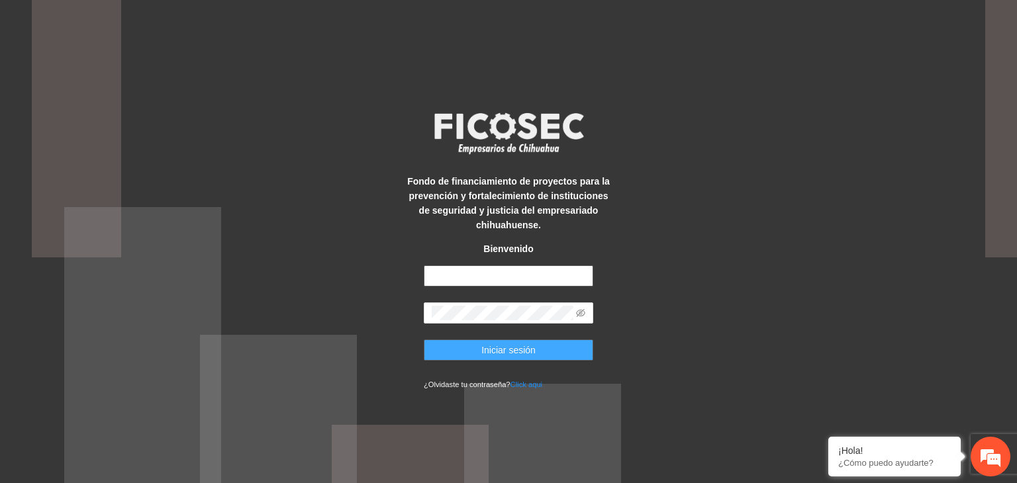
type input "**********"
click at [494, 347] on span "Iniciar sesión" at bounding box center [508, 350] width 54 height 15
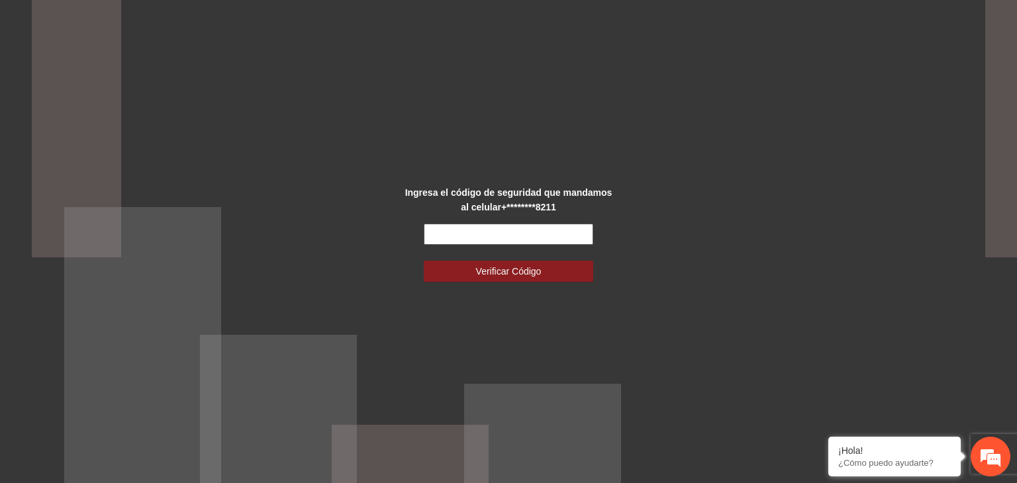
click at [509, 230] on input "text" at bounding box center [508, 234] width 169 height 21
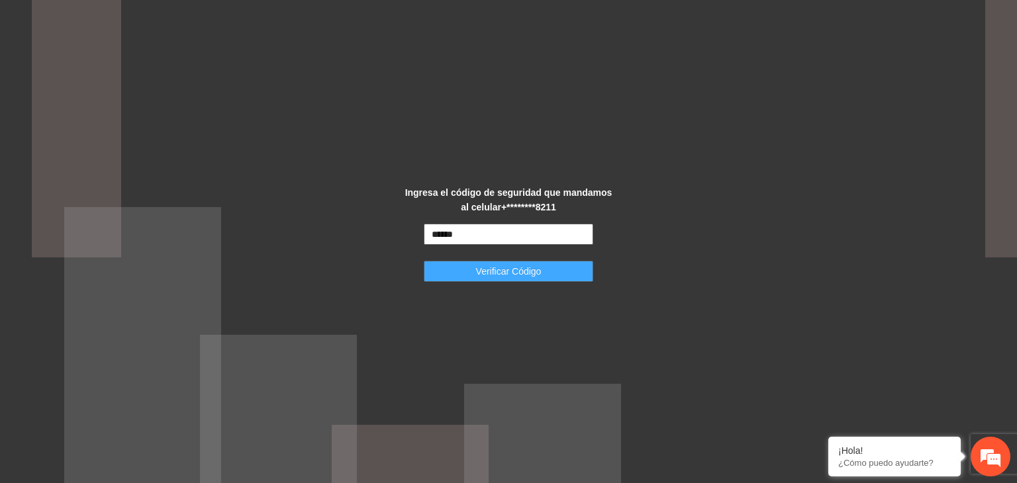
type input "******"
click at [486, 263] on button "Verificar Código" at bounding box center [508, 271] width 169 height 21
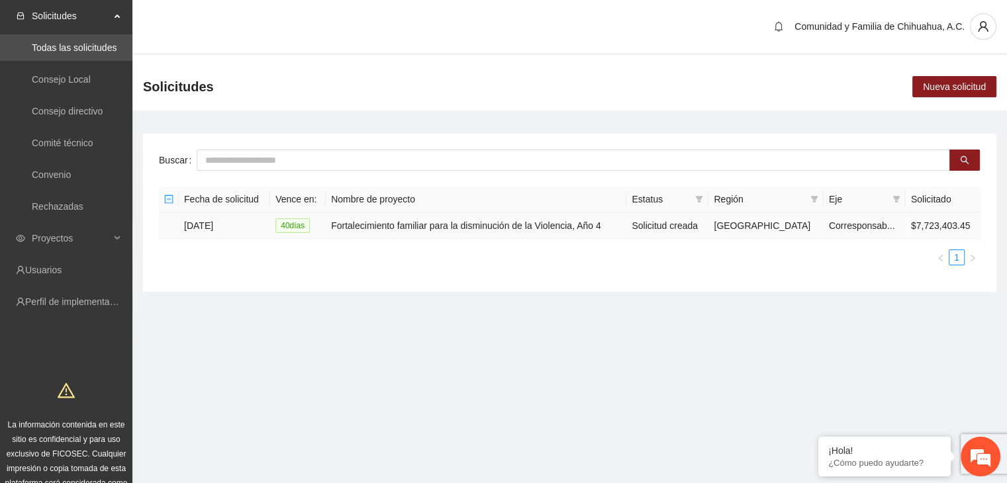
click at [207, 222] on td "21/07/2025" at bounding box center [224, 225] width 91 height 26
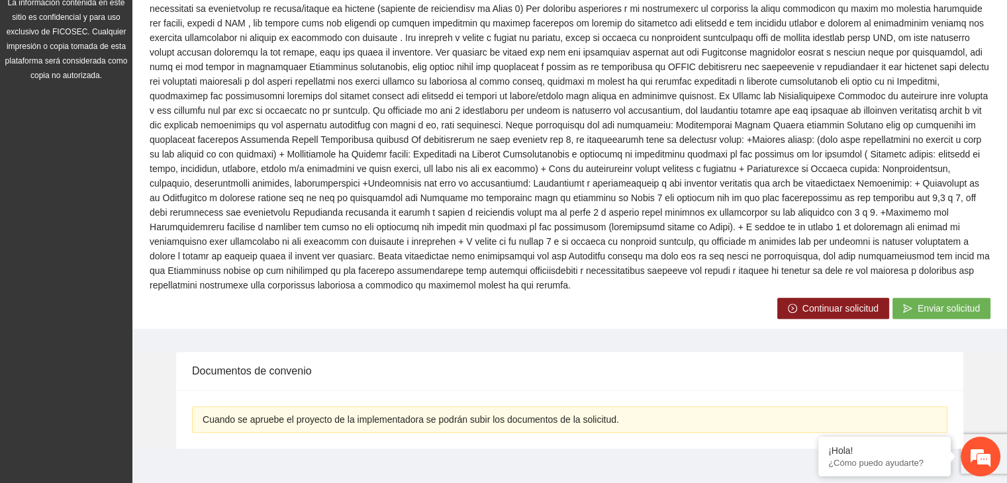
click at [786, 298] on button "Continuar solicitud" at bounding box center [833, 308] width 112 height 21
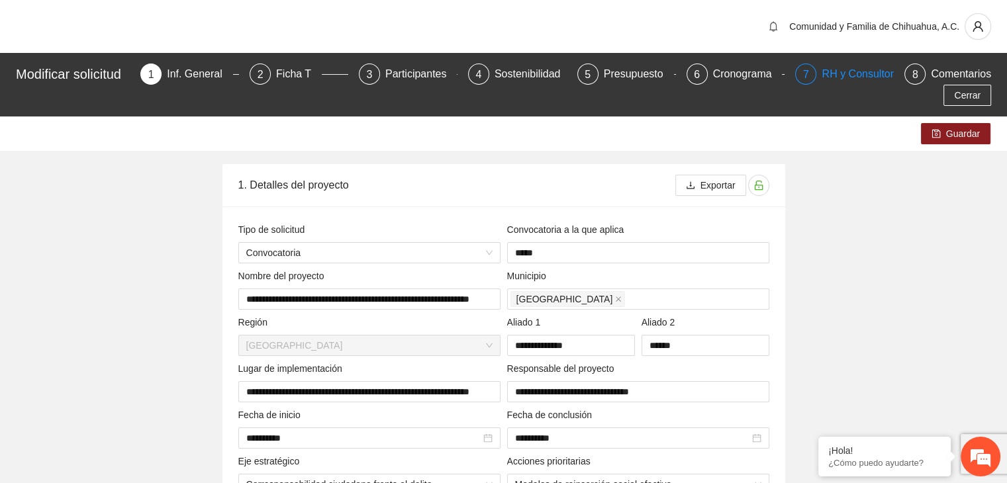
click at [823, 75] on div "RH y Consultores" at bounding box center [867, 74] width 93 height 21
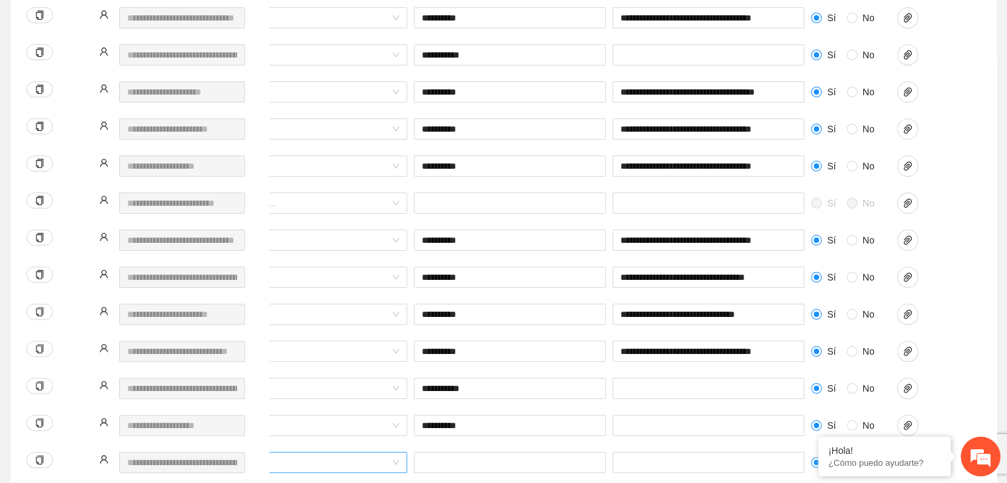
scroll to position [0, 550]
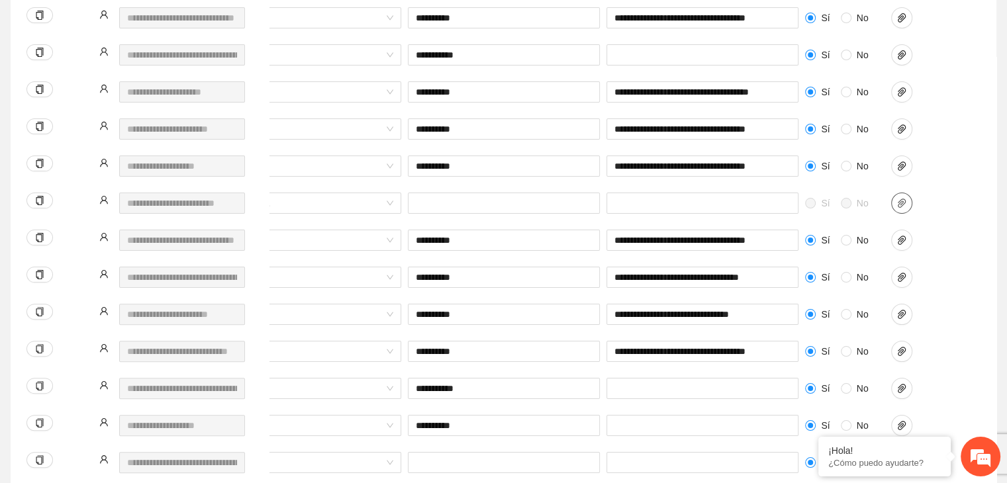
click at [895, 198] on span "paper-clip" at bounding box center [902, 203] width 20 height 11
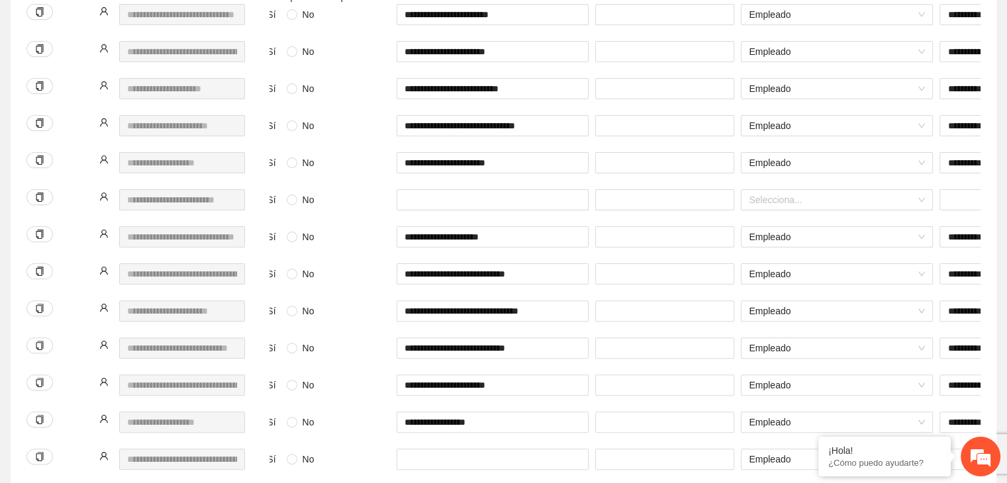
scroll to position [0, 0]
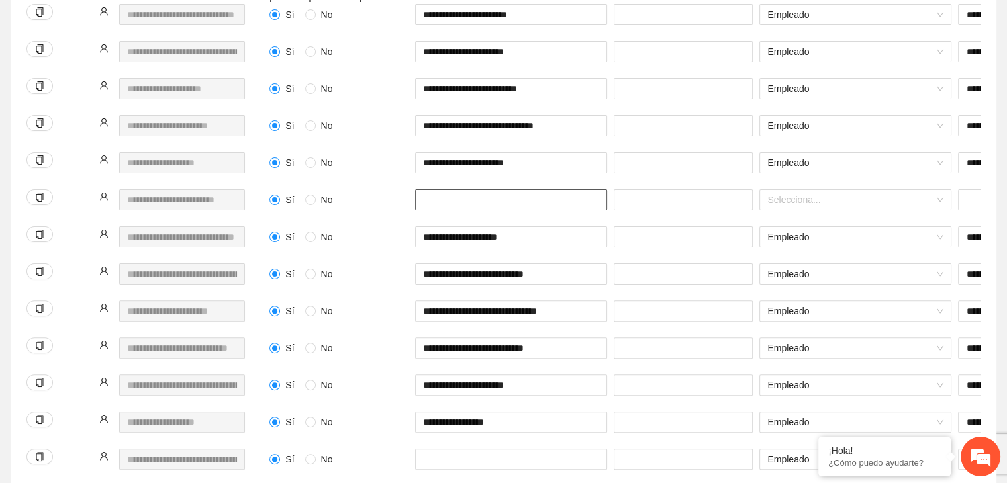
click at [429, 189] on input "text" at bounding box center [511, 199] width 192 height 21
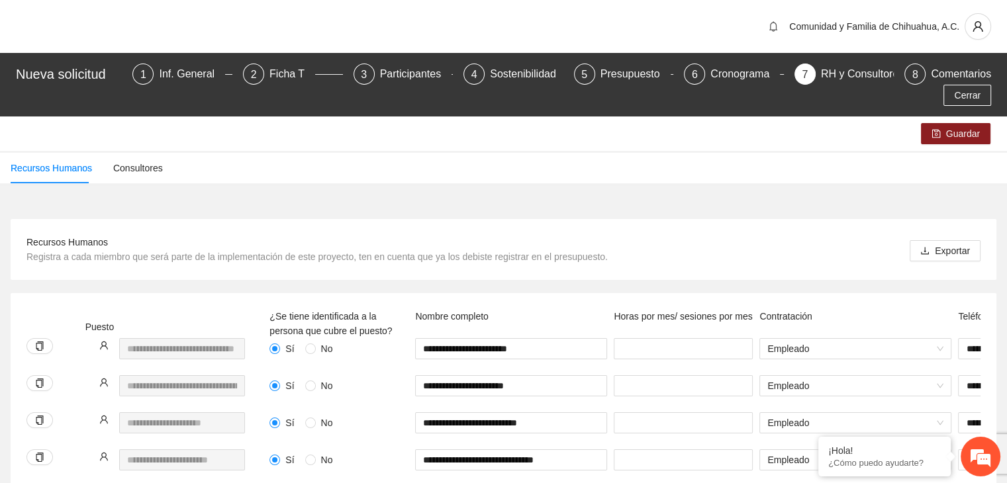
scroll to position [132, 0]
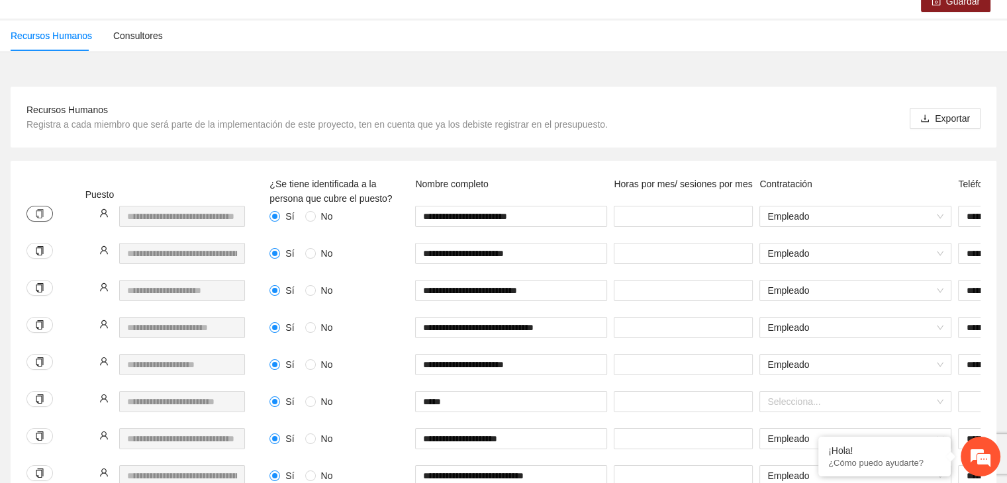
click at [42, 209] on icon "copy" at bounding box center [39, 213] width 9 height 9
click at [945, 111] on span "Exportar" at bounding box center [952, 118] width 35 height 15
click at [923, 114] on icon "download" at bounding box center [924, 118] width 9 height 9
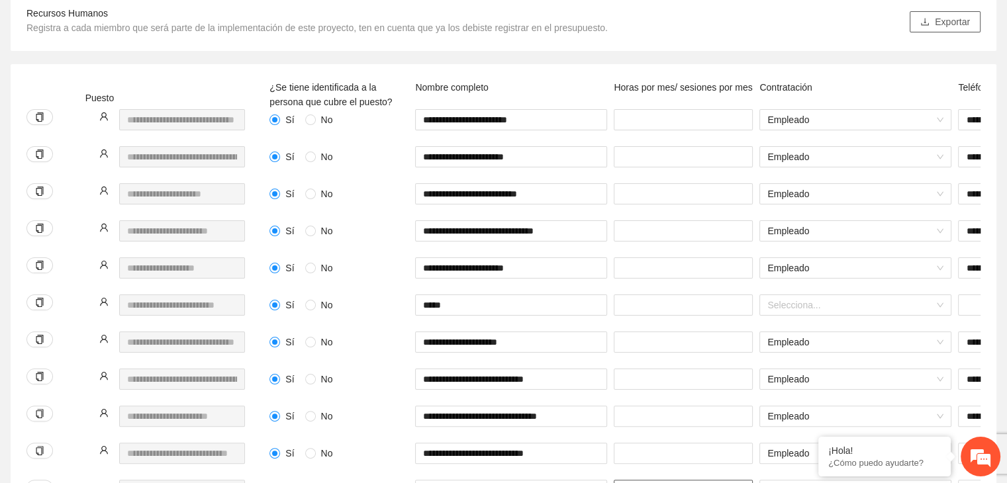
scroll to position [209, 0]
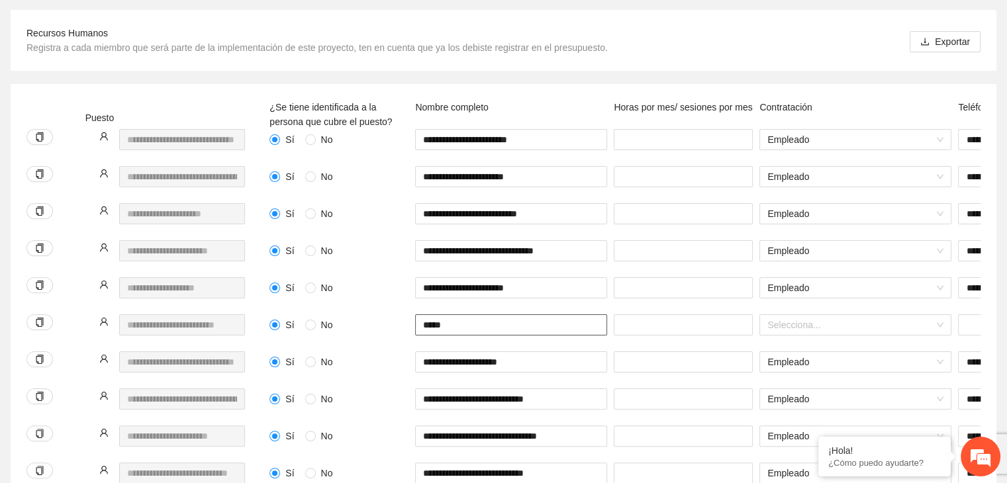
click at [462, 314] on input "*****" at bounding box center [511, 324] width 192 height 21
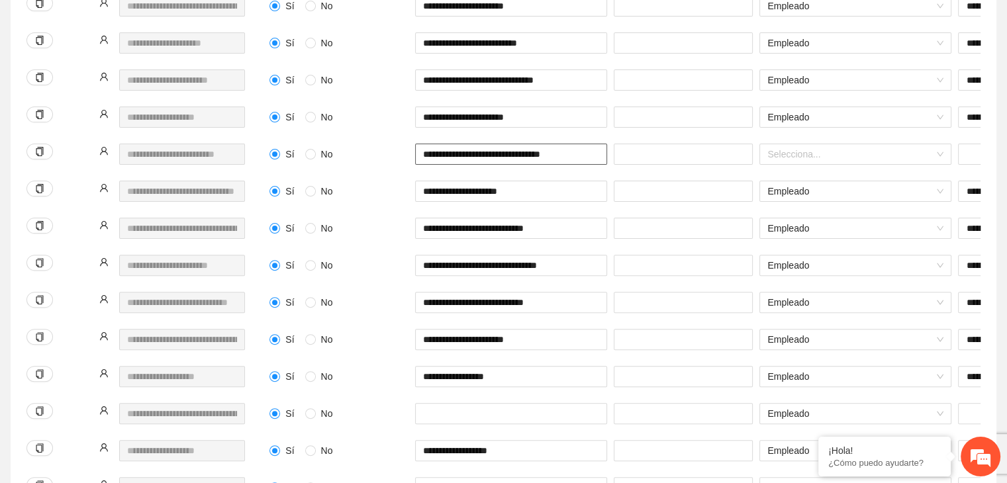
scroll to position [408, 0]
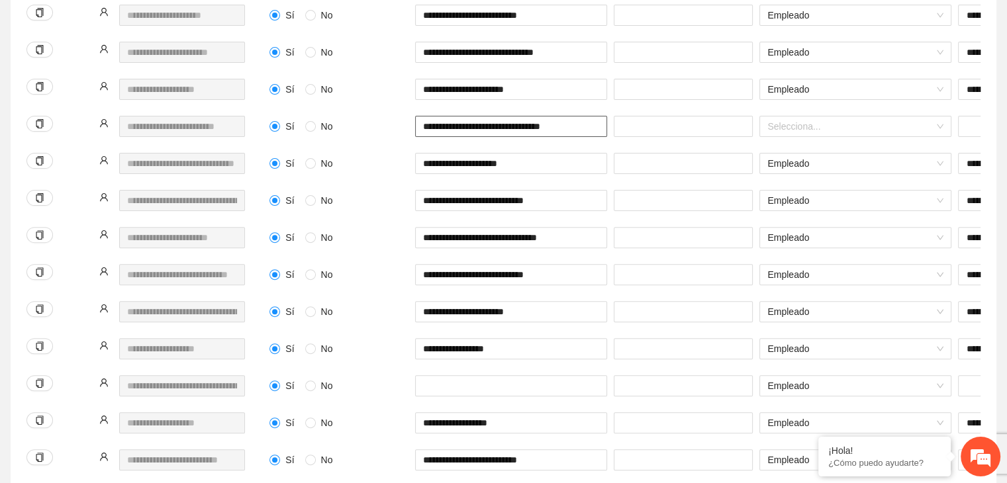
type input "**********"
click at [452, 375] on input "text" at bounding box center [511, 385] width 192 height 21
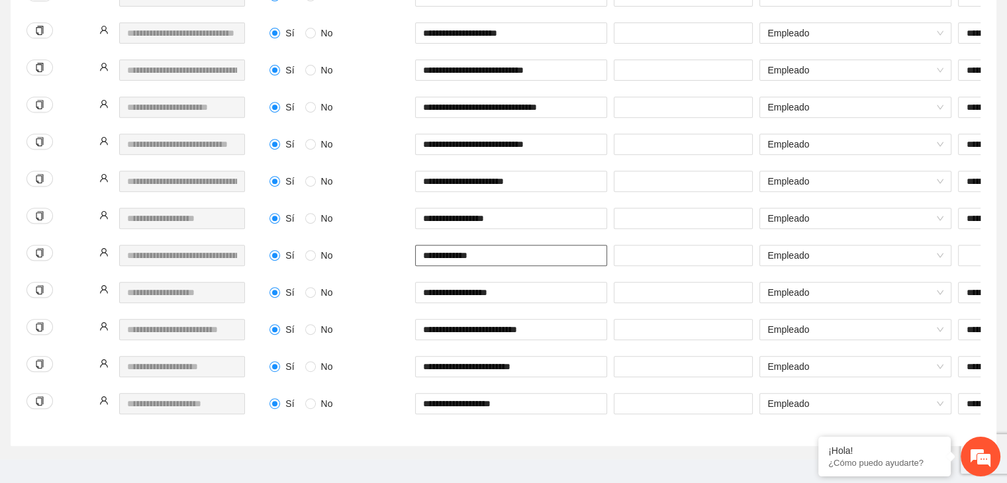
scroll to position [540, 0]
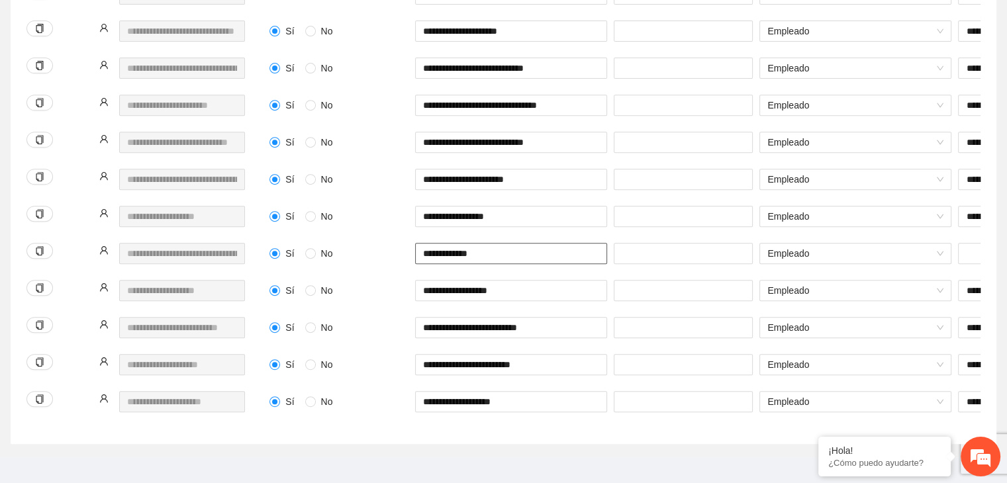
type input "**********"
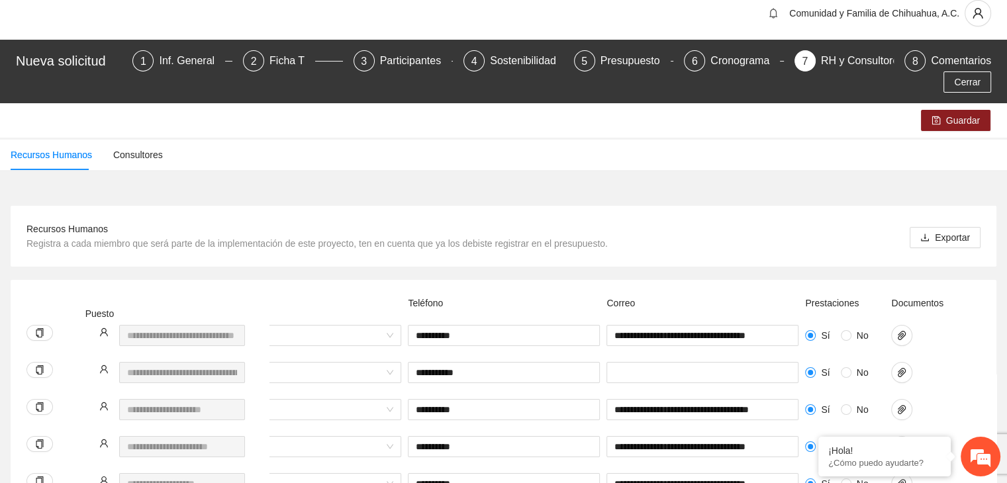
scroll to position [0, 0]
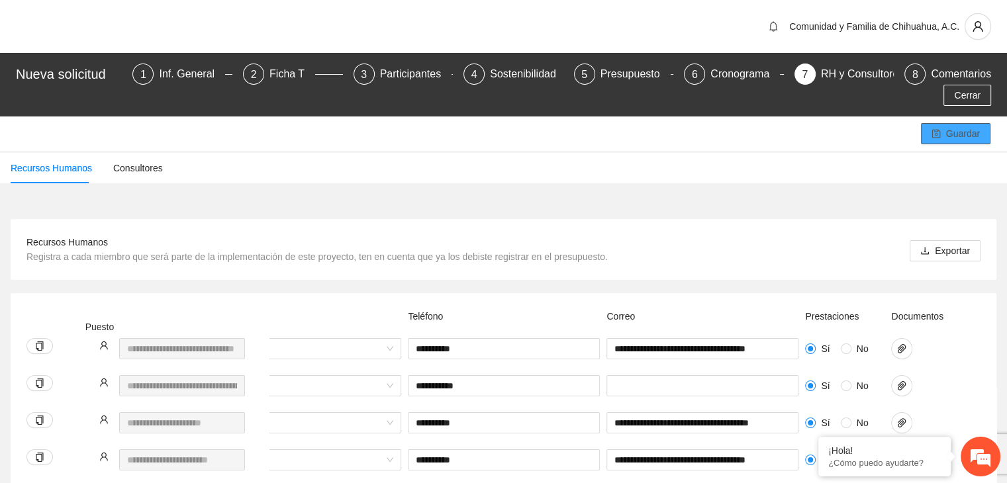
click at [958, 126] on span "Guardar" at bounding box center [963, 133] width 34 height 15
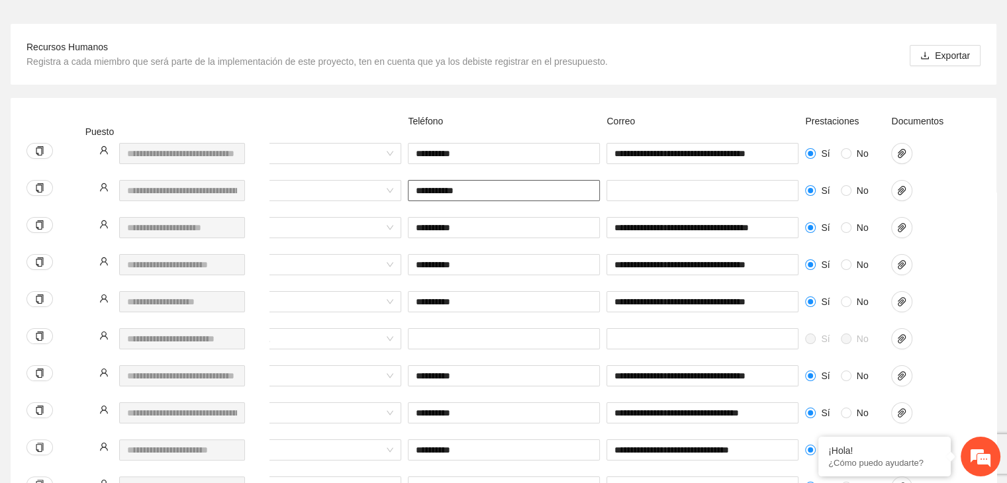
scroll to position [199, 0]
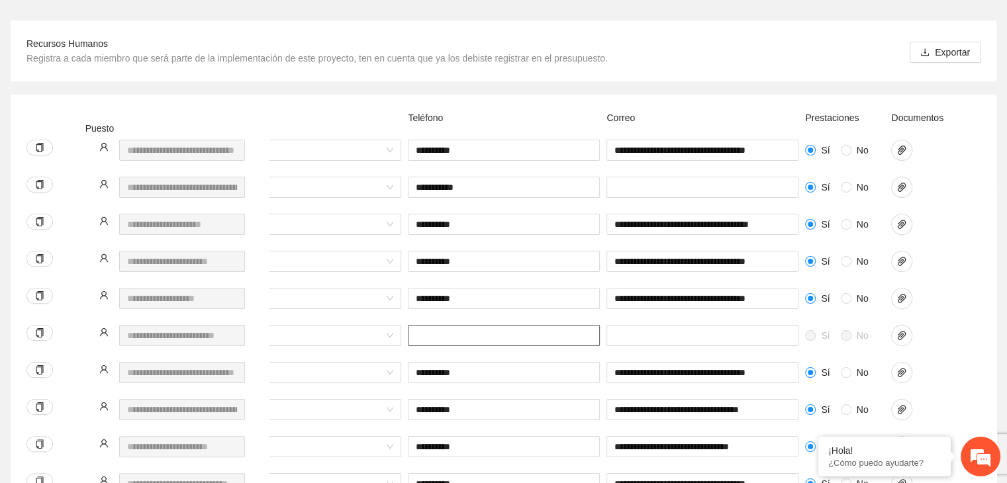
click at [442, 325] on input "text" at bounding box center [504, 335] width 192 height 21
paste input "**********"
type input "**********"
click at [626, 325] on input "text" at bounding box center [702, 335] width 192 height 21
paste input "**********"
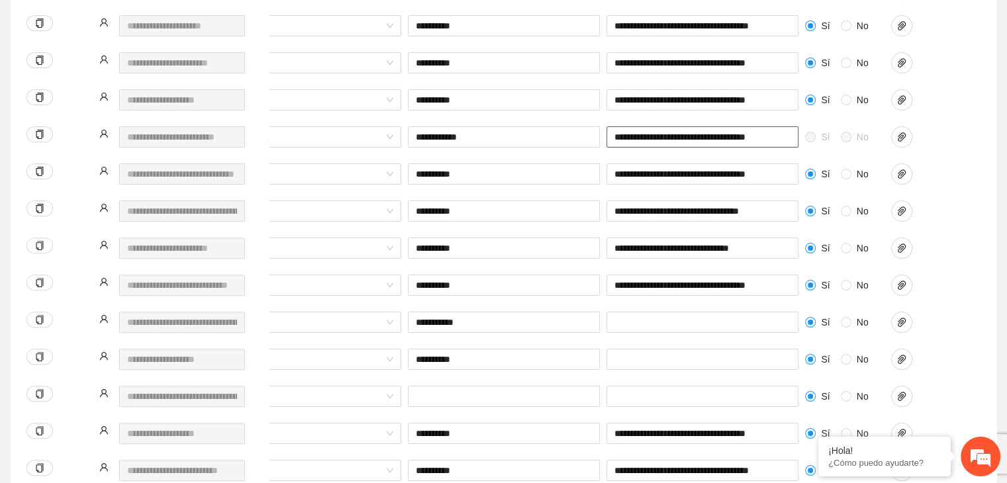
scroll to position [0, 0]
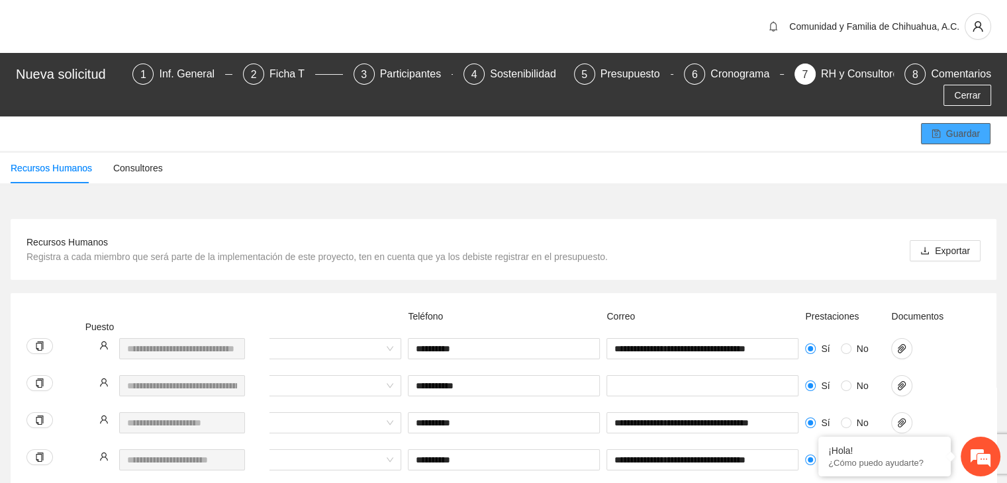
type input "**********"
click at [953, 126] on span "Guardar" at bounding box center [963, 133] width 34 height 15
click at [942, 123] on button "Guardar" at bounding box center [956, 133] width 70 height 21
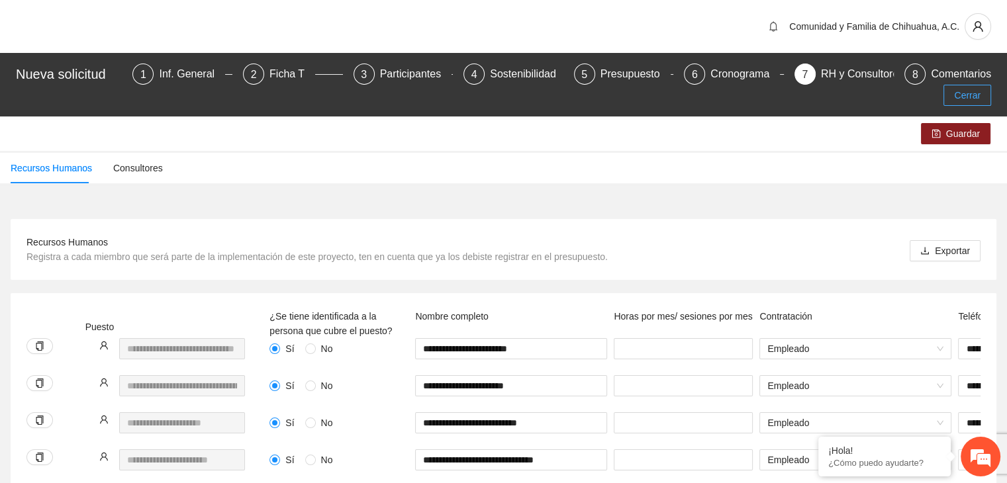
click at [962, 88] on span "Cerrar" at bounding box center [967, 95] width 26 height 15
click at [977, 24] on icon "user" at bounding box center [978, 27] width 12 height 12
click at [915, 74] on span "Cerrar sesión" at bounding box center [942, 77] width 83 height 15
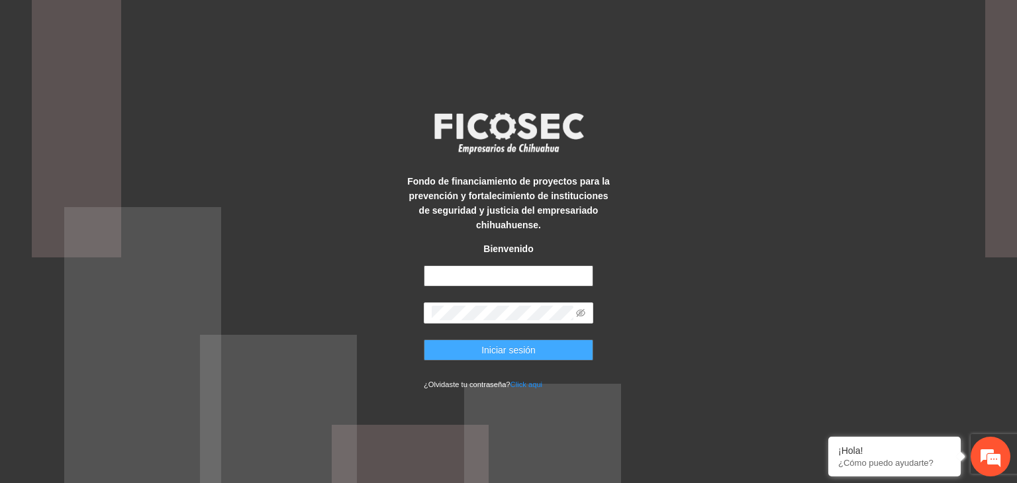
type input "**********"
click at [485, 350] on span "Iniciar sesión" at bounding box center [508, 350] width 54 height 15
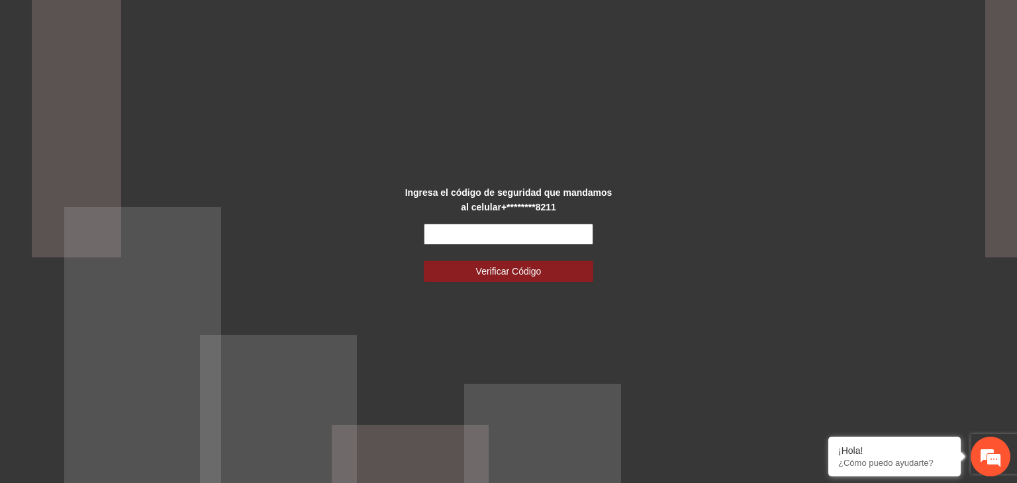
click at [487, 236] on input "text" at bounding box center [508, 234] width 169 height 21
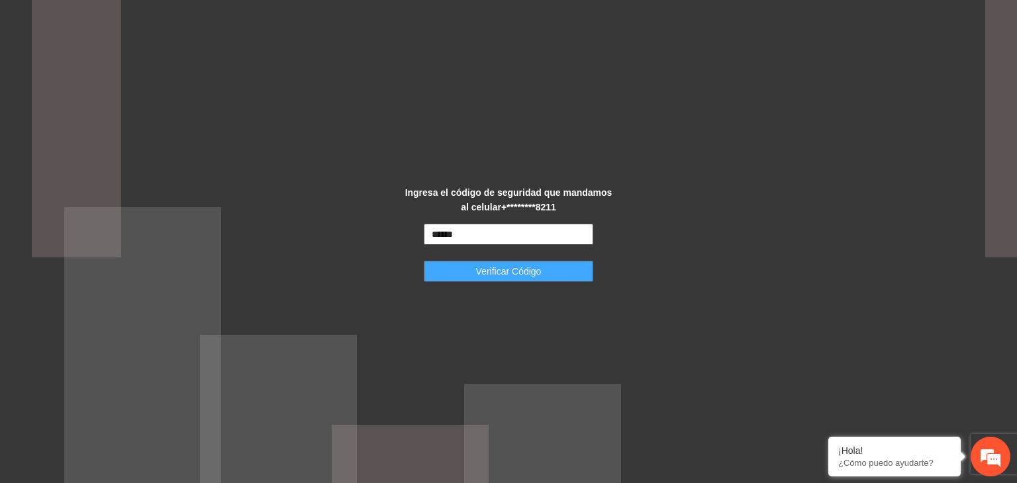
type input "******"
click at [513, 274] on span "Verificar Código" at bounding box center [509, 271] width 66 height 15
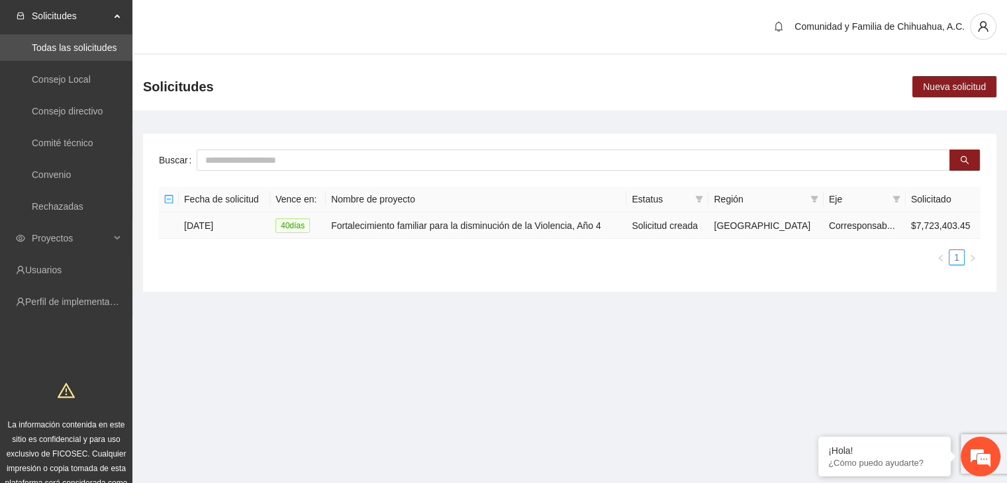
click at [209, 229] on td "[DATE]" at bounding box center [224, 225] width 91 height 26
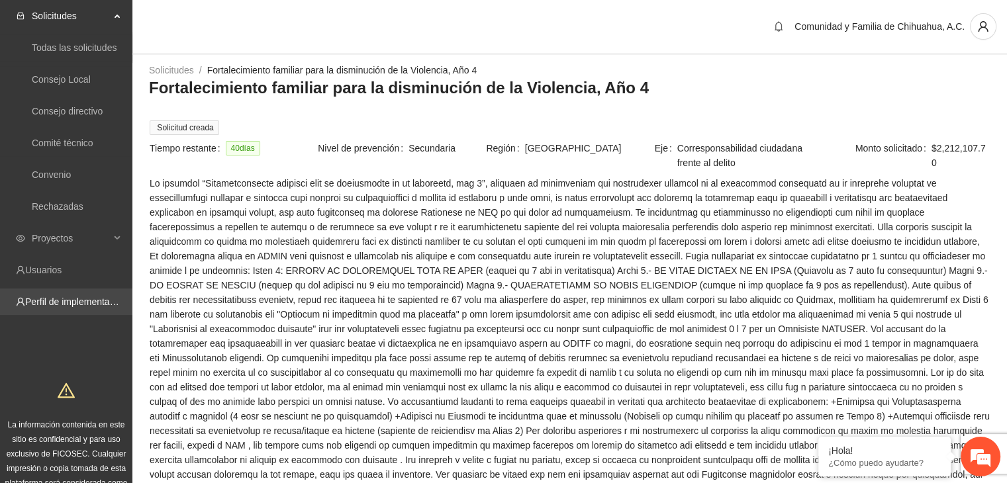
click at [72, 297] on link "Perfil de implementadora" at bounding box center [76, 302] width 103 height 11
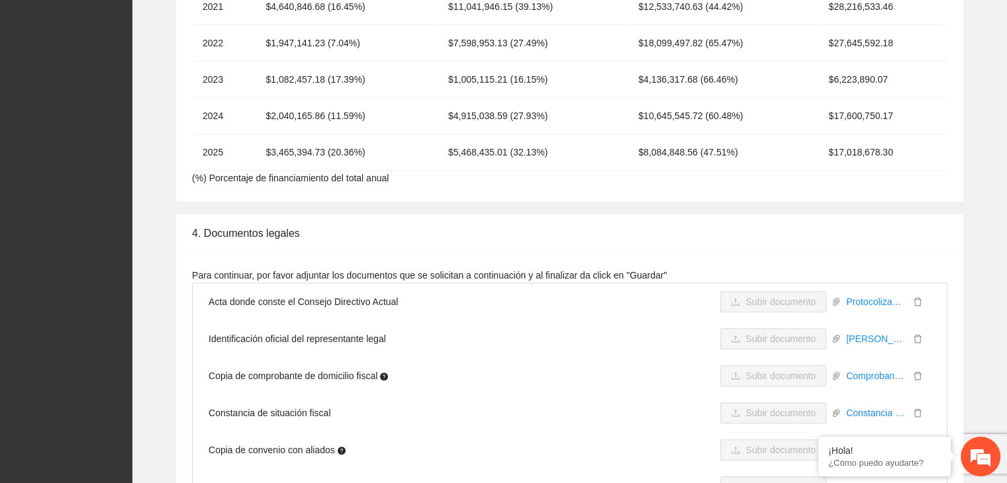
scroll to position [5608, 0]
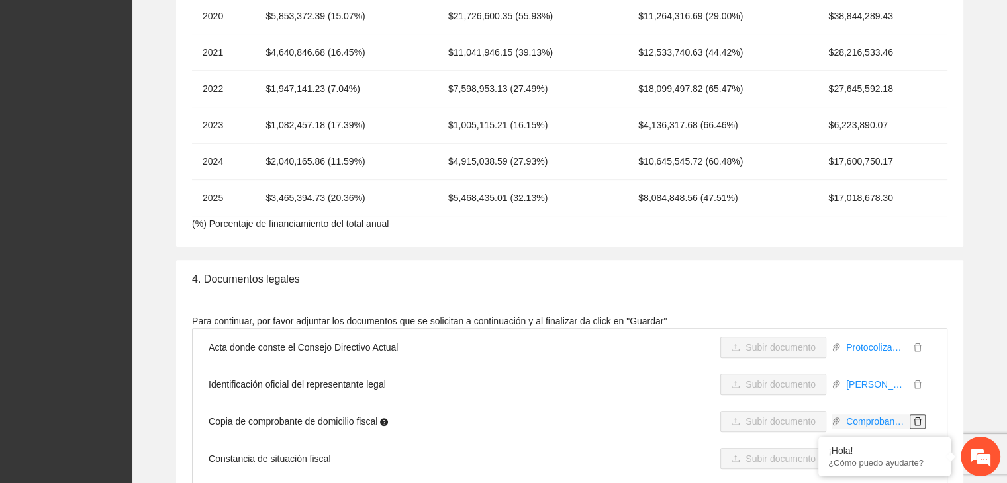
click at [921, 417] on icon "delete" at bounding box center [917, 421] width 9 height 9
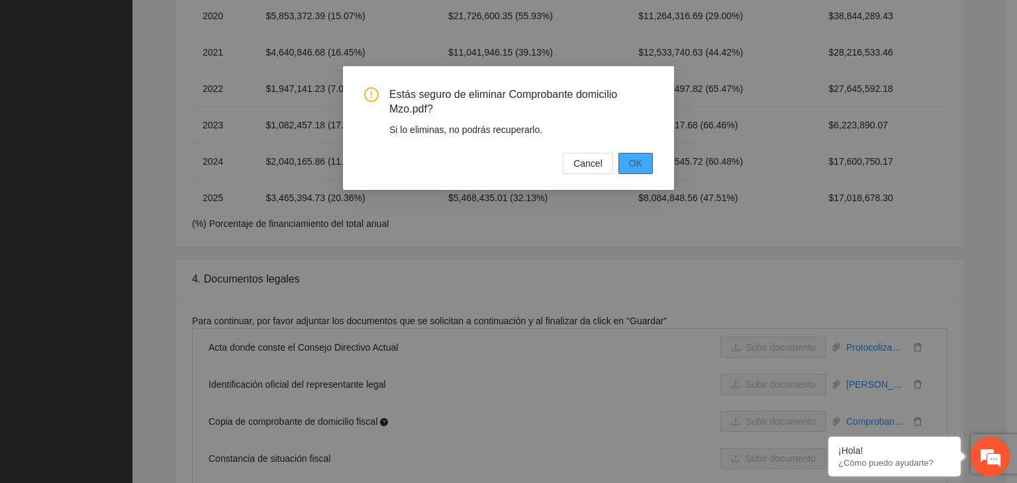
click at [638, 168] on span "OK" at bounding box center [635, 163] width 13 height 15
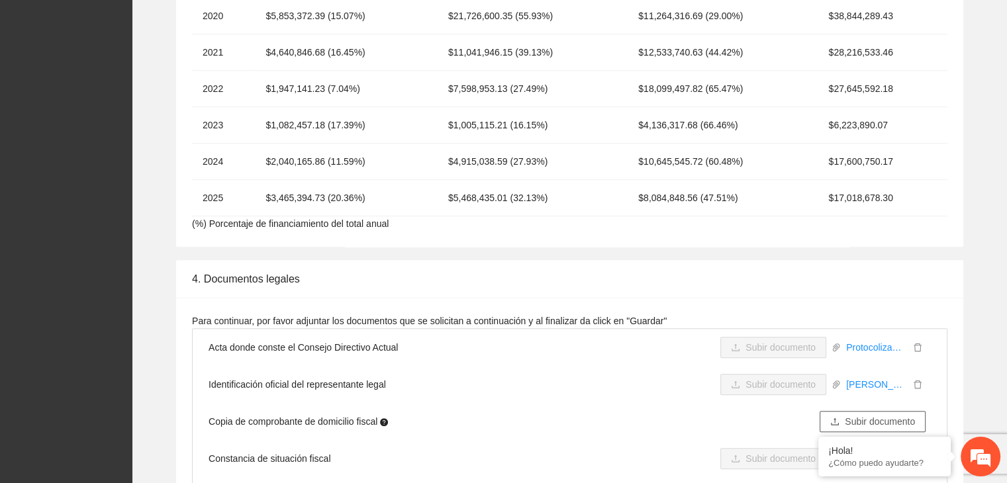
click at [880, 414] on span "Subir documento" at bounding box center [880, 421] width 70 height 15
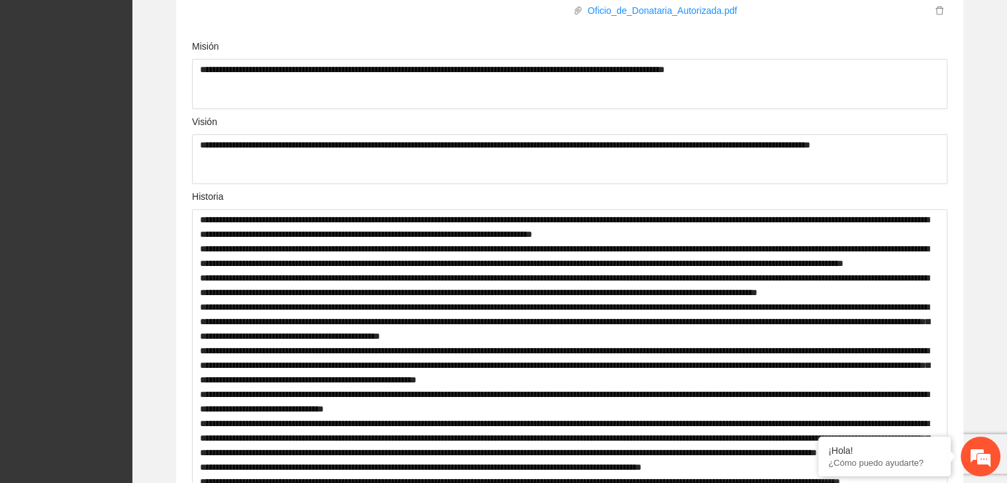
scroll to position [0, 0]
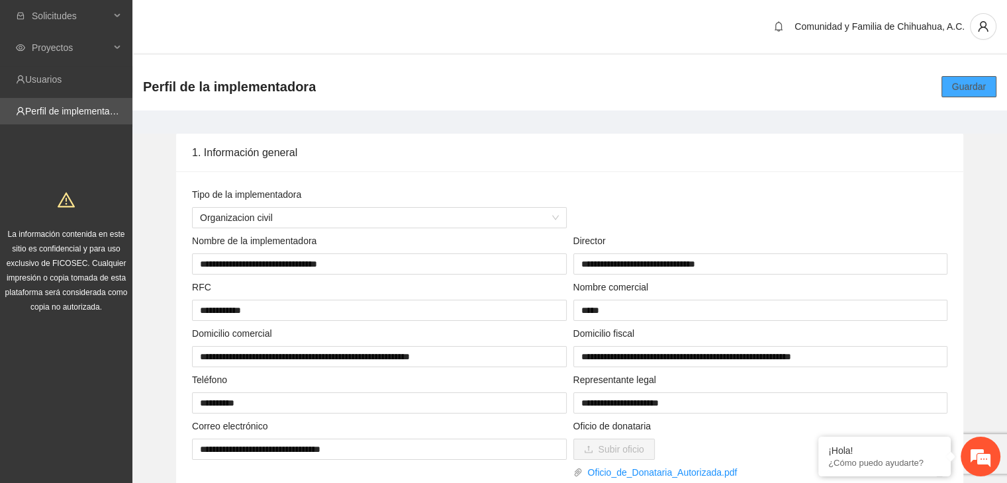
click at [964, 85] on span "Guardar" at bounding box center [969, 86] width 34 height 15
click at [978, 85] on span "Guardar" at bounding box center [969, 86] width 34 height 15
click at [351, 36] on div "Comunidad y Familia de Chihuahua, A.C." at bounding box center [569, 27] width 874 height 55
click at [87, 56] on span "Proyectos" at bounding box center [71, 47] width 78 height 26
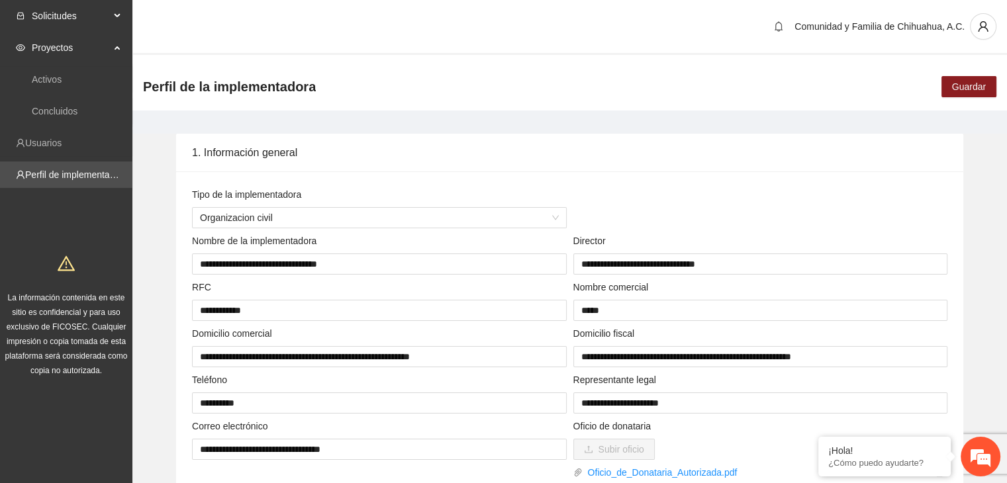
click at [61, 17] on span "Solicitudes" at bounding box center [71, 16] width 78 height 26
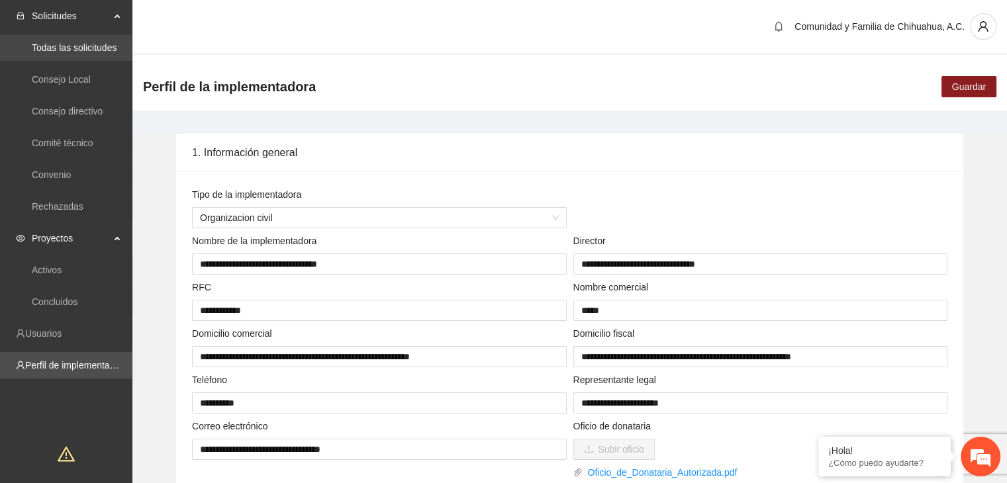
click at [101, 44] on link "Todas las solicitudes" at bounding box center [74, 47] width 85 height 11
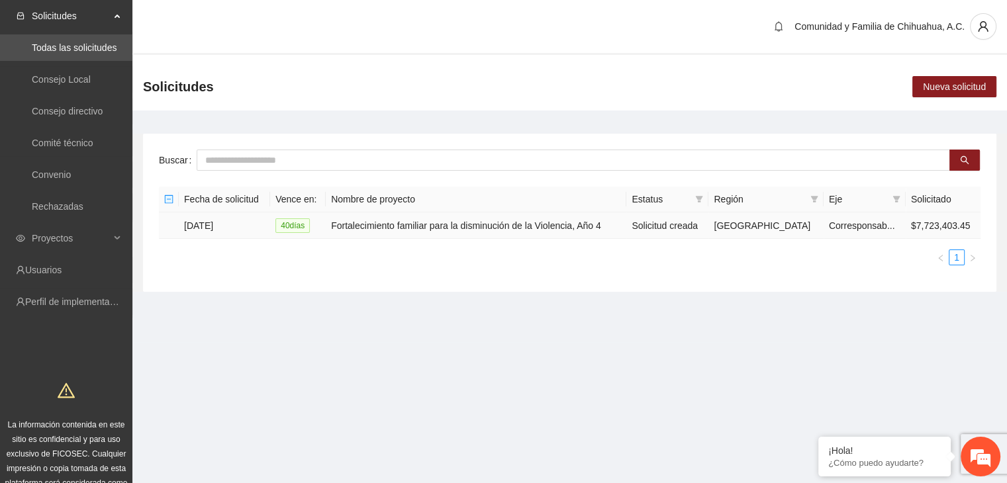
click at [222, 223] on td "[DATE]" at bounding box center [224, 225] width 91 height 26
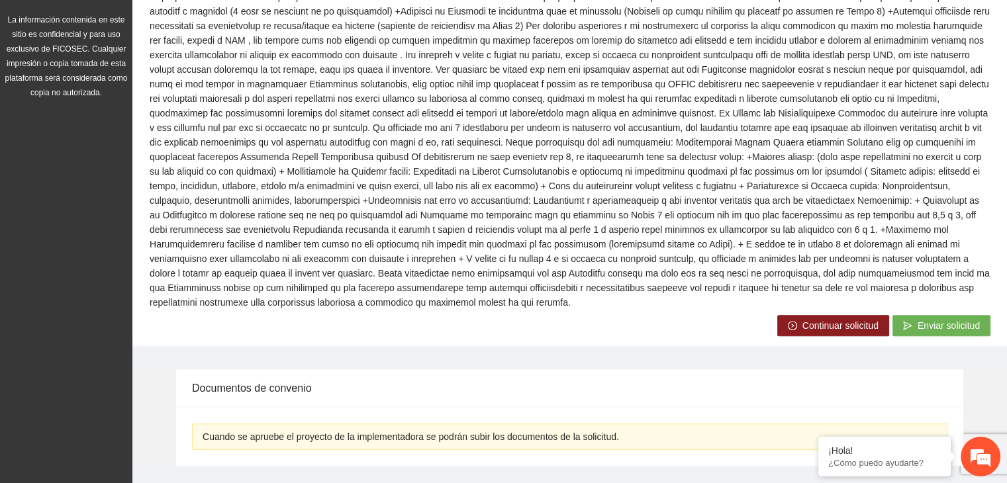
scroll to position [422, 0]
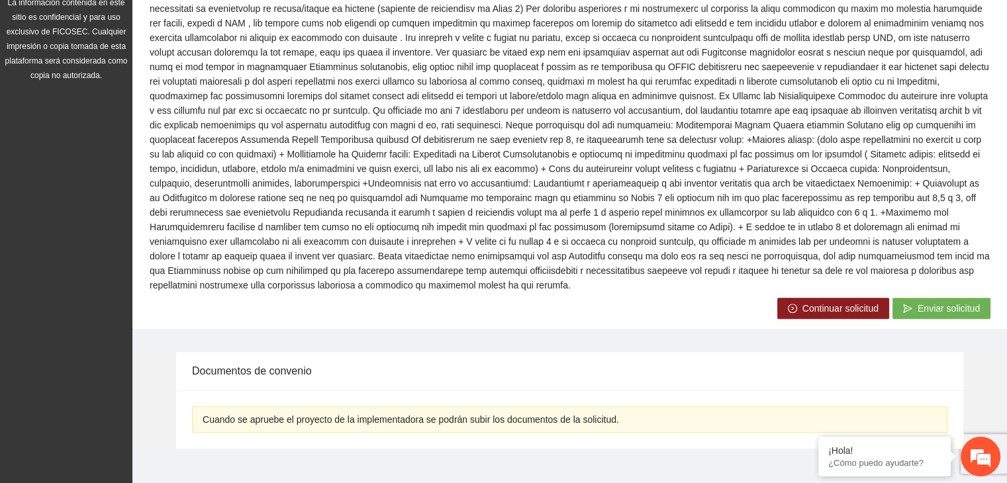
click at [820, 301] on span "Continuar solicitud" at bounding box center [840, 308] width 76 height 15
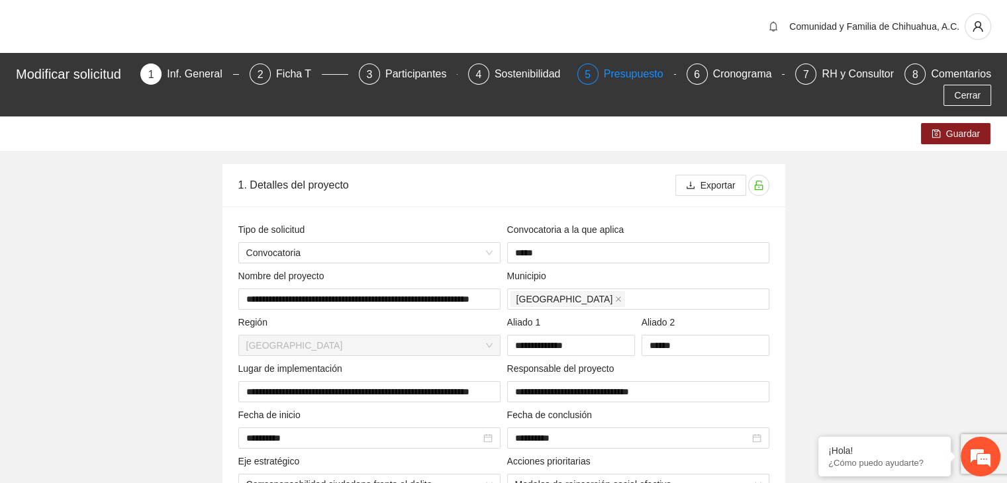
click at [636, 75] on div "Presupuesto" at bounding box center [639, 74] width 70 height 21
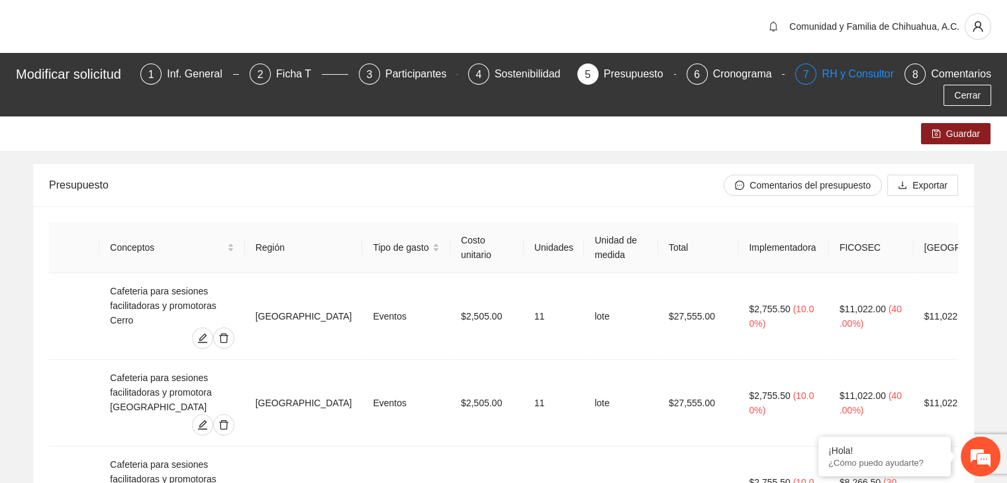
click at [839, 78] on div "RH y Consultores" at bounding box center [867, 74] width 93 height 21
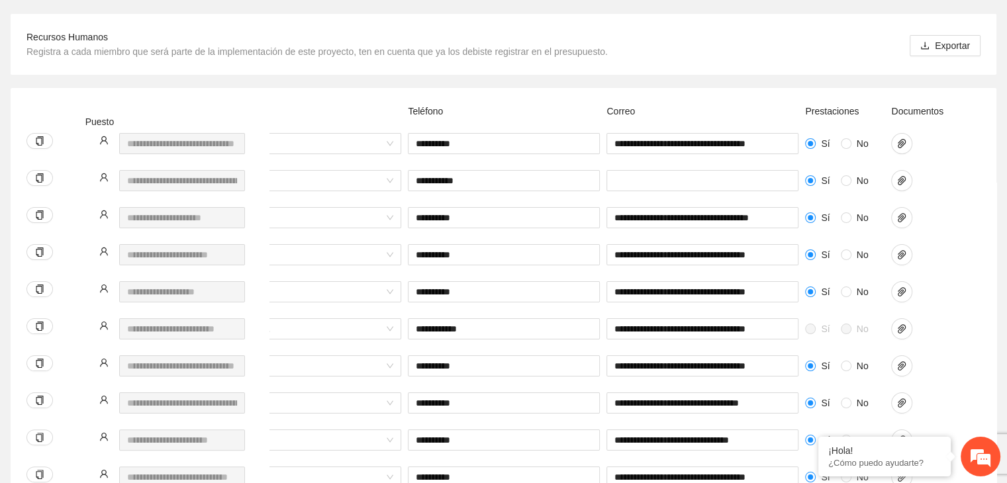
scroll to position [143, 0]
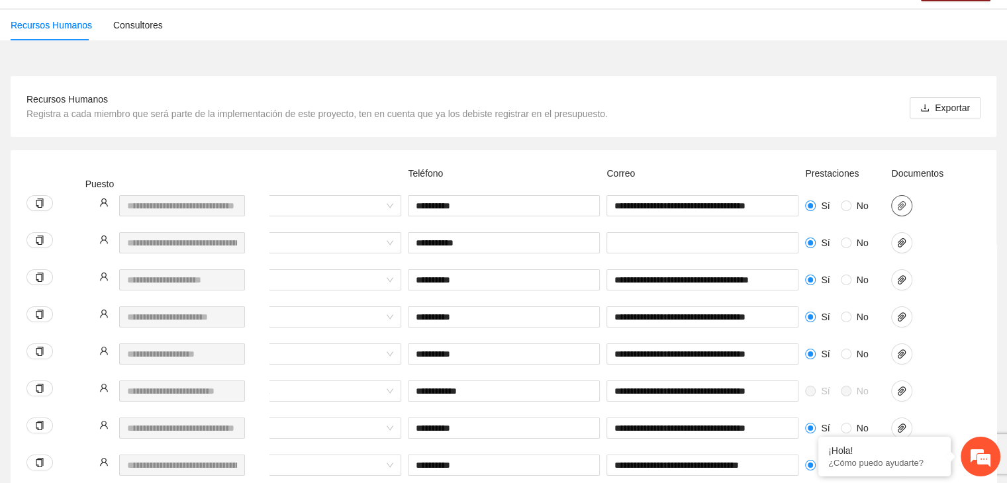
click at [900, 201] on icon "paper-clip" at bounding box center [901, 206] width 11 height 11
click at [899, 238] on icon "paper-clip" at bounding box center [901, 243] width 11 height 11
click at [948, 232] on div at bounding box center [921, 242] width 60 height 21
click at [900, 275] on icon "paper-clip" at bounding box center [901, 280] width 11 height 11
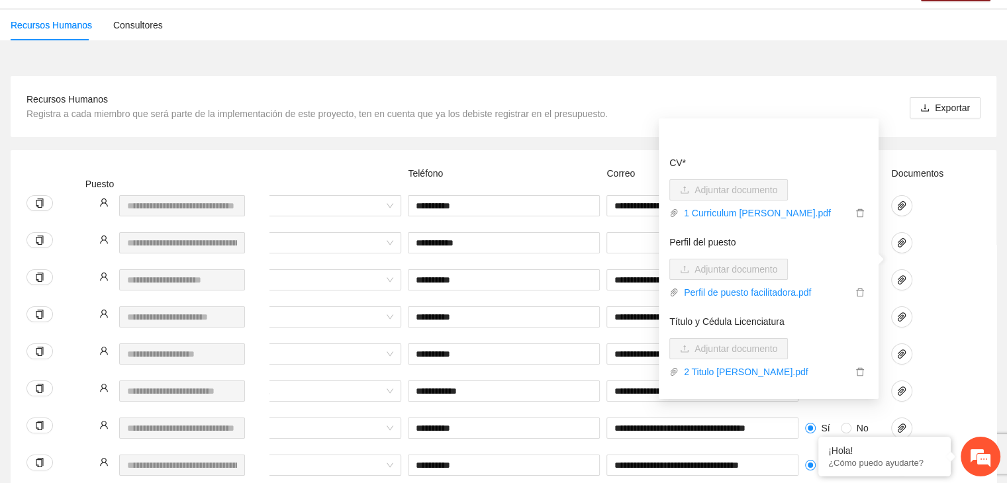
click at [934, 269] on div at bounding box center [921, 287] width 66 height 37
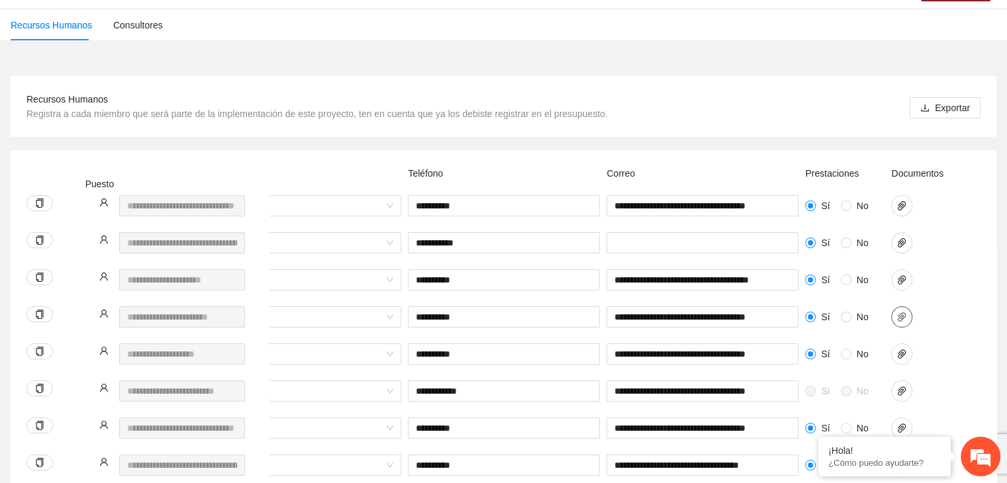
click at [900, 312] on icon "paper-clip" at bounding box center [901, 317] width 11 height 11
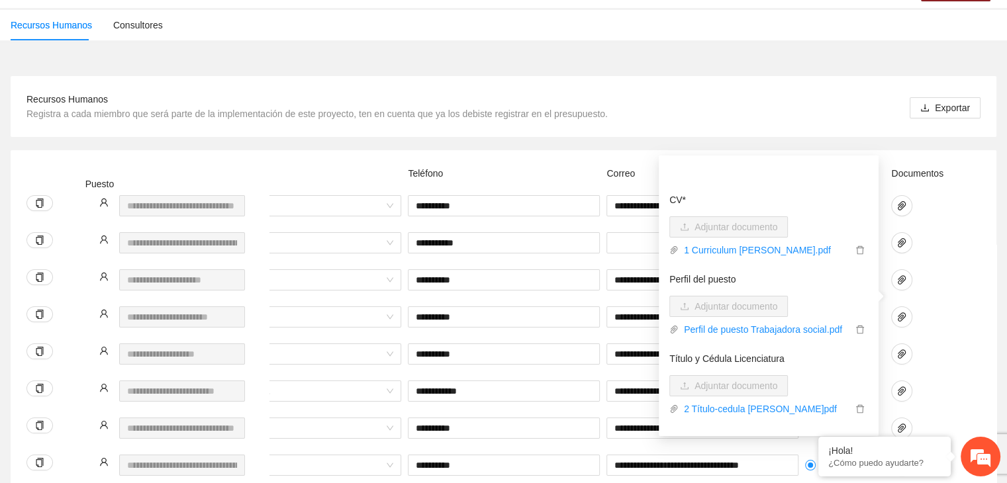
click at [930, 306] on div at bounding box center [921, 316] width 60 height 21
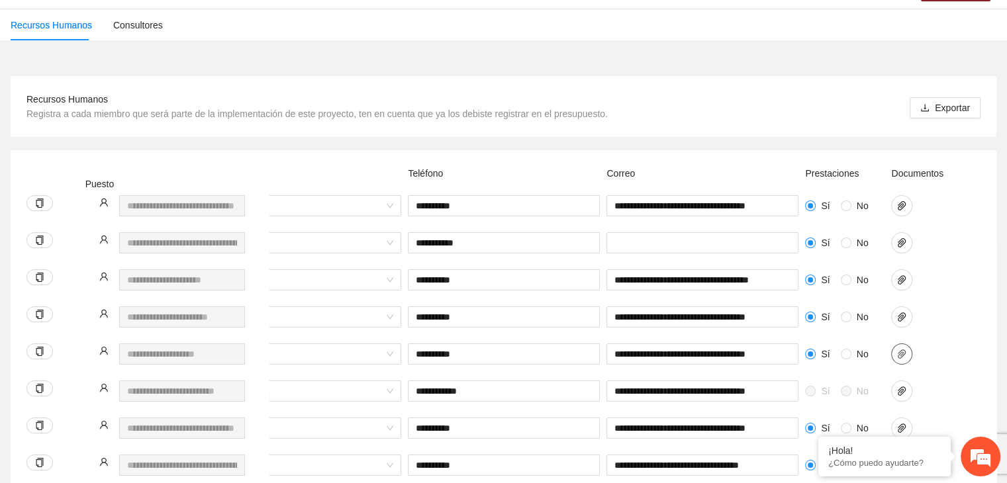
click at [903, 349] on icon "paper-clip" at bounding box center [901, 354] width 11 height 11
click at [926, 344] on div at bounding box center [921, 354] width 60 height 21
click at [895, 386] on span "paper-clip" at bounding box center [902, 391] width 20 height 11
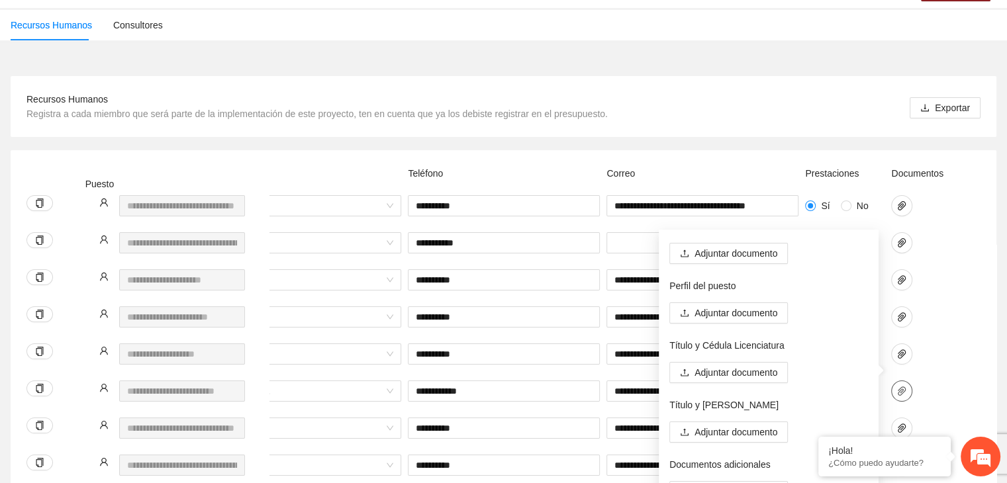
scroll to position [0, 0]
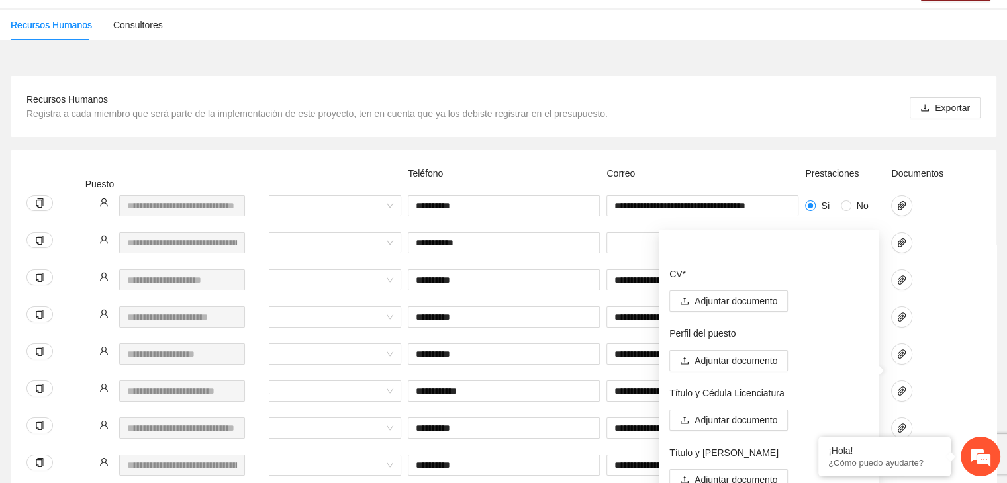
click at [935, 384] on div at bounding box center [921, 399] width 66 height 37
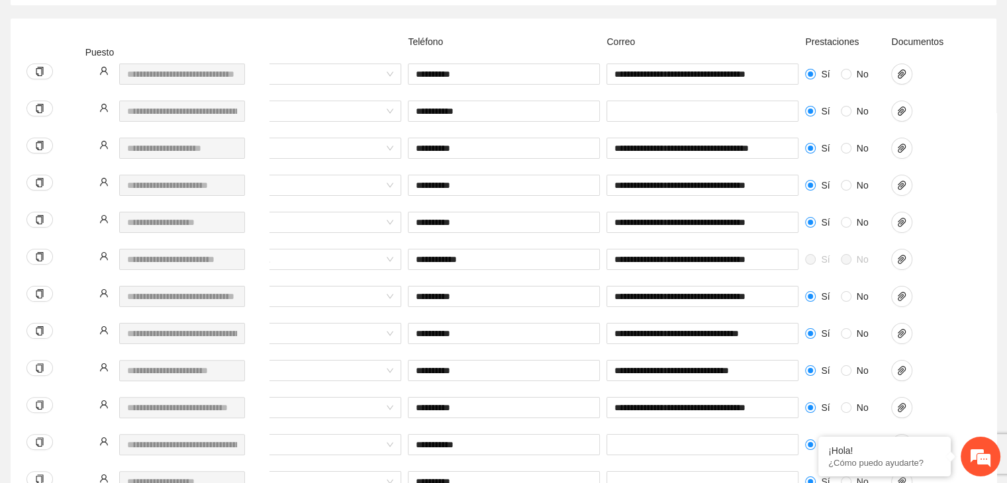
scroll to position [275, 0]
click at [902, 291] on icon "paper-clip" at bounding box center [901, 296] width 11 height 11
click at [956, 322] on div "**********" at bounding box center [348, 340] width 1264 height 37
click at [900, 328] on icon "paper-clip" at bounding box center [901, 333] width 11 height 11
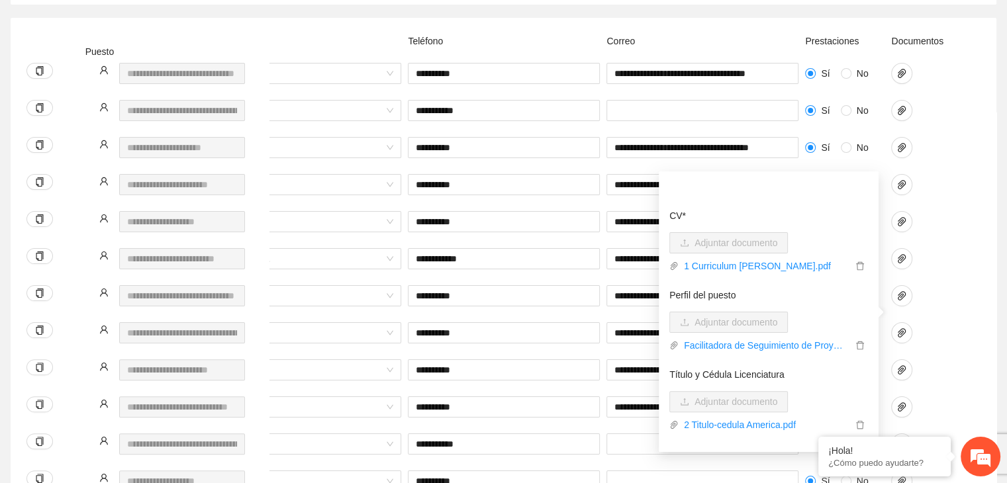
click at [930, 328] on div at bounding box center [921, 340] width 66 height 37
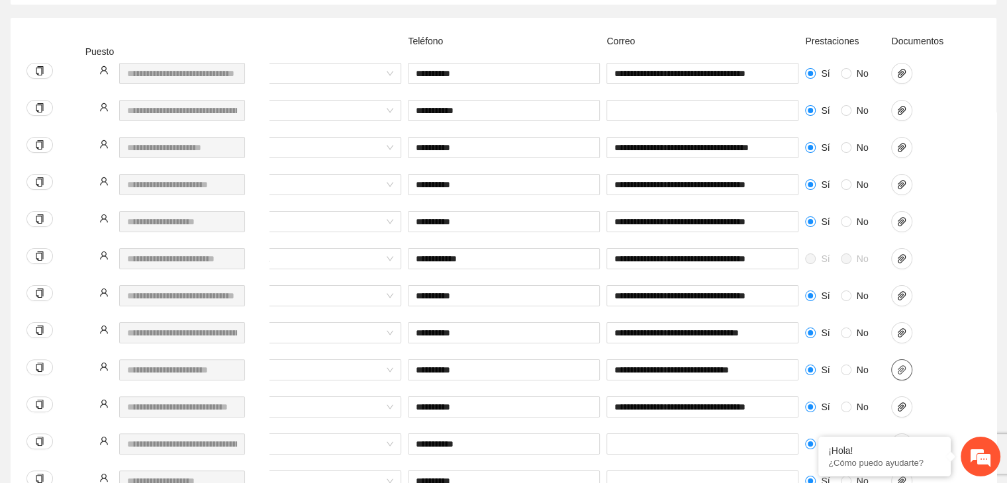
click at [900, 365] on icon "paper-clip" at bounding box center [901, 370] width 11 height 11
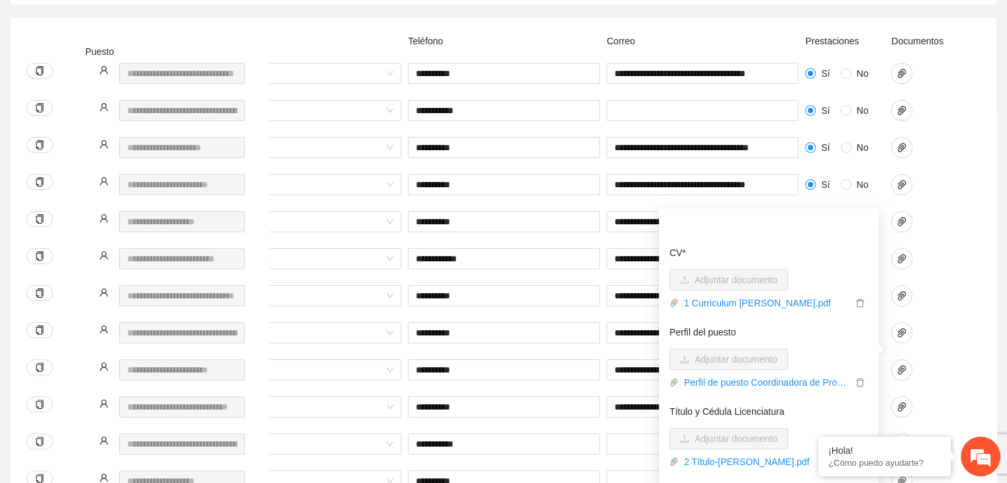
click at [943, 366] on div at bounding box center [921, 377] width 66 height 37
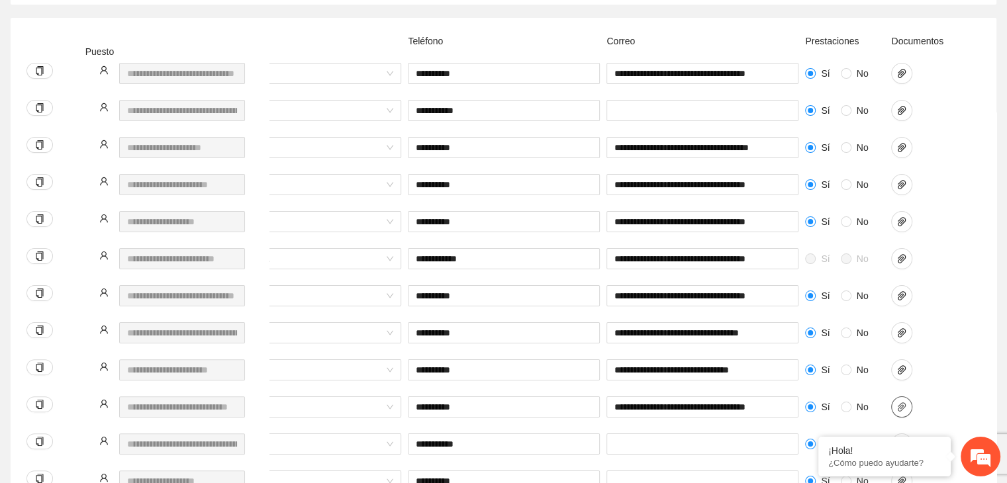
click at [900, 402] on icon "paper-clip" at bounding box center [901, 407] width 11 height 11
click at [935, 397] on div at bounding box center [921, 407] width 60 height 21
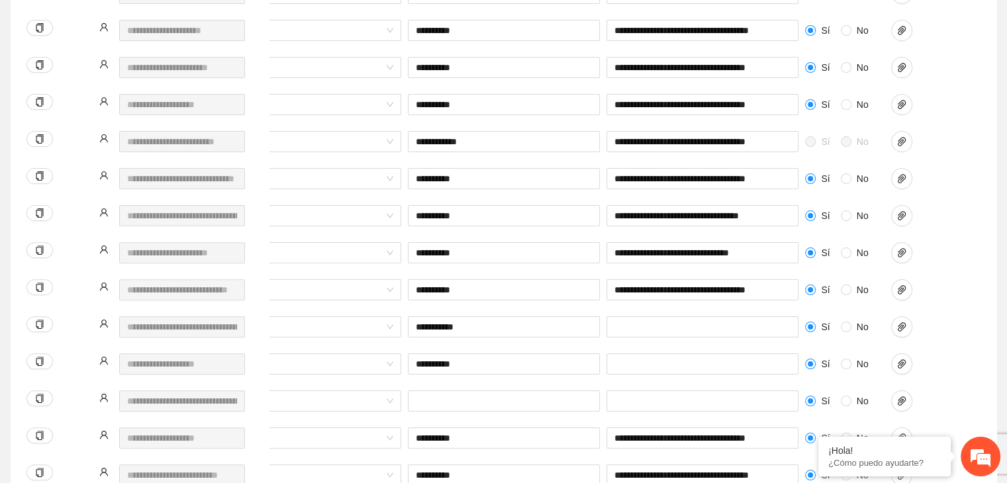
scroll to position [408, 0]
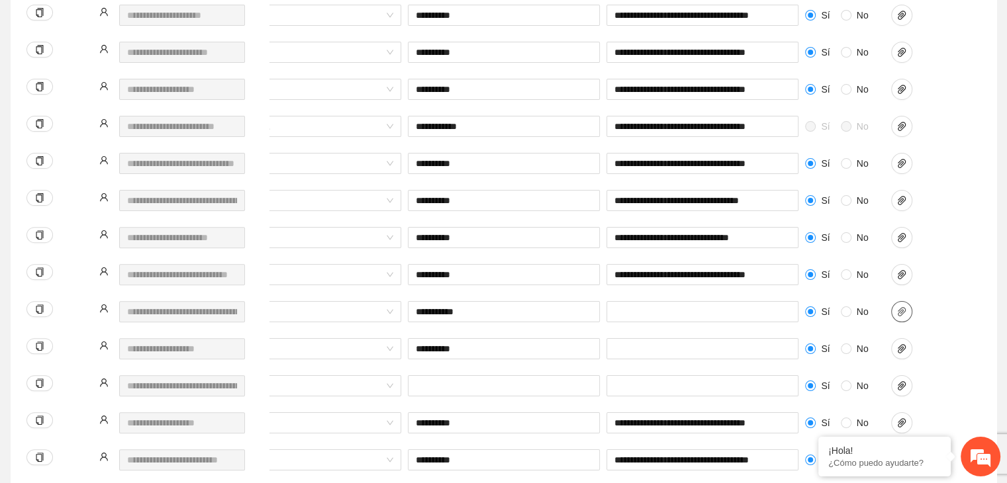
click at [901, 306] on icon "paper-clip" at bounding box center [901, 311] width 11 height 11
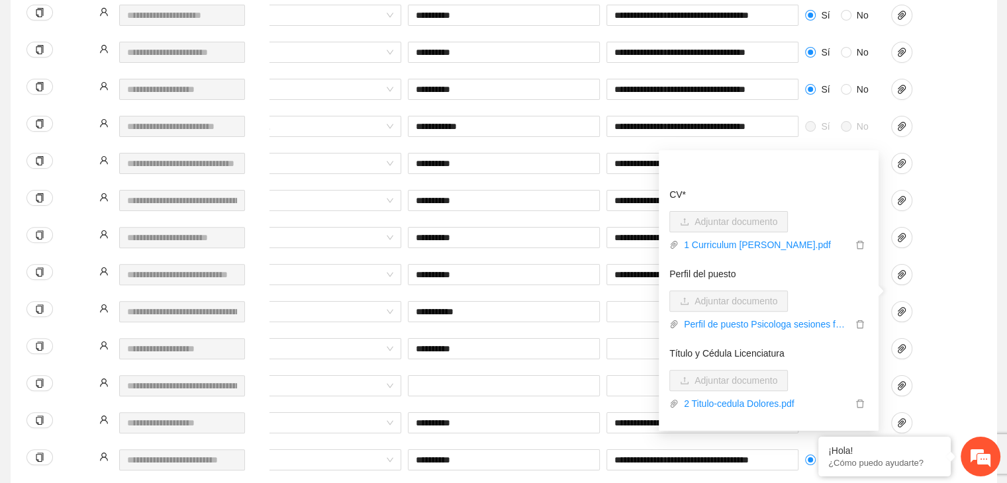
click at [933, 301] on div at bounding box center [921, 311] width 60 height 21
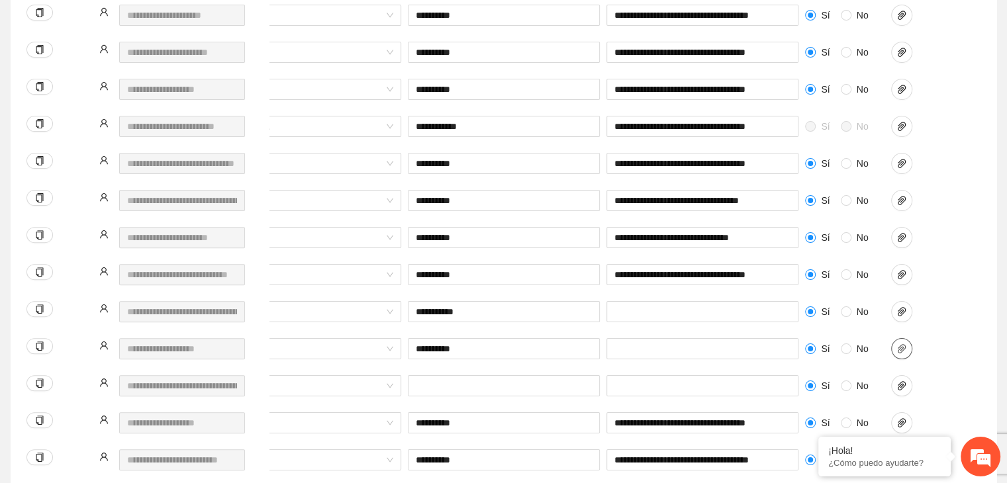
click at [904, 338] on button "button" at bounding box center [901, 348] width 21 height 21
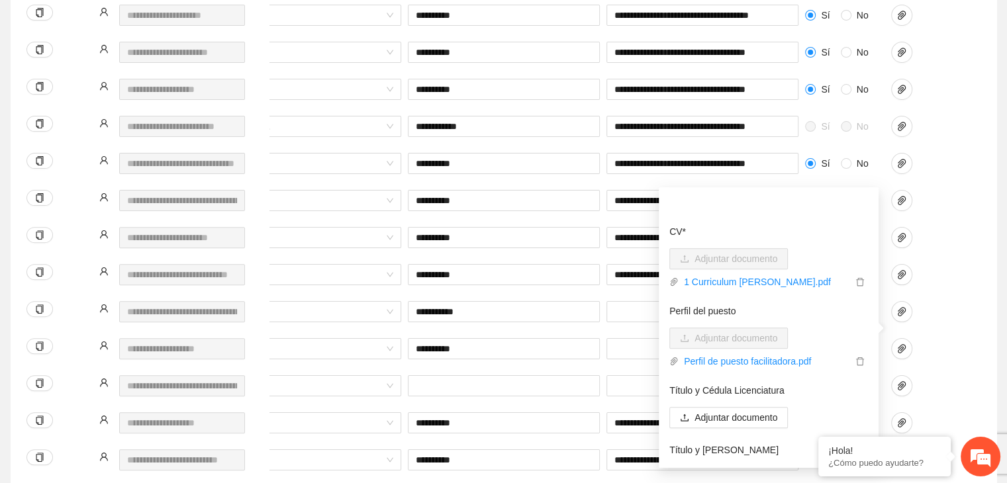
click at [937, 340] on div at bounding box center [921, 356] width 66 height 37
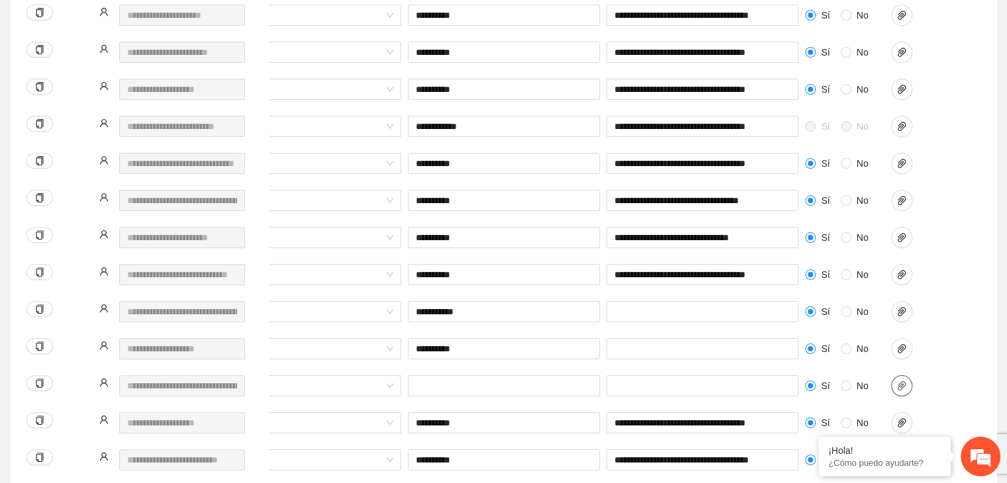
click at [905, 381] on icon "paper-clip" at bounding box center [901, 386] width 11 height 11
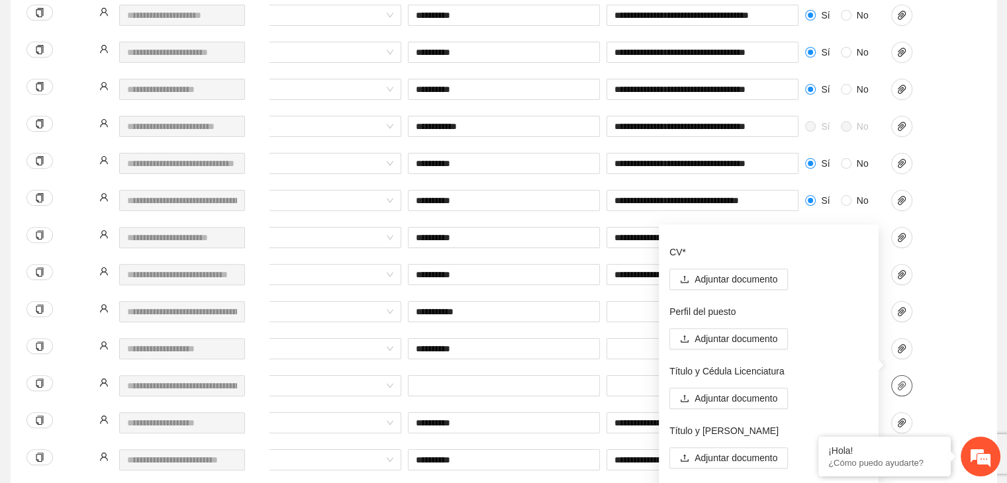
scroll to position [0, 0]
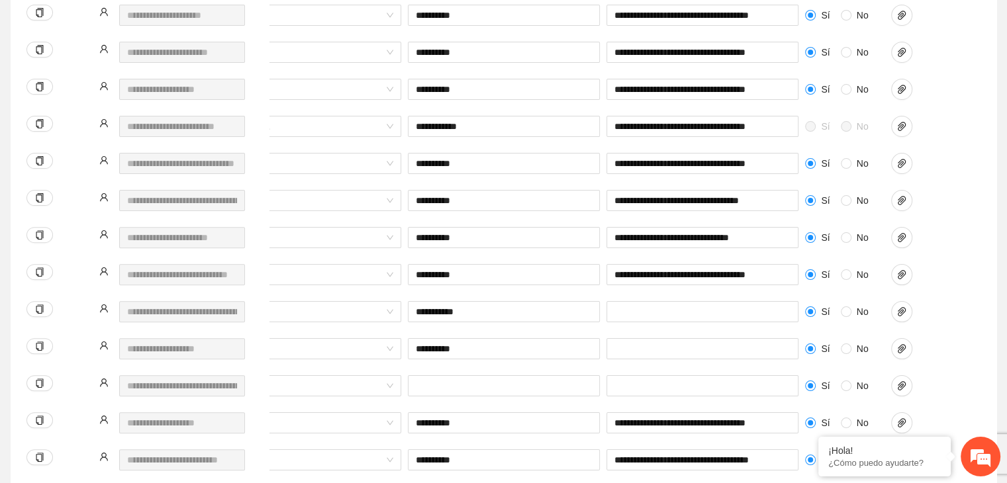
click at [969, 378] on div "**********" at bounding box center [348, 393] width 1264 height 37
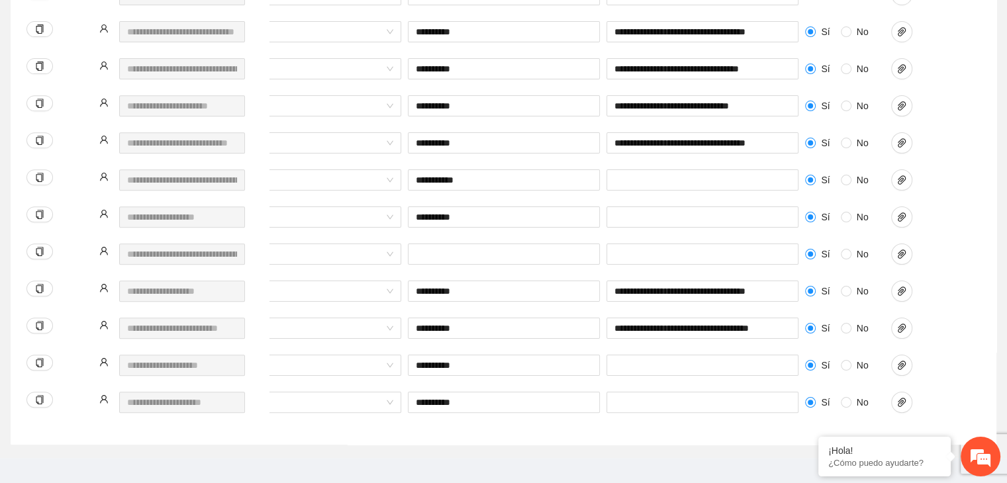
scroll to position [540, 0]
click at [908, 285] on span "paper-clip" at bounding box center [902, 290] width 20 height 11
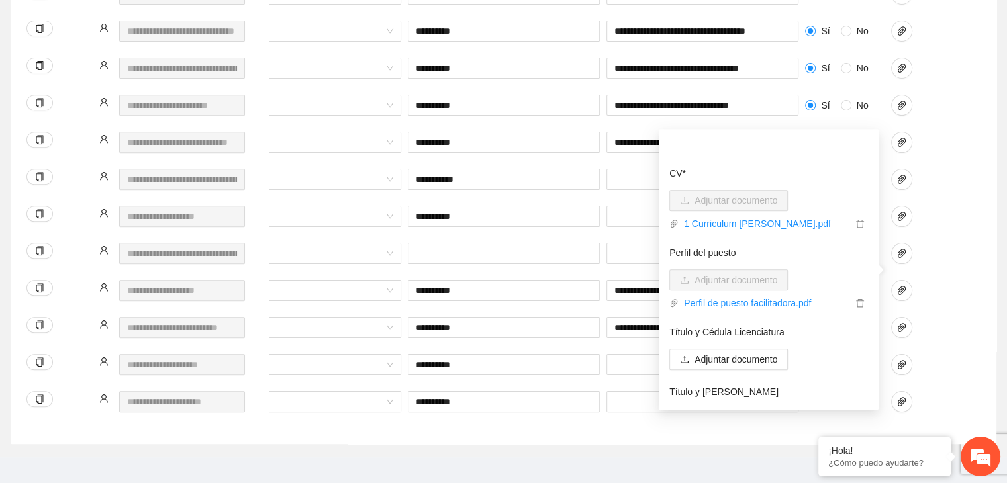
click at [943, 317] on div at bounding box center [921, 327] width 60 height 21
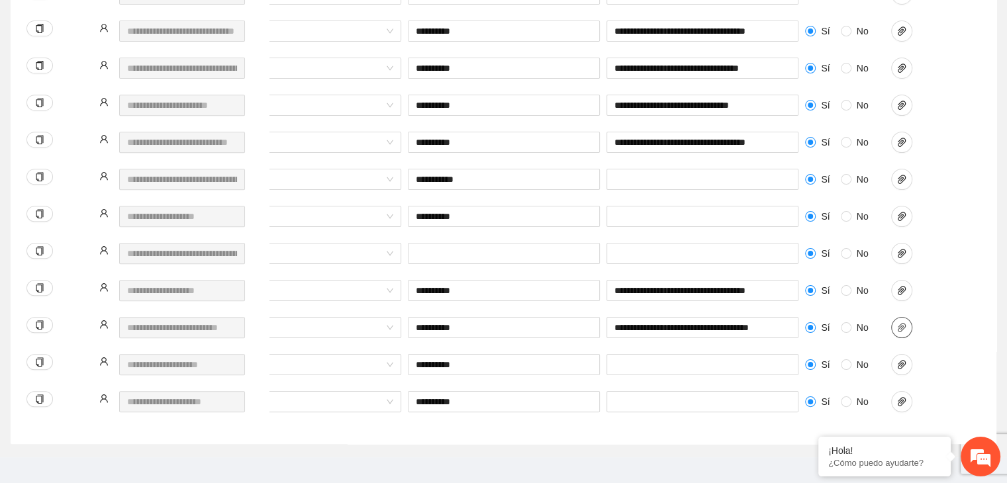
click at [896, 322] on icon "paper-clip" at bounding box center [901, 327] width 11 height 11
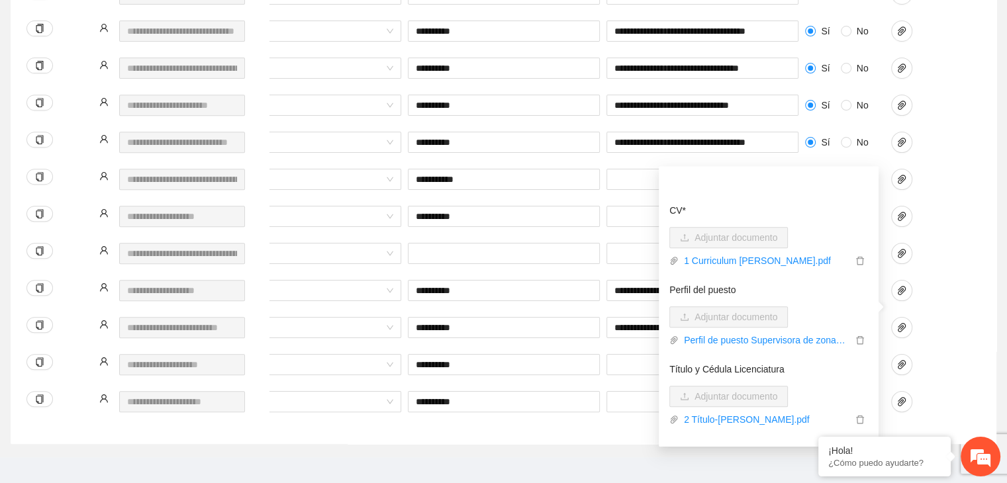
click at [939, 327] on div at bounding box center [921, 335] width 66 height 37
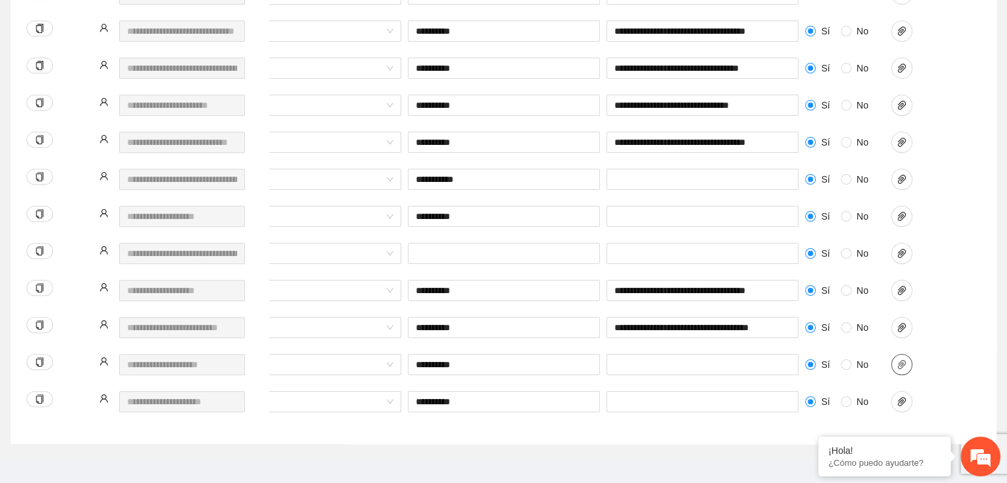
click at [904, 359] on icon "paper-clip" at bounding box center [901, 364] width 11 height 11
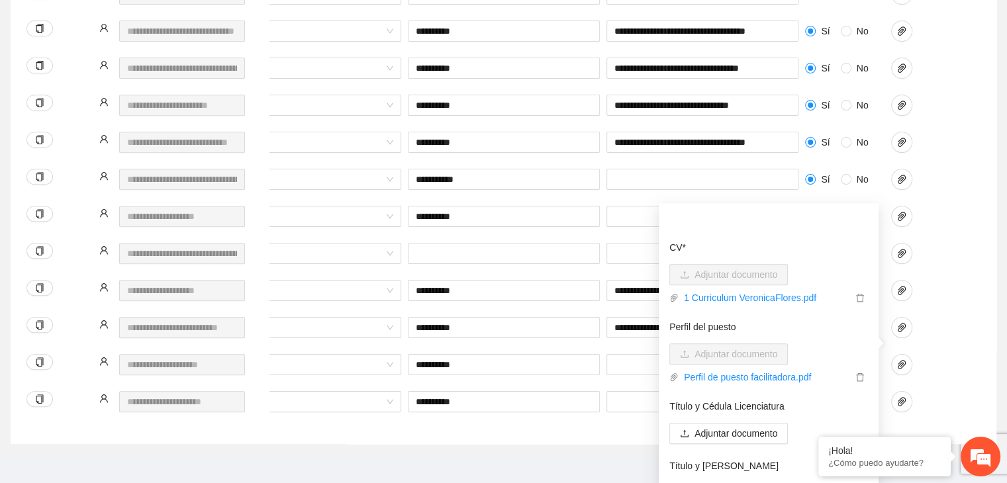
click at [937, 354] on div at bounding box center [921, 364] width 60 height 21
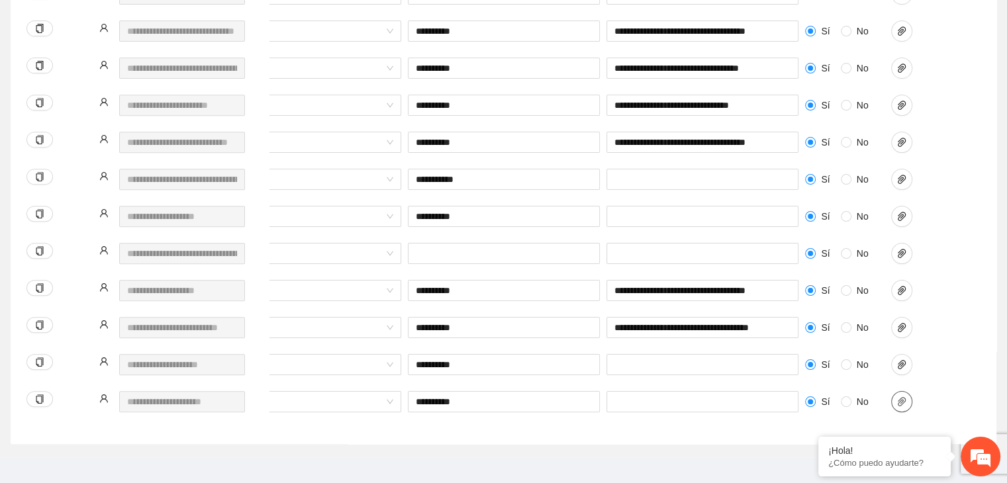
click at [902, 397] on icon "paper-clip" at bounding box center [902, 401] width 8 height 9
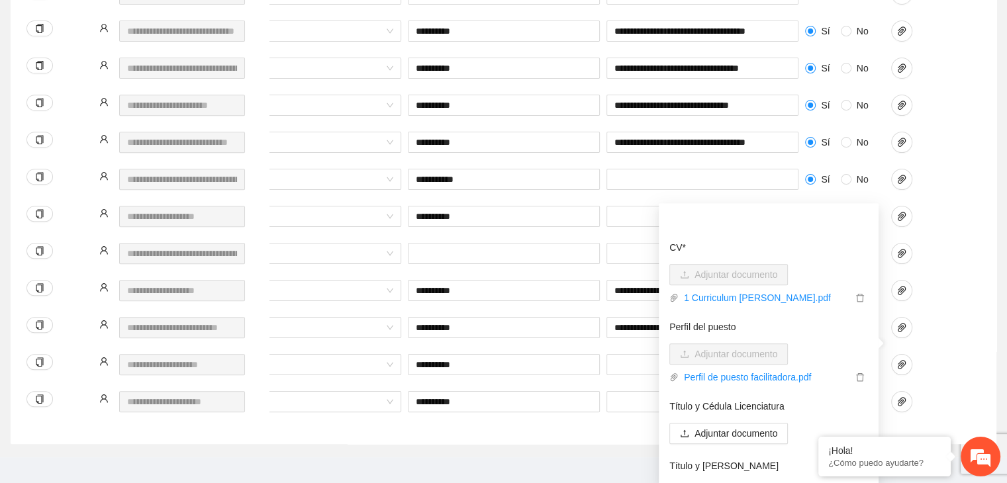
click at [947, 360] on div at bounding box center [921, 372] width 66 height 37
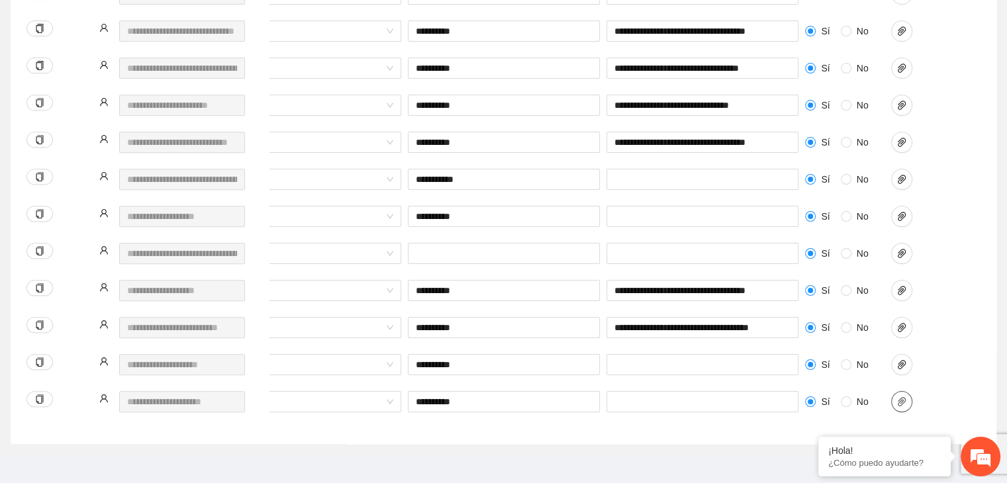
click at [902, 397] on icon "paper-clip" at bounding box center [901, 402] width 11 height 11
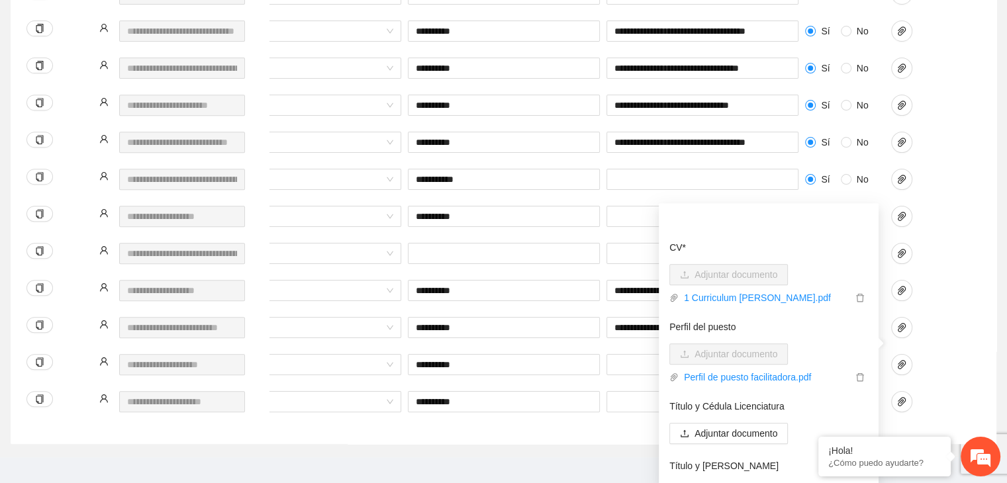
click at [960, 361] on div "**********" at bounding box center [348, 372] width 1264 height 37
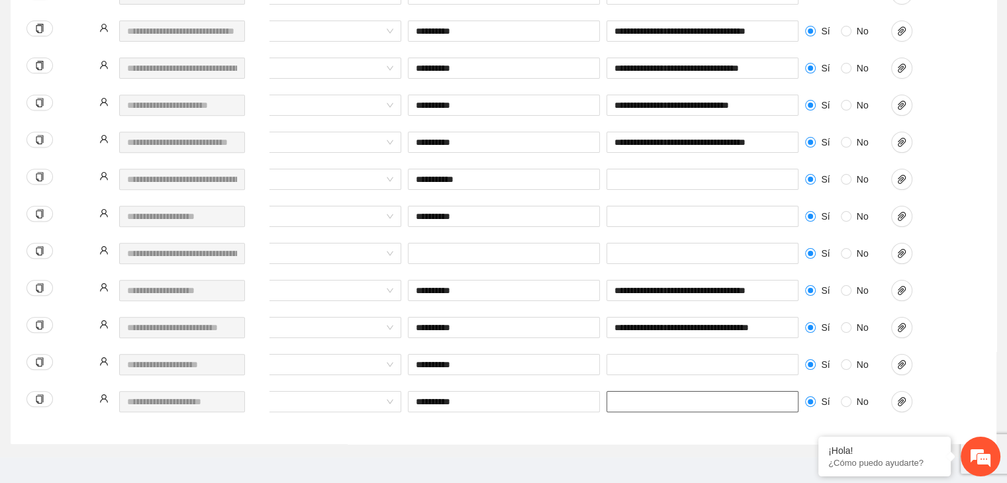
click at [697, 391] on input "text" at bounding box center [702, 401] width 192 height 21
paste input "**********"
type input "**********"
click at [675, 354] on input "text" at bounding box center [702, 364] width 192 height 21
paste input "**********"
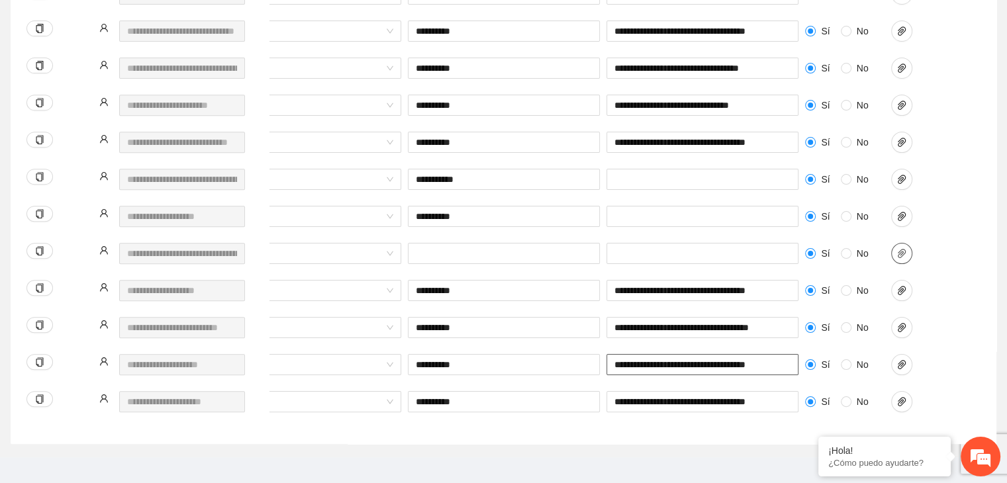
type input "**********"
click at [898, 249] on icon "paper-clip" at bounding box center [902, 253] width 8 height 9
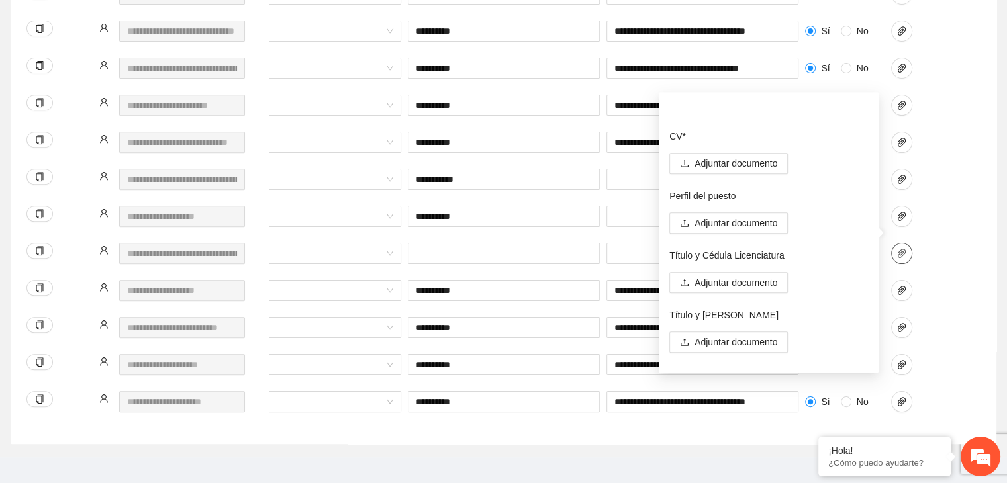
click at [898, 249] on icon "paper-clip" at bounding box center [902, 253] width 8 height 9
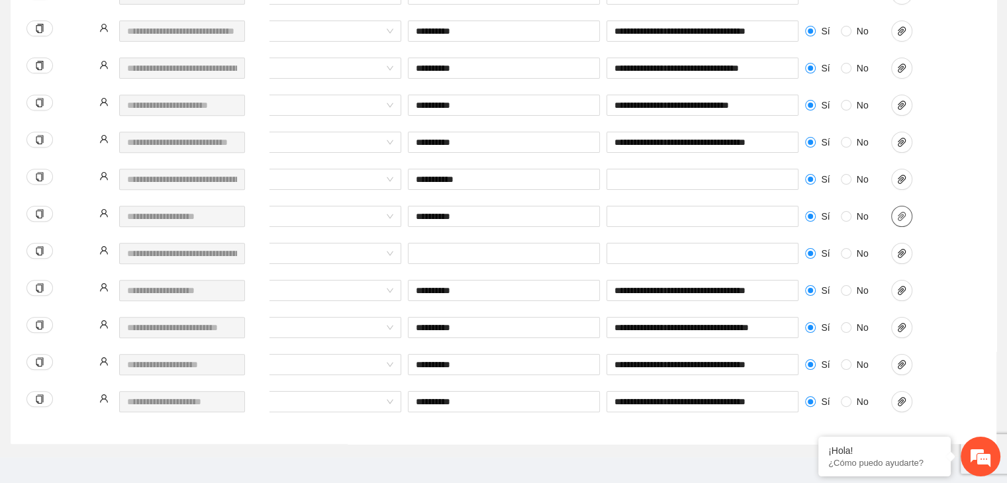
click at [908, 211] on span "paper-clip" at bounding box center [902, 216] width 20 height 11
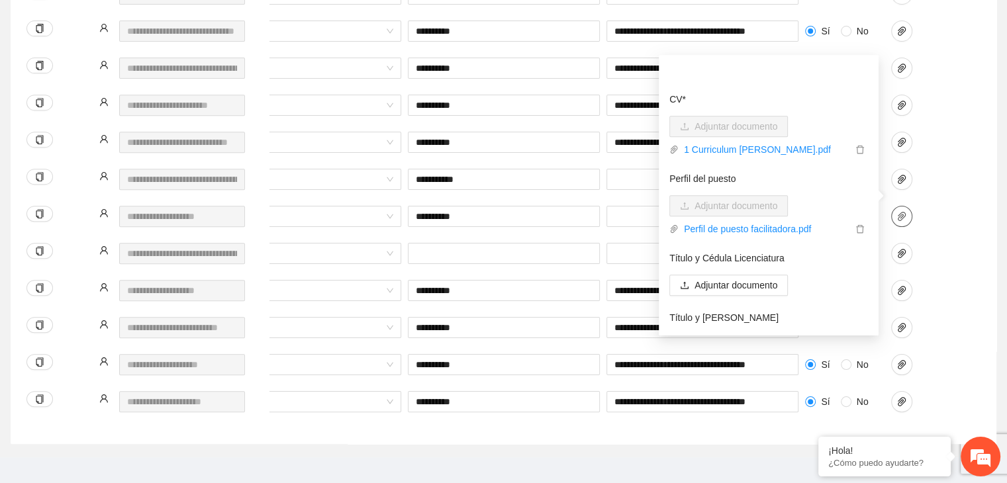
click at [908, 211] on span "paper-clip" at bounding box center [902, 216] width 20 height 11
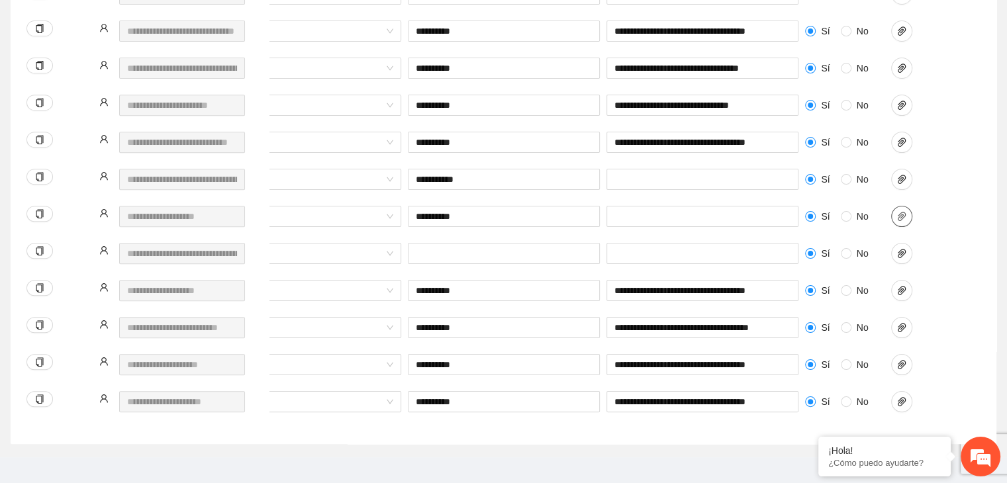
click at [902, 211] on icon "paper-clip" at bounding box center [901, 216] width 11 height 11
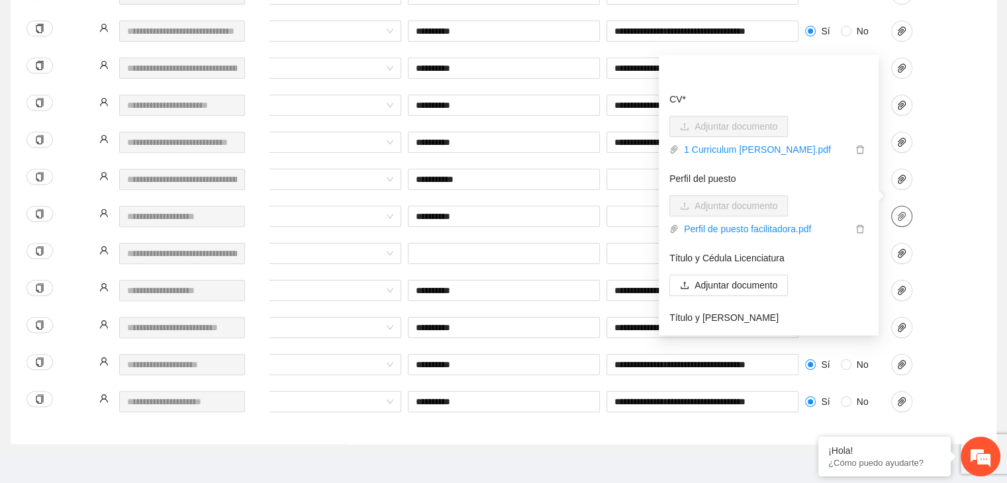
click at [902, 211] on icon "paper-clip" at bounding box center [901, 216] width 11 height 11
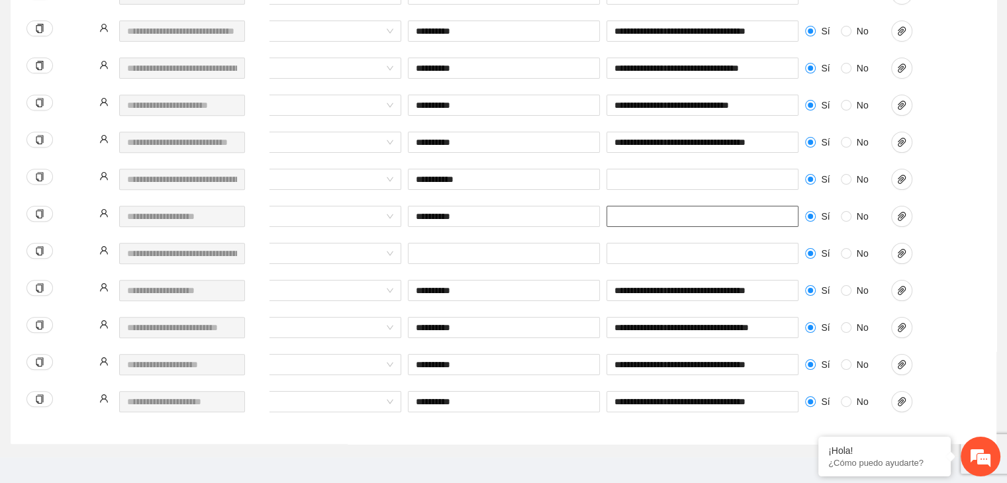
click at [758, 206] on input "text" at bounding box center [702, 216] width 192 height 21
paste input "**********"
type input "**********"
click at [902, 175] on icon "paper-clip" at bounding box center [902, 179] width 8 height 9
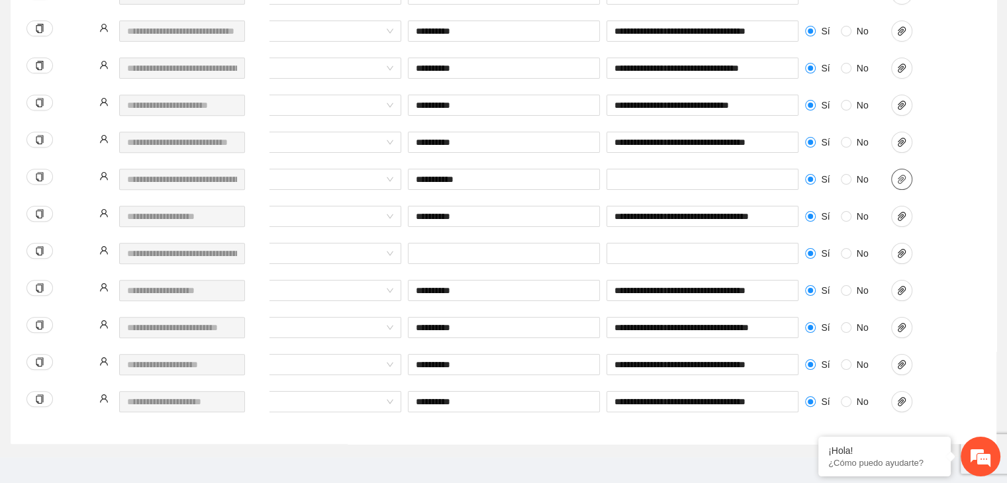
scroll to position [0, 0]
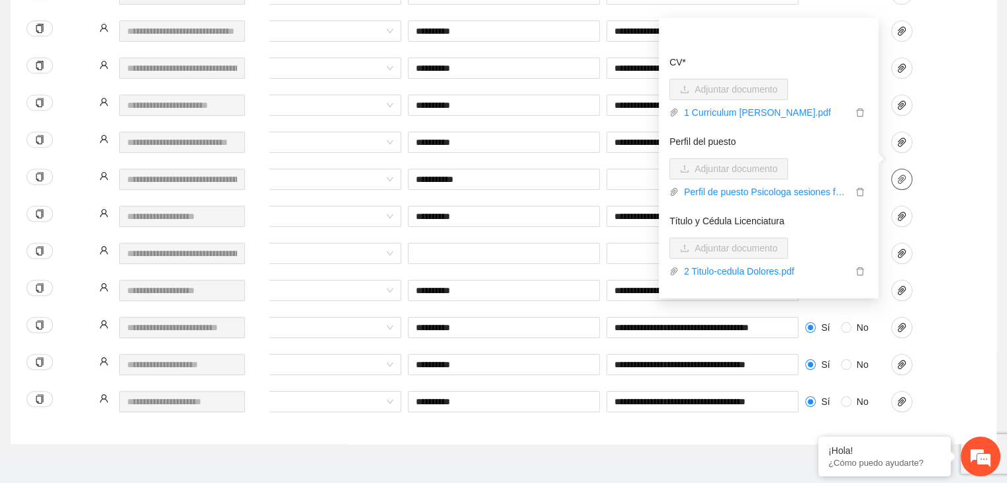
click at [902, 175] on icon "paper-clip" at bounding box center [902, 179] width 8 height 9
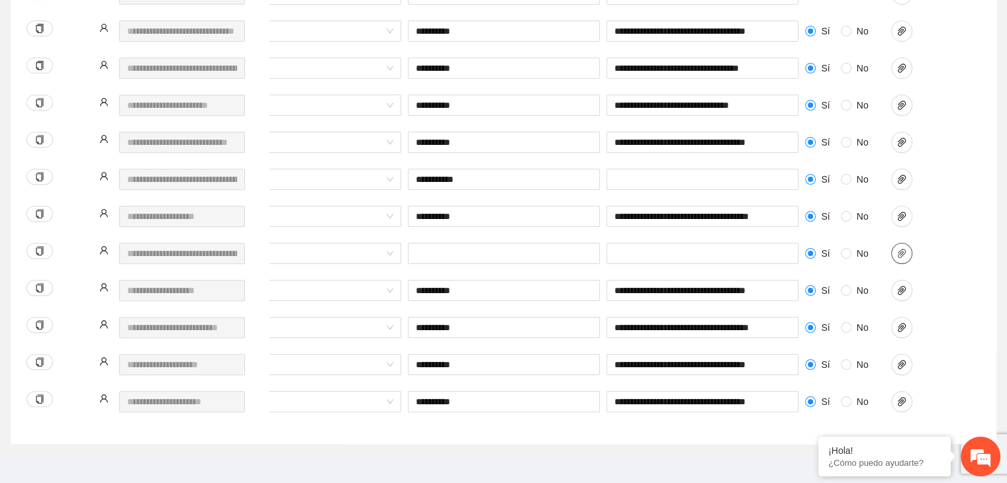
click at [904, 248] on icon "paper-clip" at bounding box center [901, 253] width 11 height 11
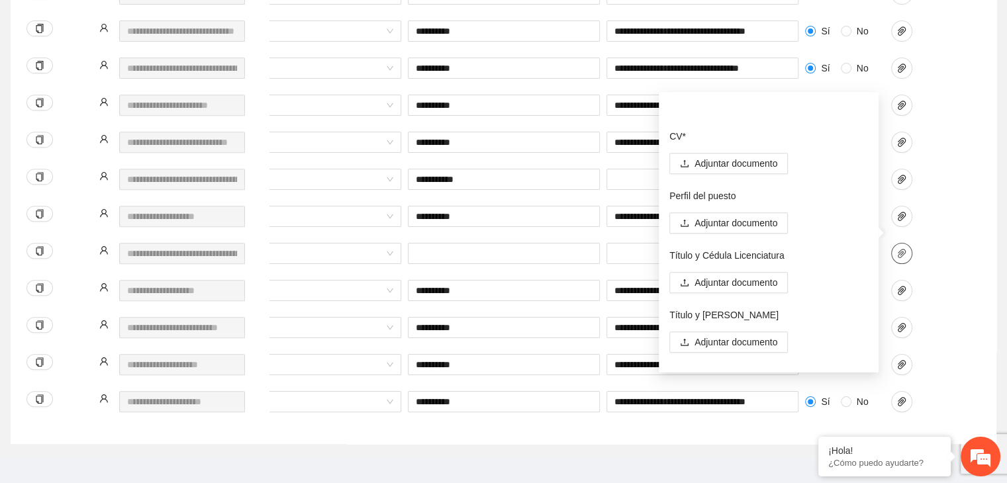
click at [904, 248] on icon "paper-clip" at bounding box center [901, 253] width 11 height 11
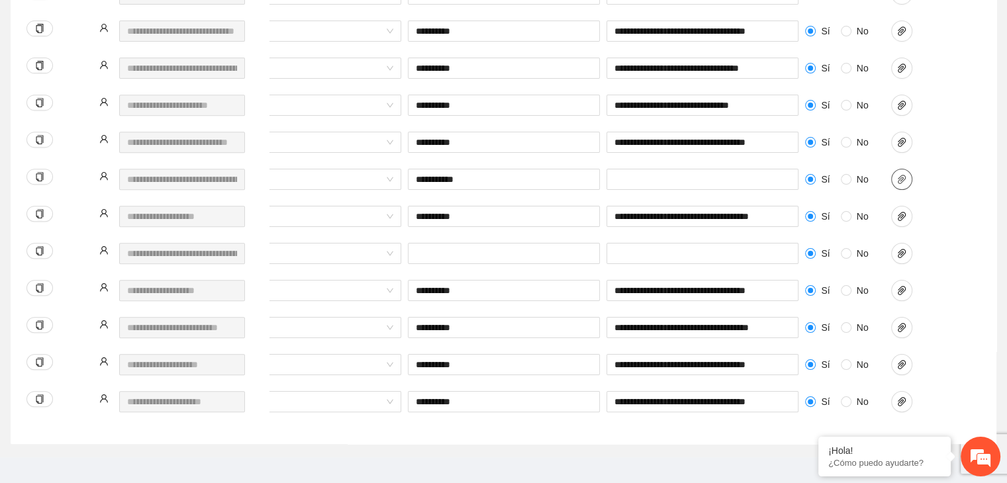
click at [900, 169] on button "button" at bounding box center [901, 179] width 21 height 21
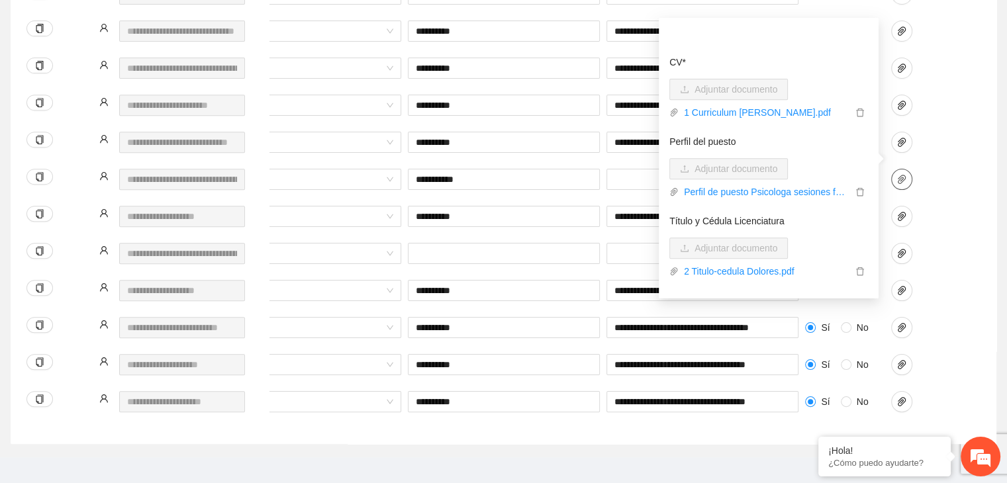
click at [900, 169] on button "button" at bounding box center [901, 179] width 21 height 21
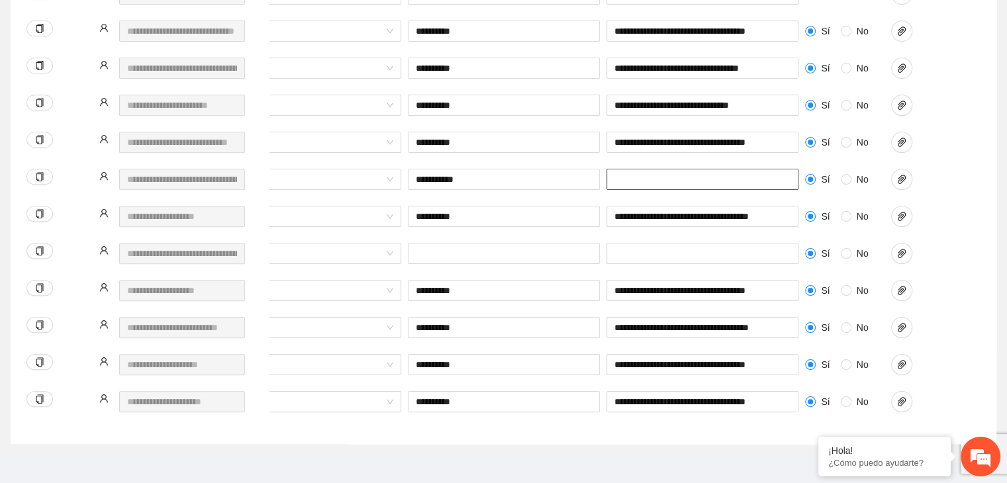
click at [718, 169] on input "text" at bounding box center [702, 179] width 192 height 21
paste input "**********"
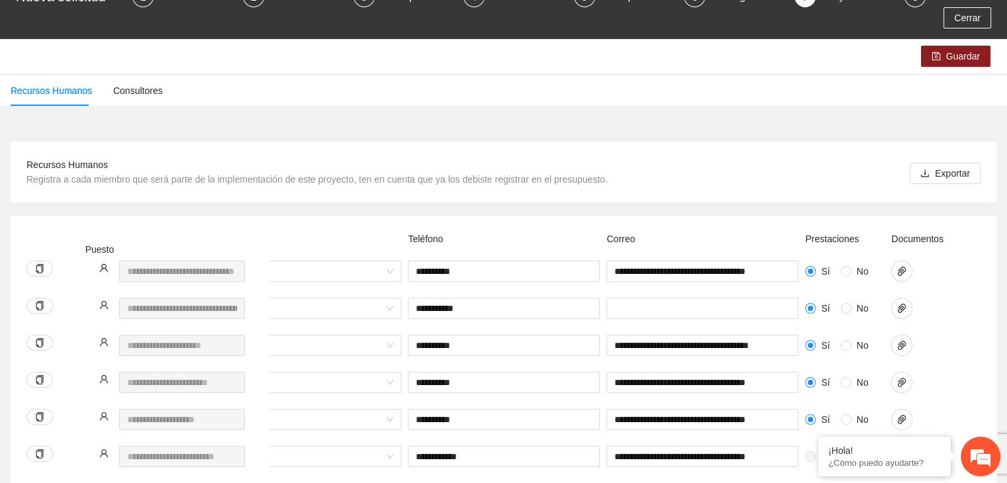
scroll to position [77, 0]
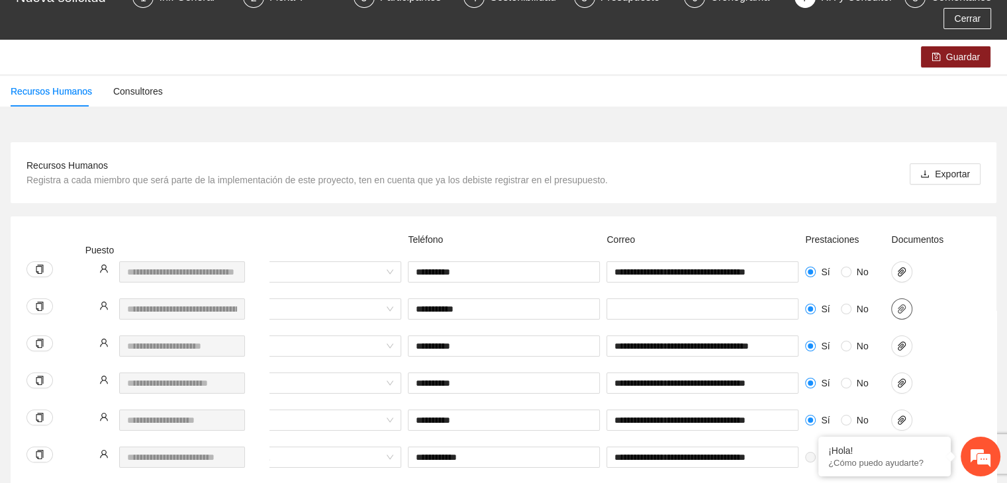
type input "**********"
click at [900, 304] on icon "paper-clip" at bounding box center [902, 308] width 8 height 9
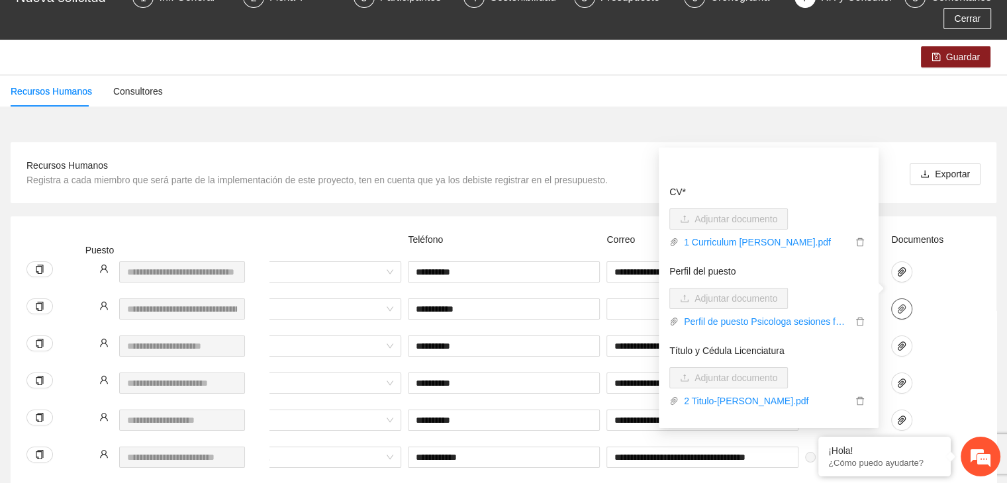
click at [900, 304] on icon "paper-clip" at bounding box center [902, 308] width 8 height 9
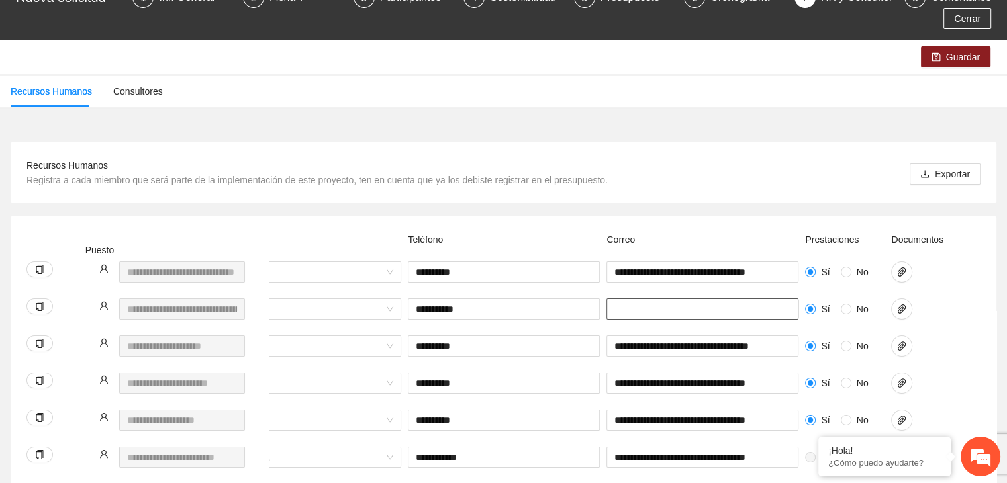
click at [718, 299] on input "text" at bounding box center [702, 309] width 192 height 21
paste input "**********"
type input "**********"
click at [960, 337] on div "**********" at bounding box center [348, 354] width 1264 height 37
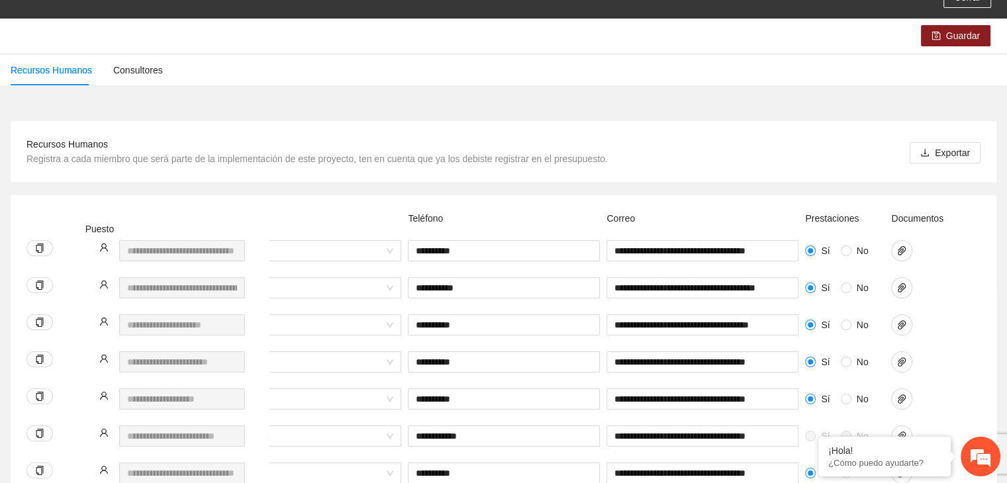
scroll to position [28, 0]
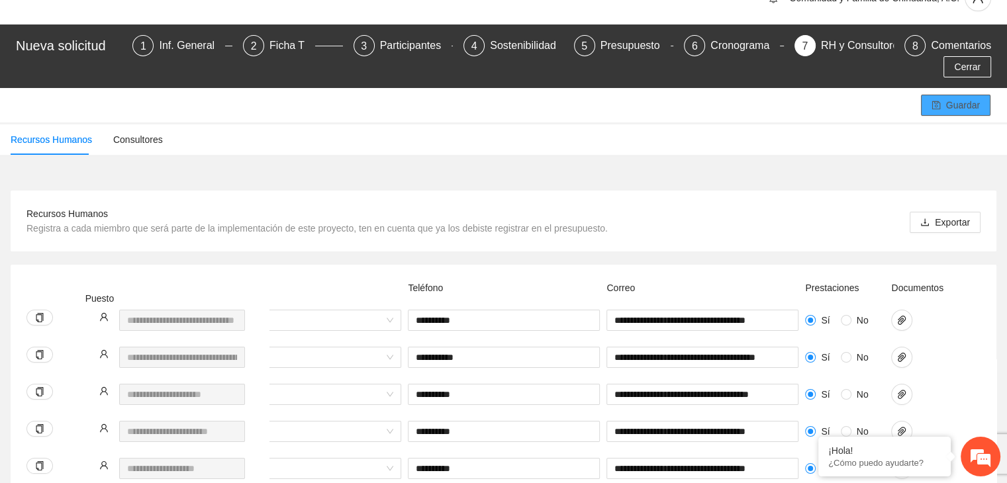
click at [942, 95] on button "Guardar" at bounding box center [956, 105] width 70 height 21
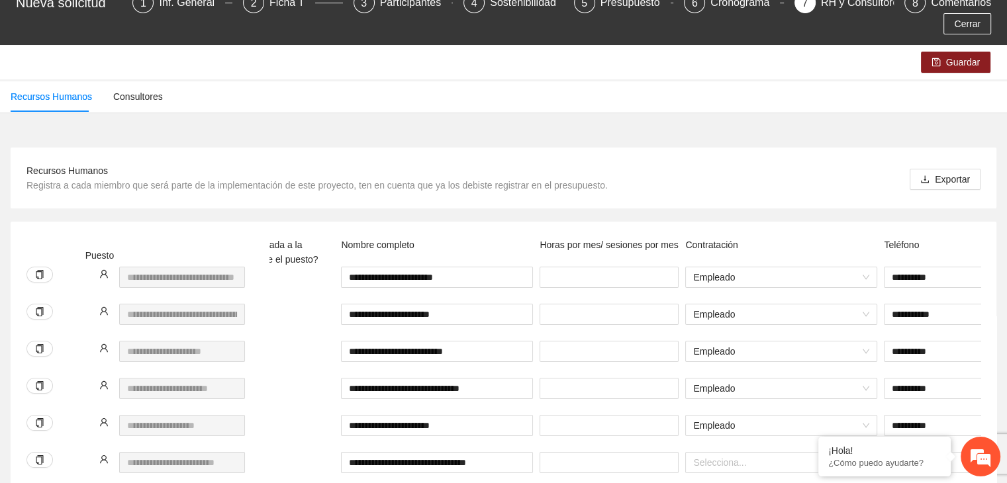
scroll to position [95, 0]
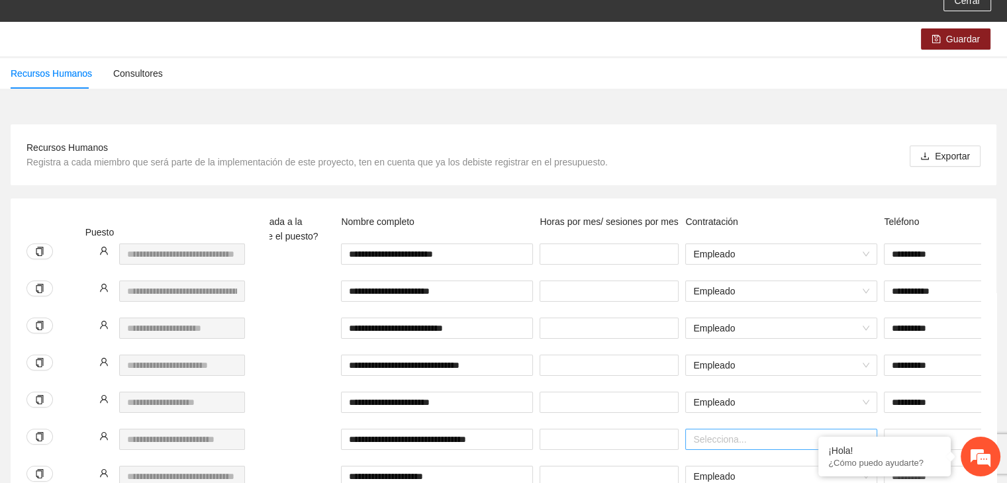
click at [724, 430] on input "search" at bounding box center [776, 440] width 167 height 20
click at [727, 444] on div "Empleado" at bounding box center [781, 445] width 176 height 15
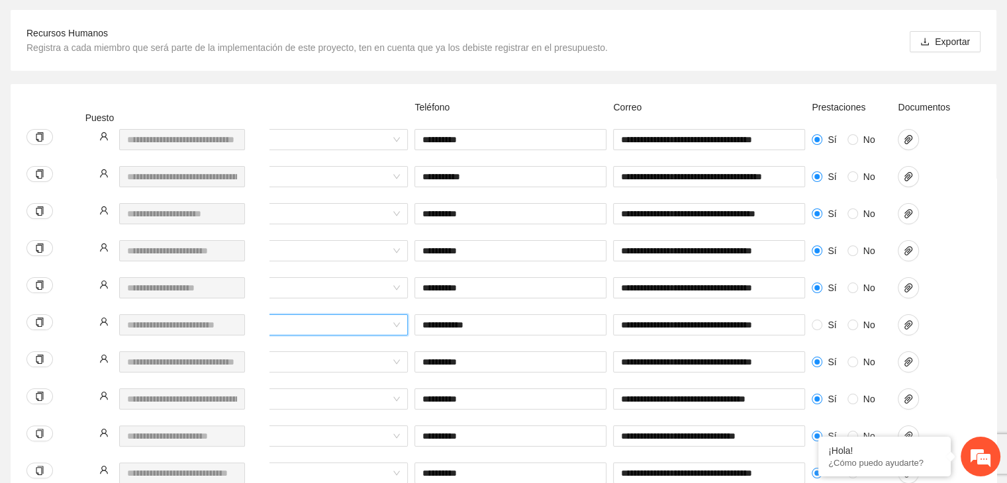
scroll to position [0, 550]
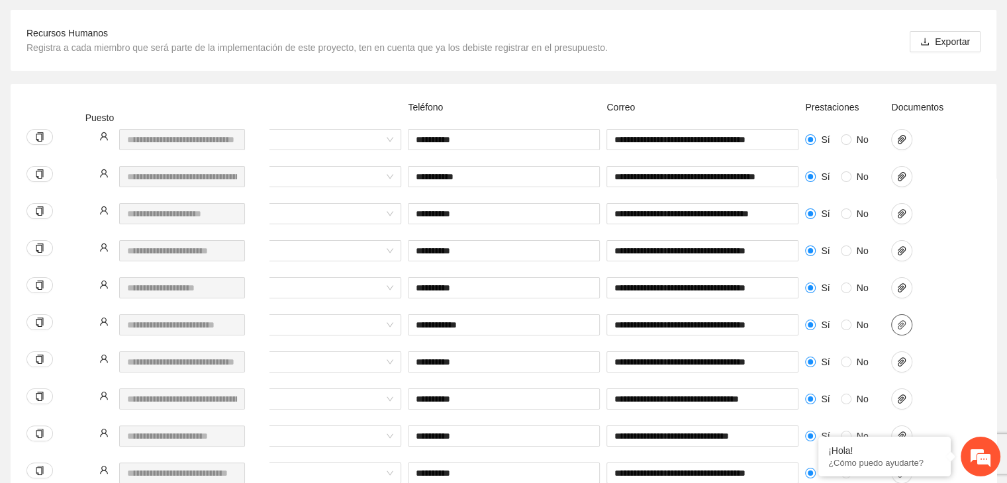
click at [906, 320] on icon "paper-clip" at bounding box center [901, 325] width 11 height 11
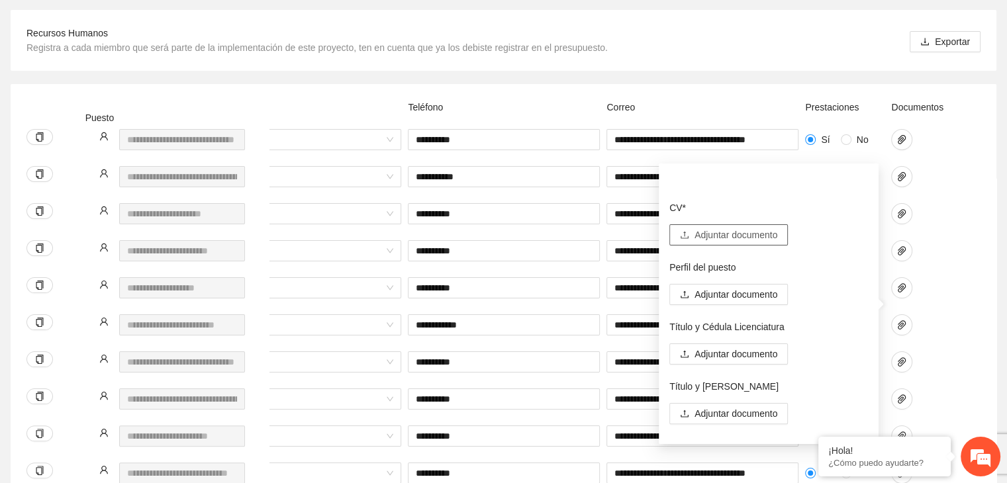
click at [740, 236] on span "Adjuntar documento" at bounding box center [735, 235] width 83 height 15
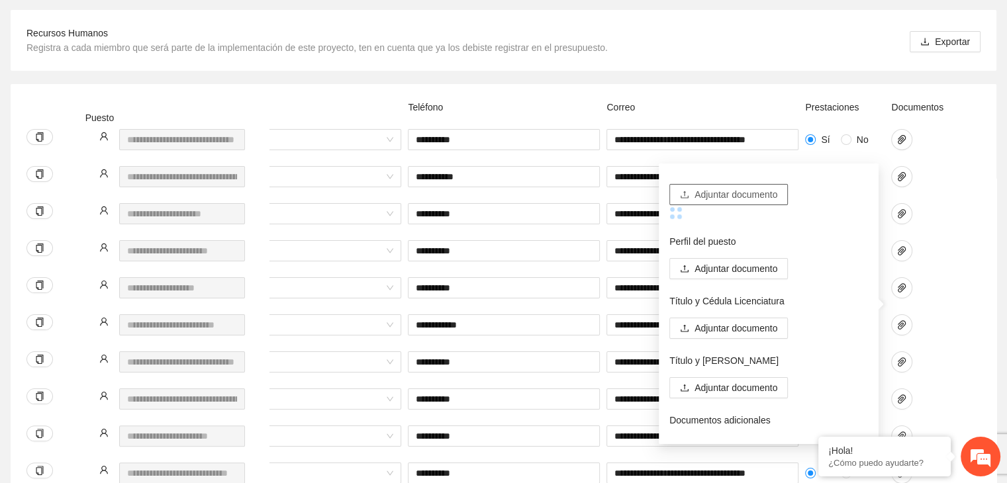
scroll to position [63, 0]
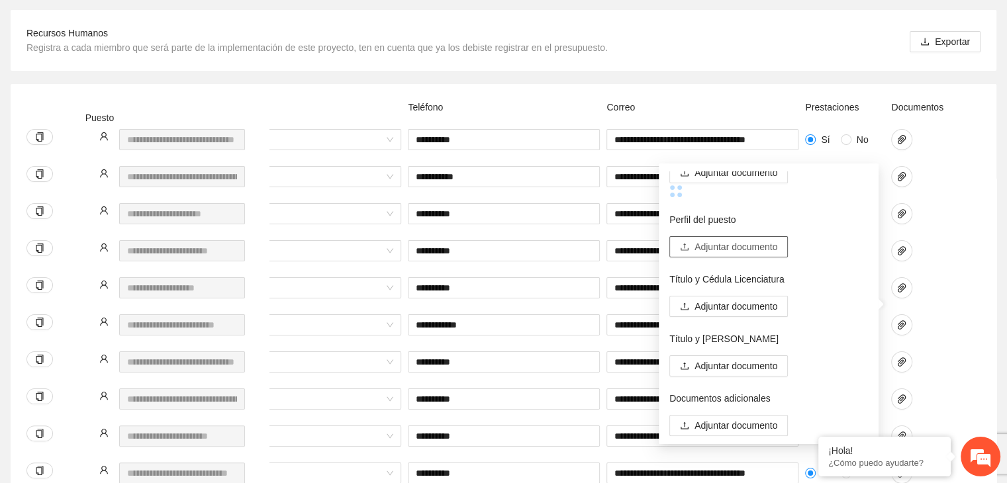
click at [757, 251] on span "Adjuntar documento" at bounding box center [735, 247] width 83 height 15
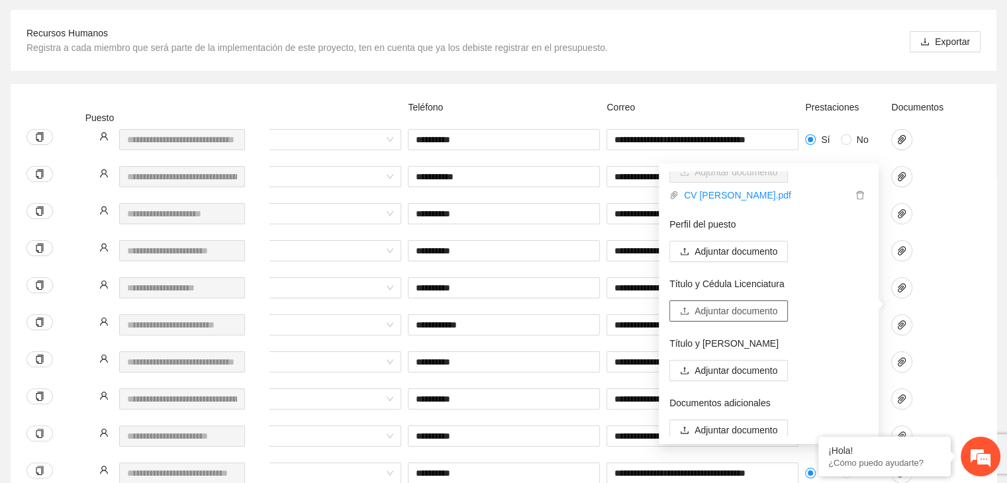
click at [741, 311] on span "Adjuntar documento" at bounding box center [735, 311] width 83 height 15
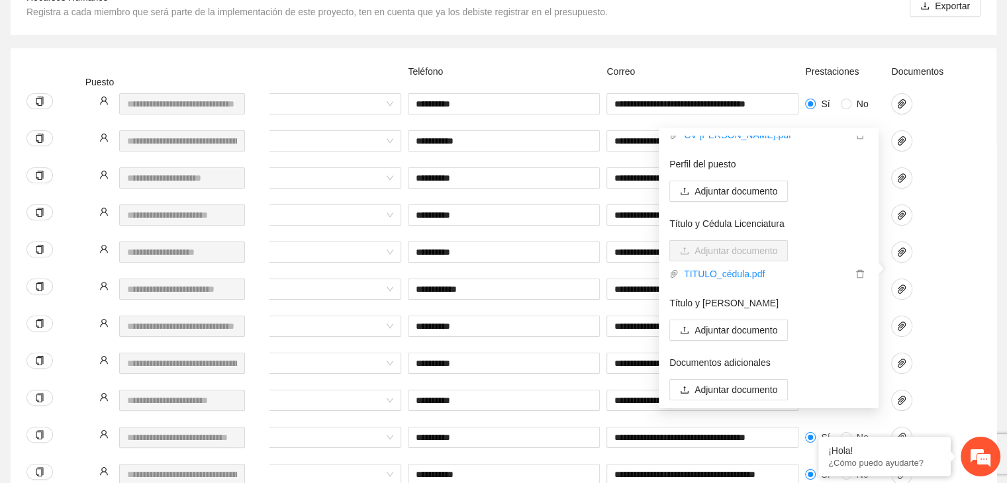
scroll to position [275, 0]
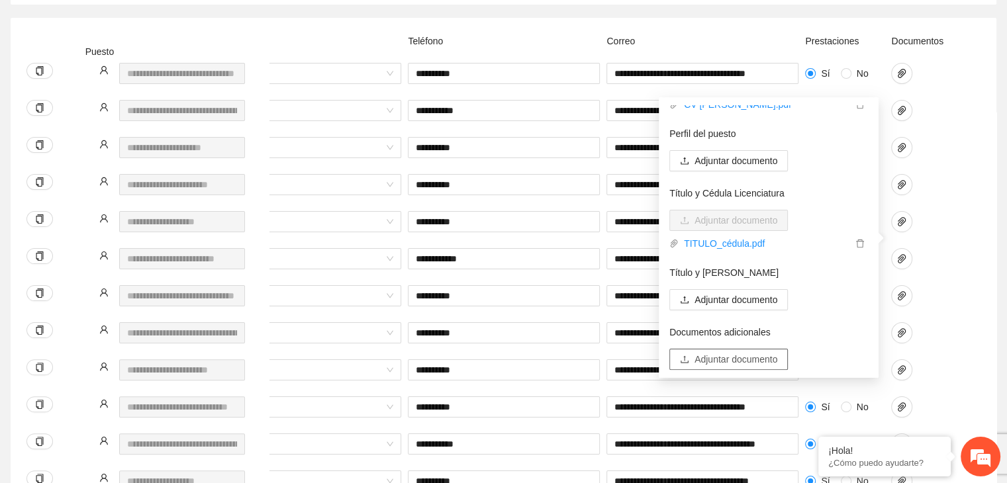
click at [745, 362] on span "Adjuntar documento" at bounding box center [735, 359] width 83 height 15
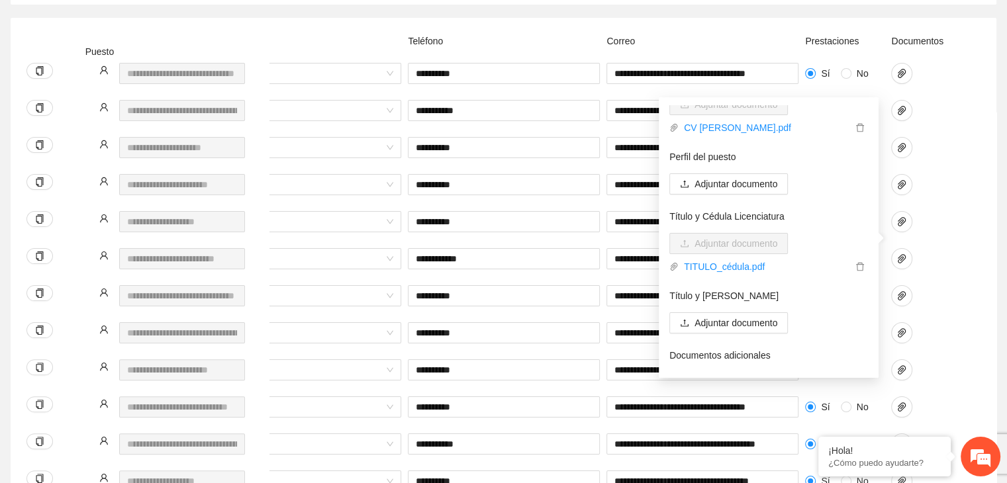
scroll to position [0, 0]
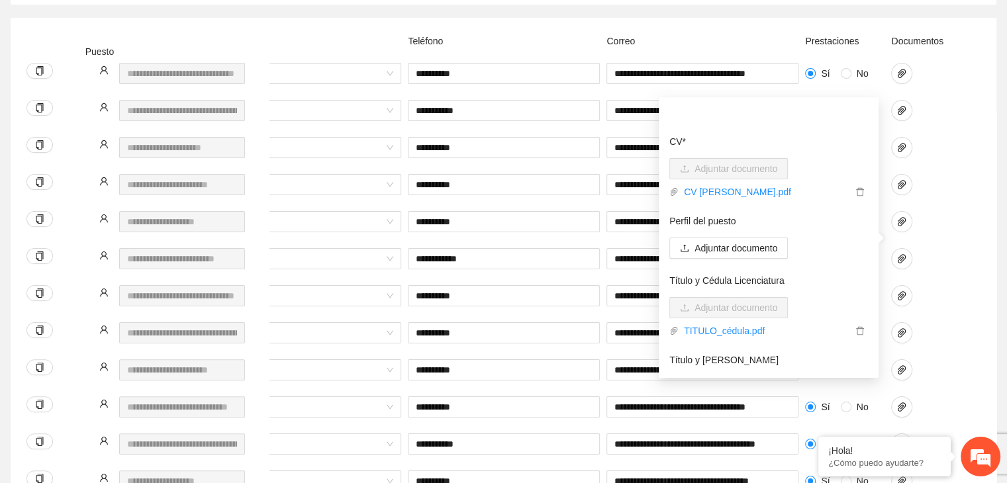
click at [974, 248] on div "**********" at bounding box center [348, 266] width 1264 height 37
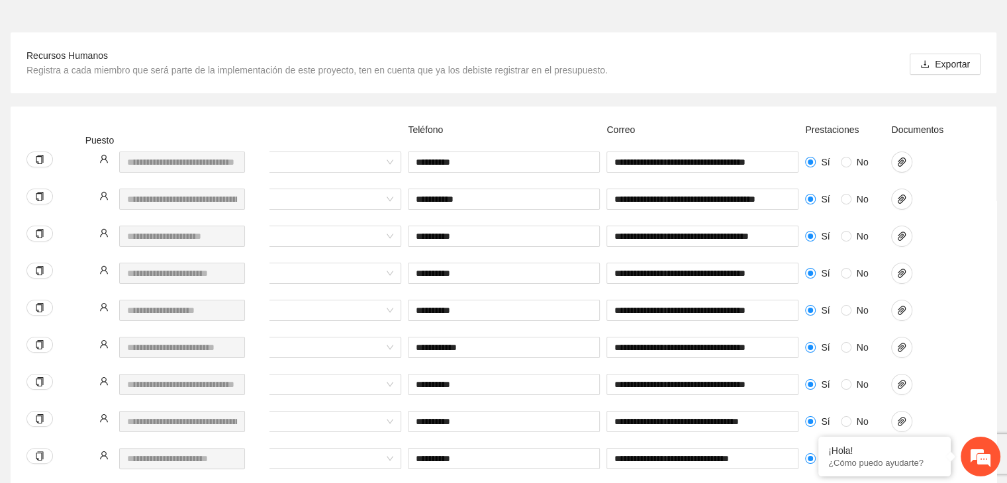
scroll to position [143, 0]
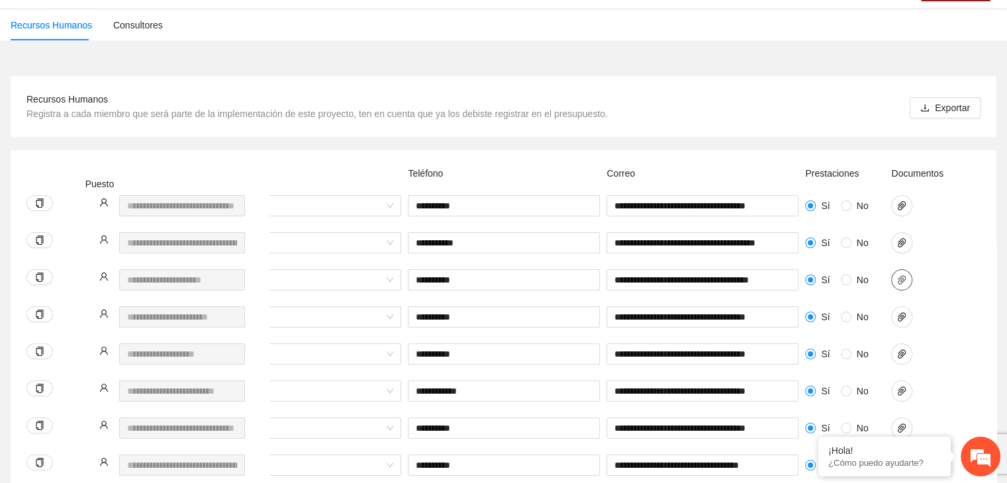
click at [898, 275] on icon "paper-clip" at bounding box center [901, 280] width 11 height 11
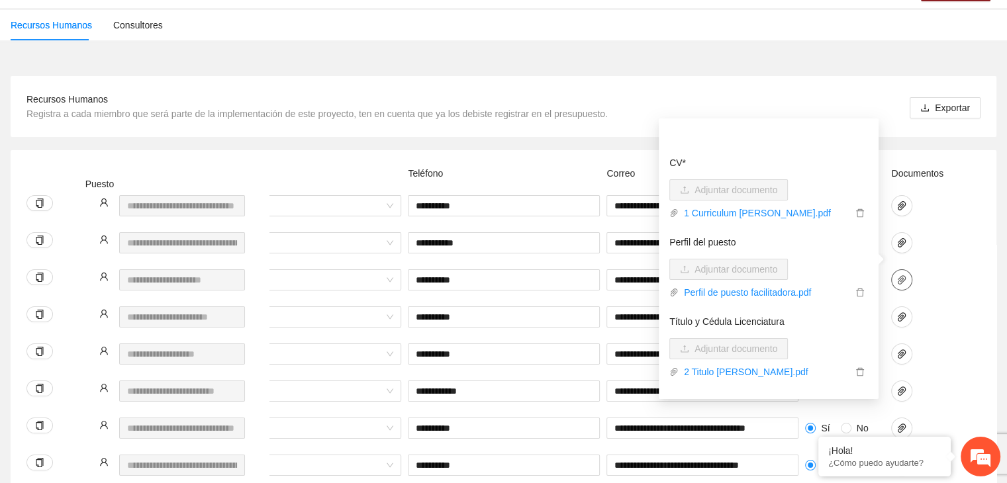
click at [898, 275] on icon "paper-clip" at bounding box center [901, 280] width 11 height 11
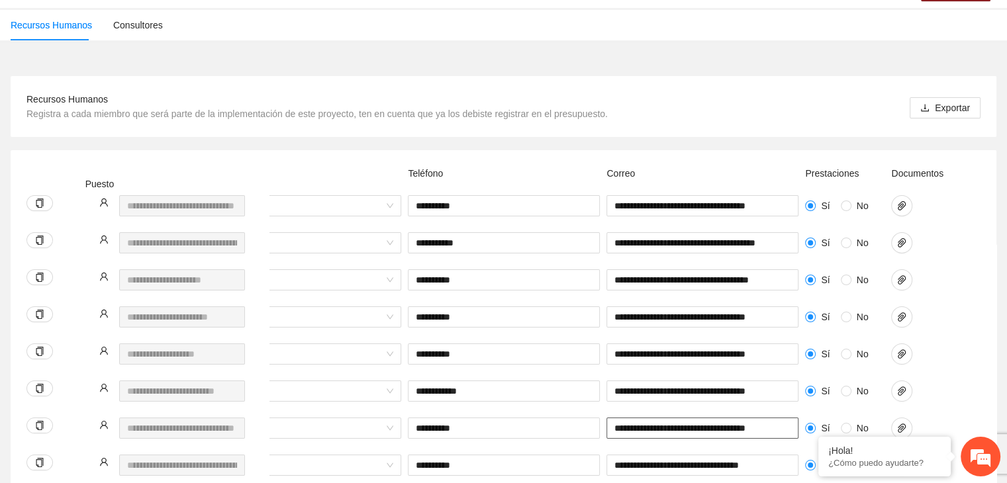
scroll to position [0, 5]
drag, startPoint x: 614, startPoint y: 408, endPoint x: 826, endPoint y: 400, distance: 212.0
click at [826, 418] on div "**********" at bounding box center [348, 436] width 1264 height 37
paste input "*"
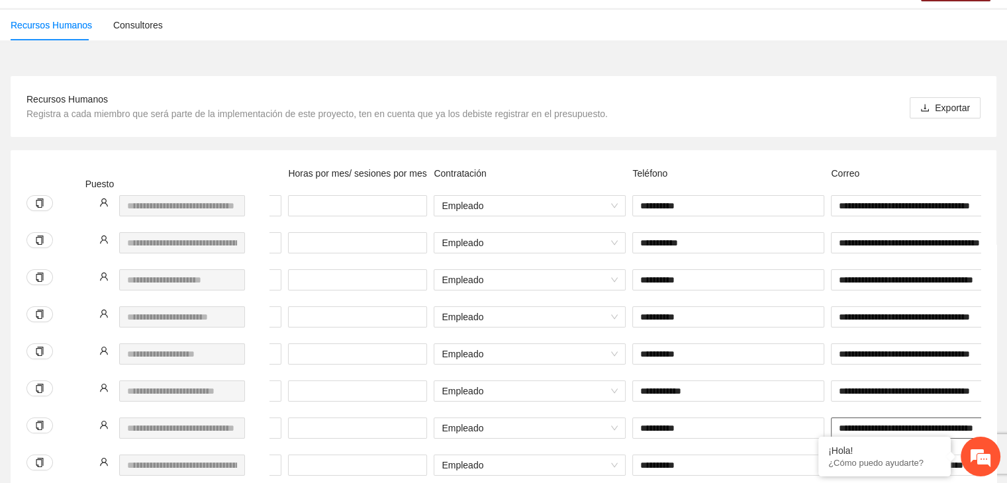
scroll to position [0, 324]
click at [875, 418] on input "**********" at bounding box center [929, 428] width 192 height 21
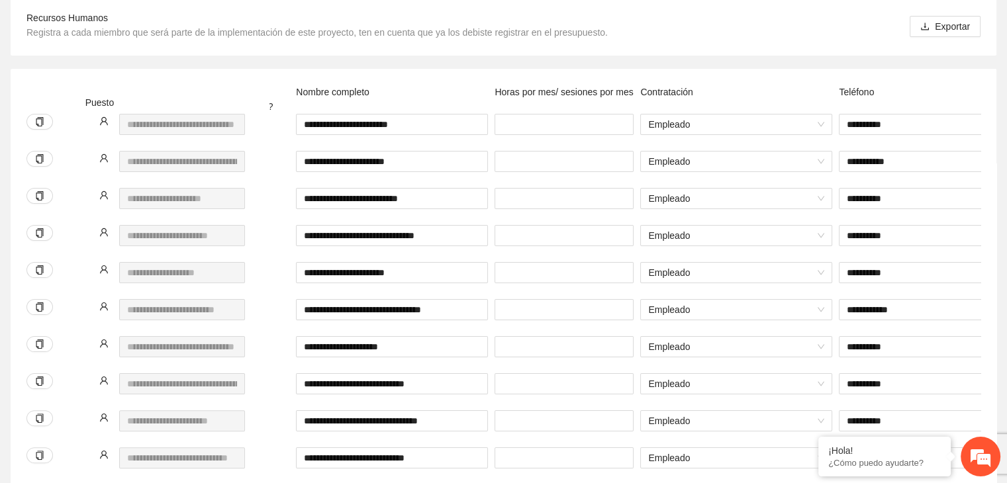
scroll to position [209, 0]
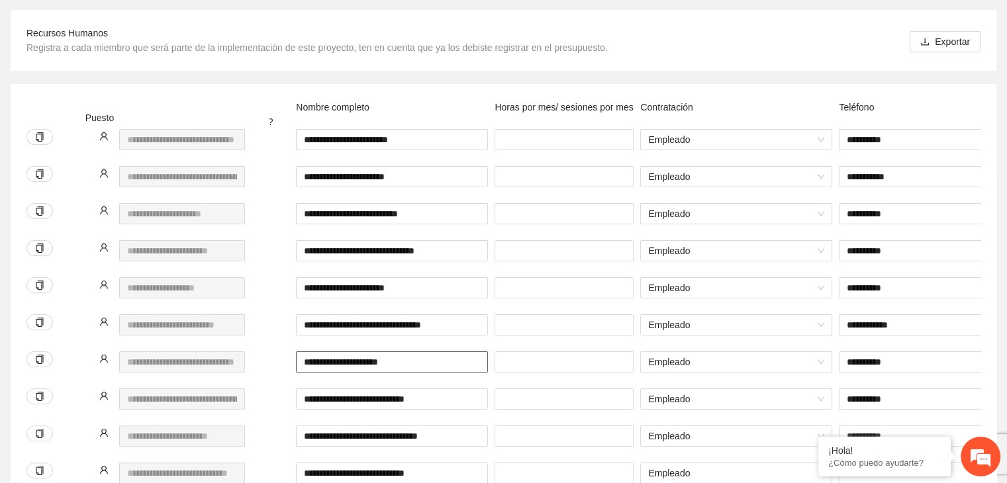
type input "**********"
click at [453, 351] on input "**********" at bounding box center [392, 361] width 192 height 21
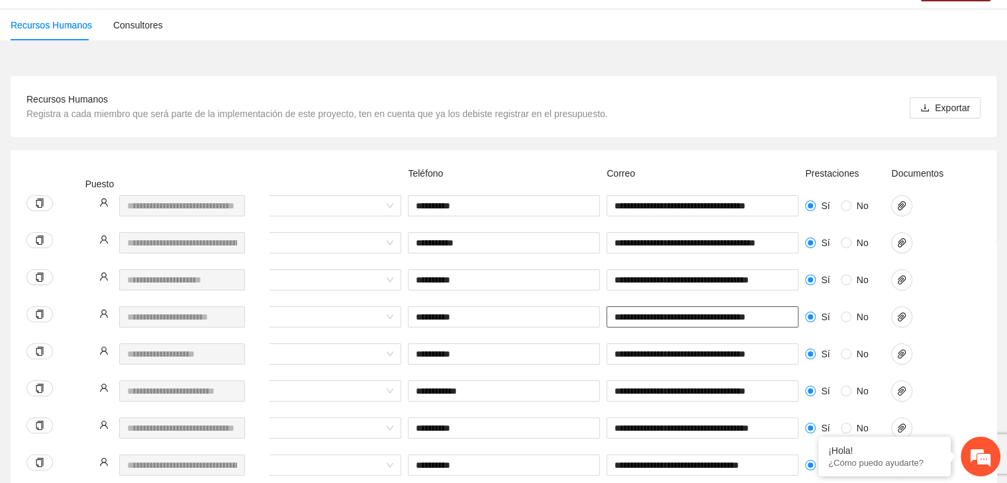
scroll to position [0, 3]
drag, startPoint x: 612, startPoint y: 295, endPoint x: 828, endPoint y: 294, distance: 216.5
click at [828, 306] on div "**********" at bounding box center [348, 324] width 1264 height 37
paste input "text"
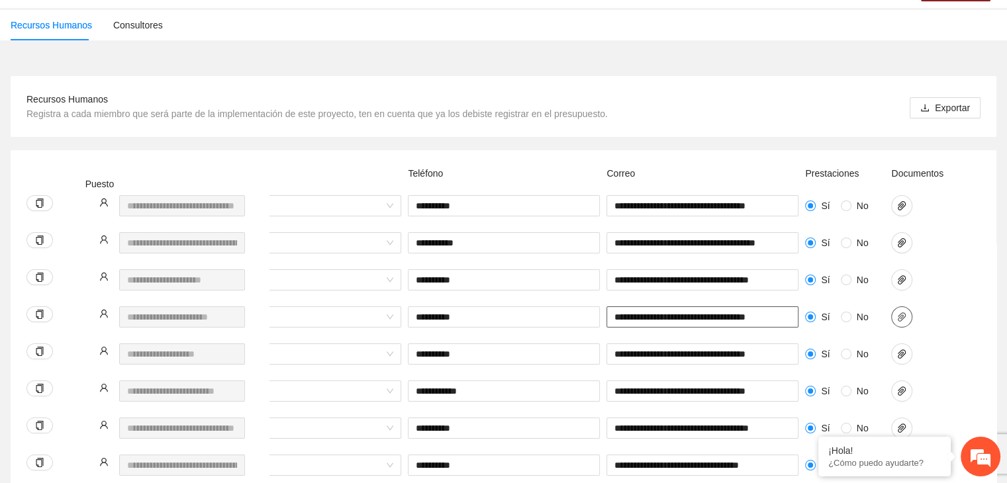
type input "**********"
click at [899, 312] on icon "paper-clip" at bounding box center [902, 316] width 8 height 9
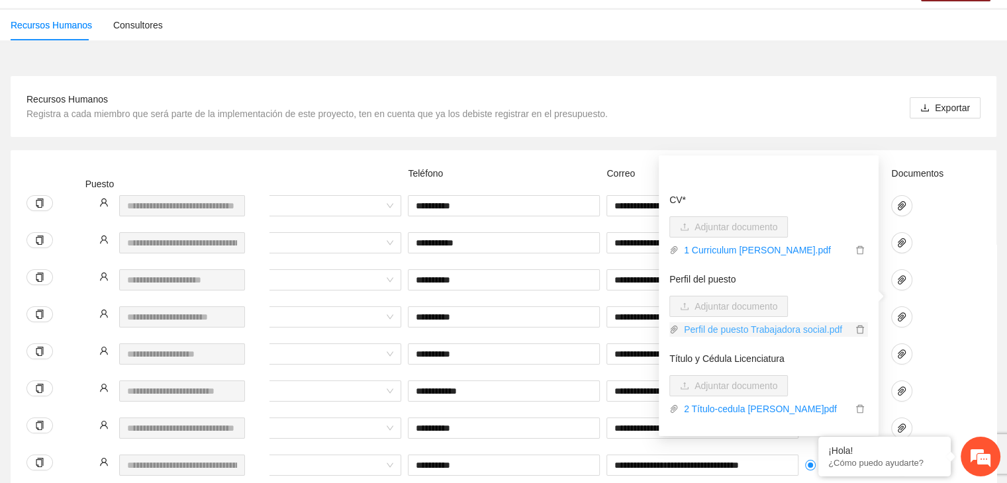
click at [800, 328] on link "Perfil de puesto Trabajadora social.pdf" at bounding box center [764, 329] width 173 height 15
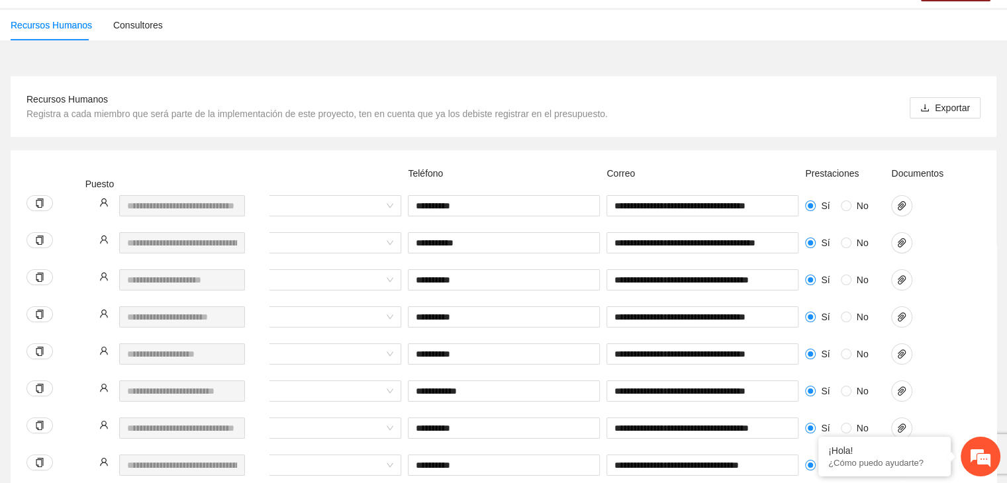
click at [951, 244] on div at bounding box center [921, 250] width 66 height 37
click at [899, 350] on icon "paper-clip" at bounding box center [902, 354] width 8 height 9
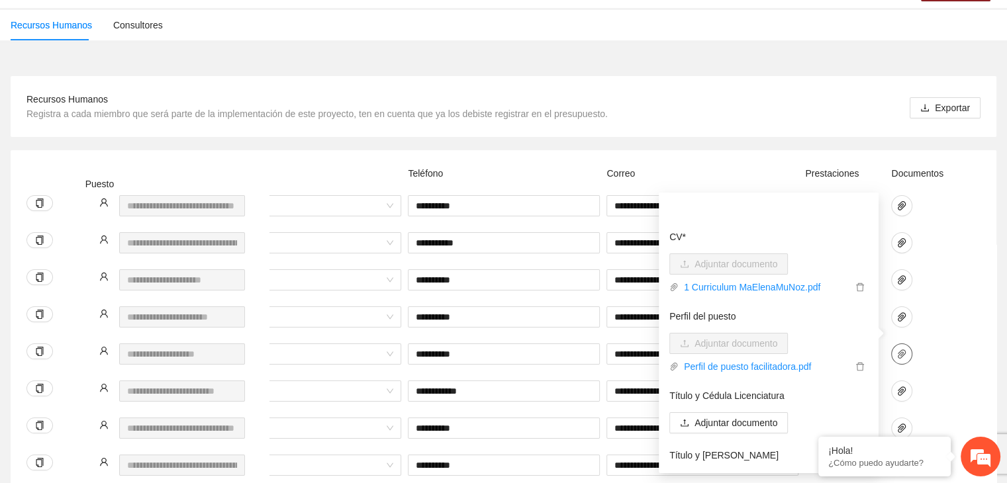
click at [899, 350] on icon "paper-clip" at bounding box center [902, 354] width 8 height 9
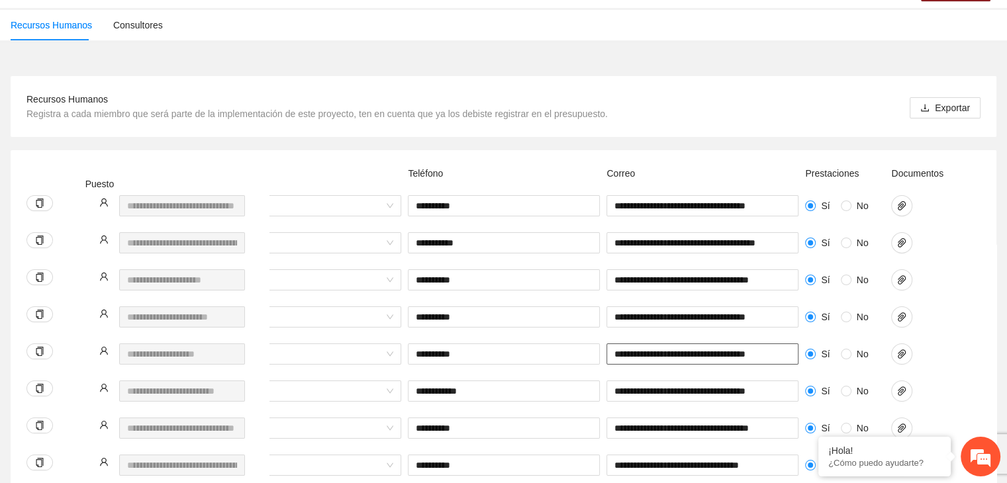
scroll to position [0, 3]
drag, startPoint x: 612, startPoint y: 332, endPoint x: 814, endPoint y: 324, distance: 202.7
click at [814, 344] on div "**********" at bounding box center [348, 362] width 1264 height 37
paste input "text"
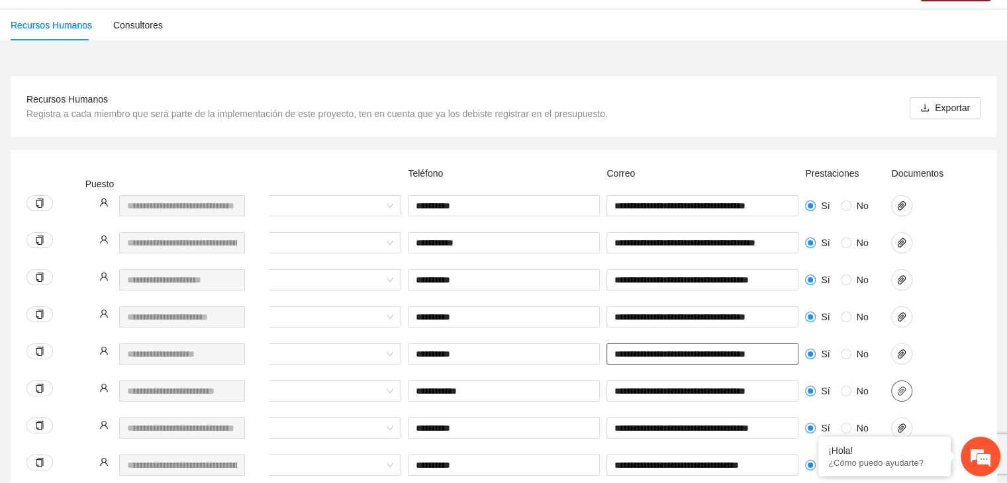
type input "**********"
click at [902, 387] on icon "paper-clip" at bounding box center [902, 391] width 8 height 9
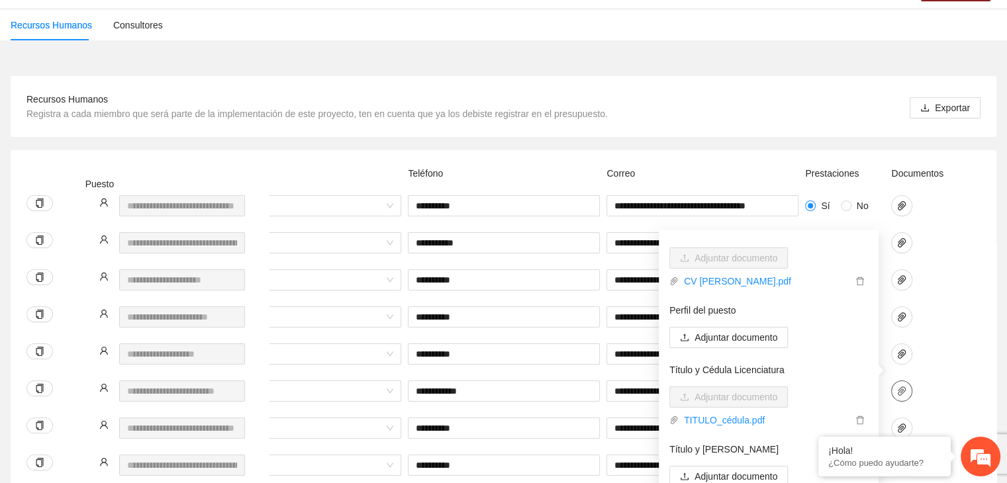
scroll to position [66, 0]
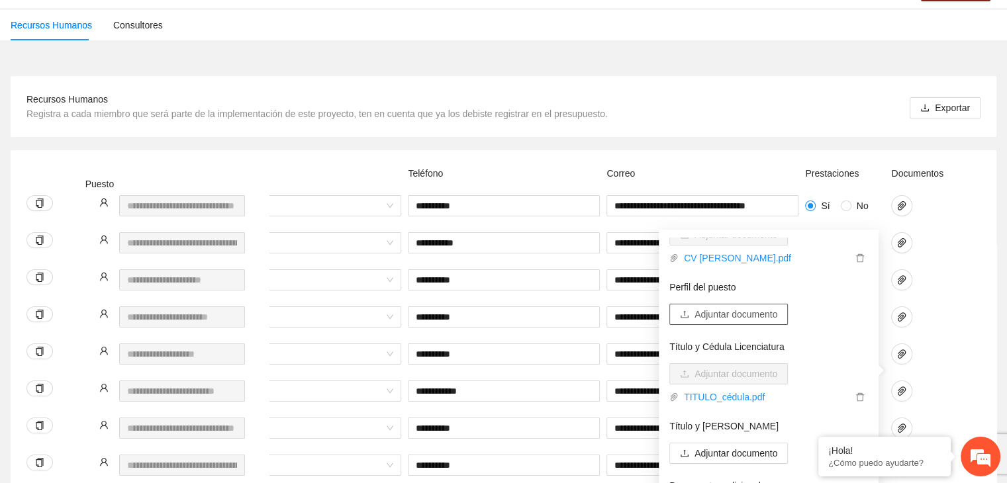
click at [761, 316] on span "Adjuntar documento" at bounding box center [735, 314] width 83 height 15
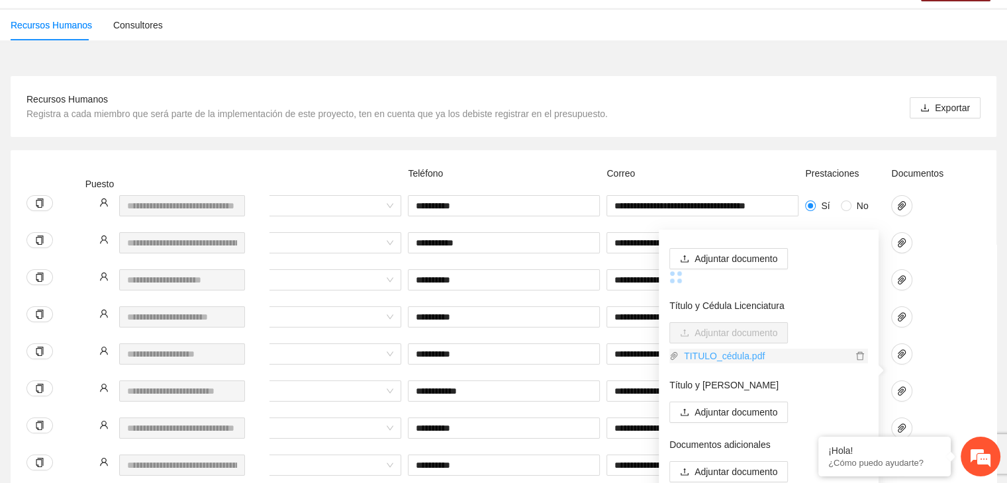
scroll to position [122, 0]
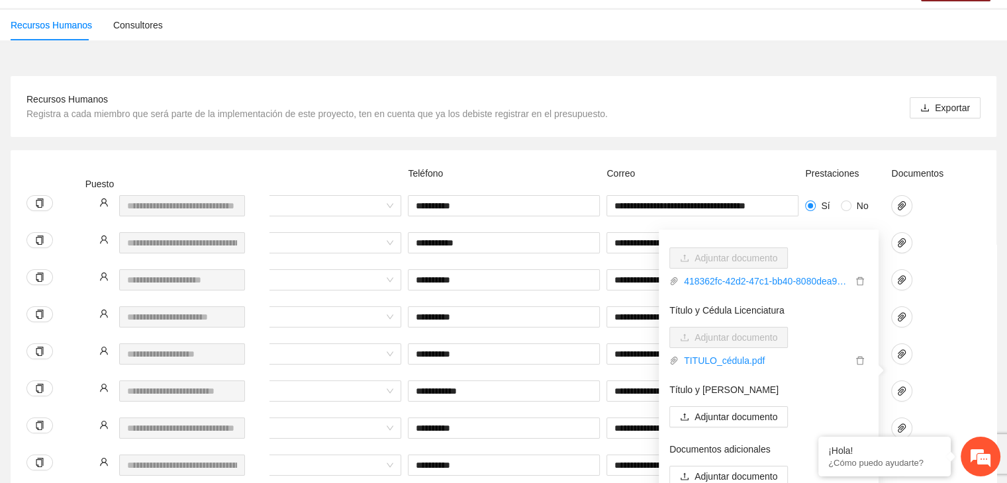
click at [957, 306] on div "**********" at bounding box center [348, 324] width 1264 height 37
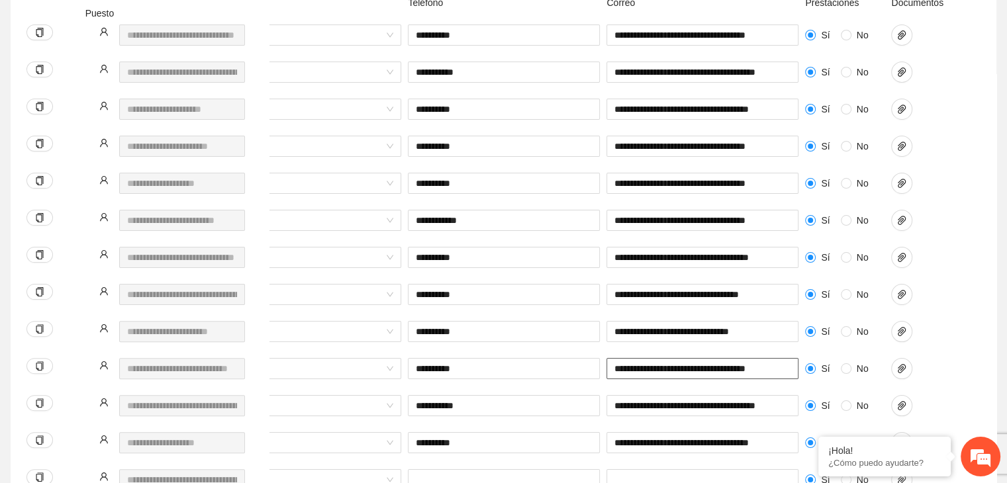
scroll to position [342, 0]
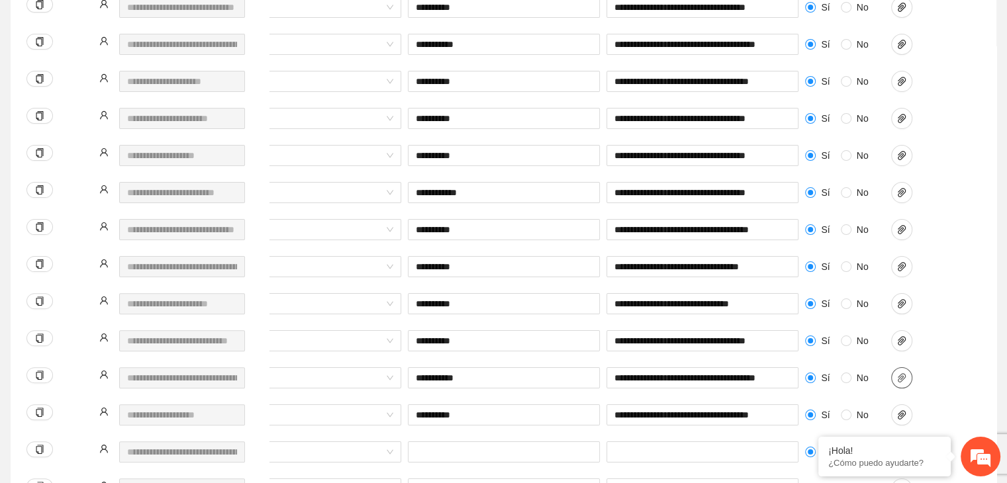
click at [898, 373] on icon "paper-clip" at bounding box center [901, 378] width 11 height 11
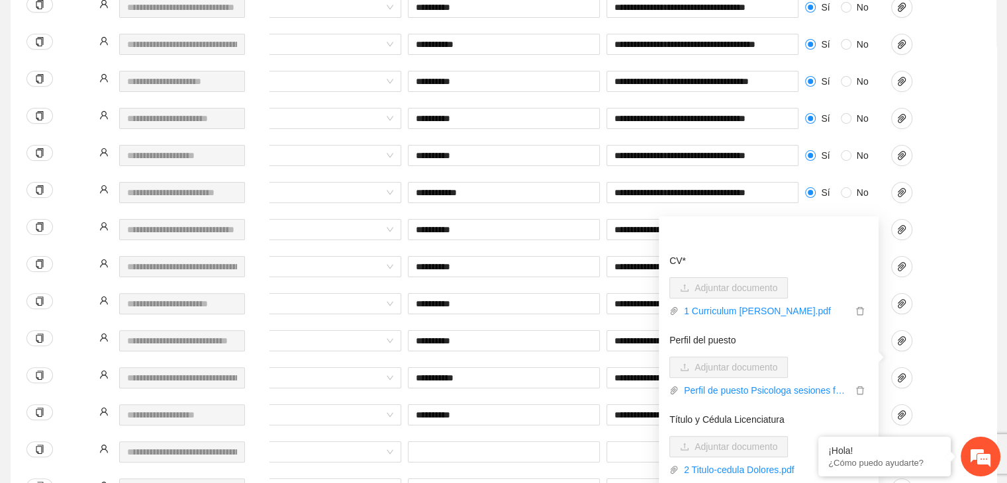
click at [975, 367] on div "**********" at bounding box center [348, 385] width 1264 height 37
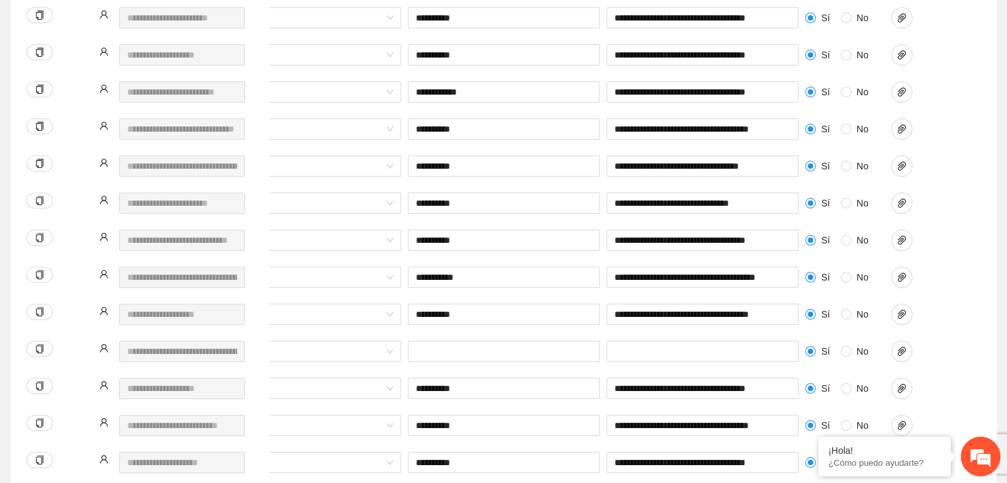
scroll to position [474, 0]
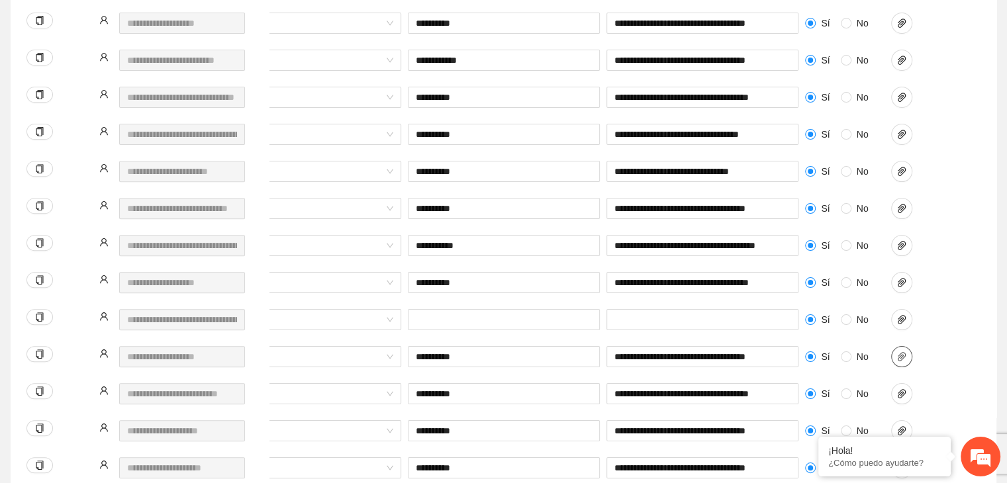
click at [898, 351] on icon "paper-clip" at bounding box center [901, 356] width 11 height 11
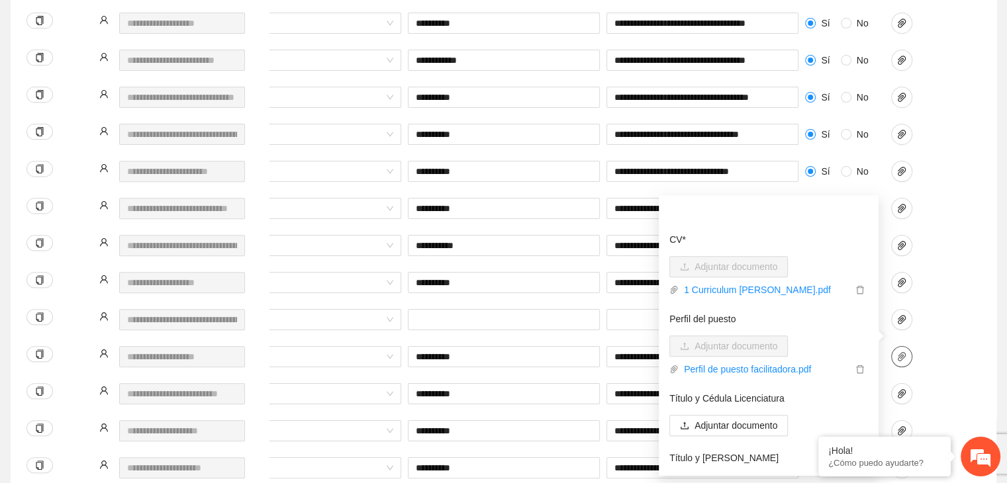
click at [898, 351] on icon "paper-clip" at bounding box center [901, 356] width 11 height 11
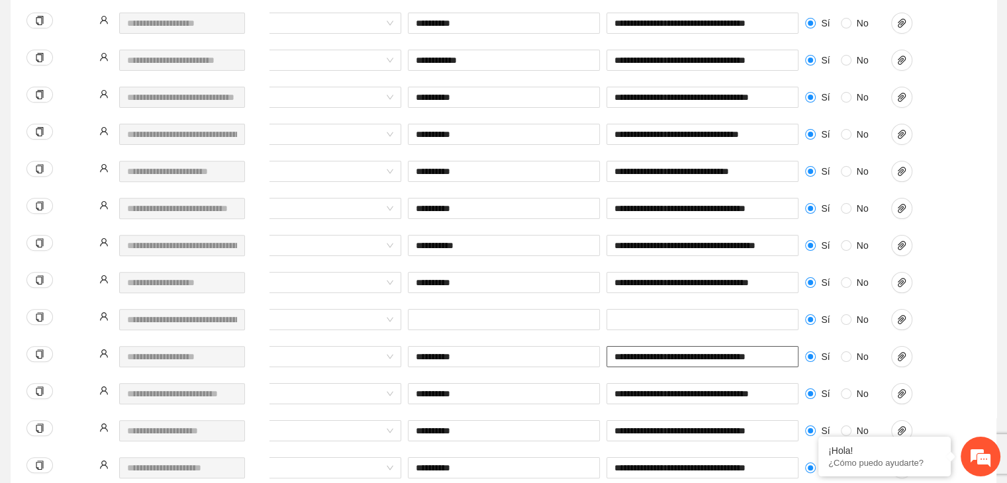
scroll to position [0, 3]
drag, startPoint x: 613, startPoint y: 334, endPoint x: 804, endPoint y: 329, distance: 190.7
click at [804, 346] on div "**********" at bounding box center [348, 364] width 1264 height 37
paste input "text"
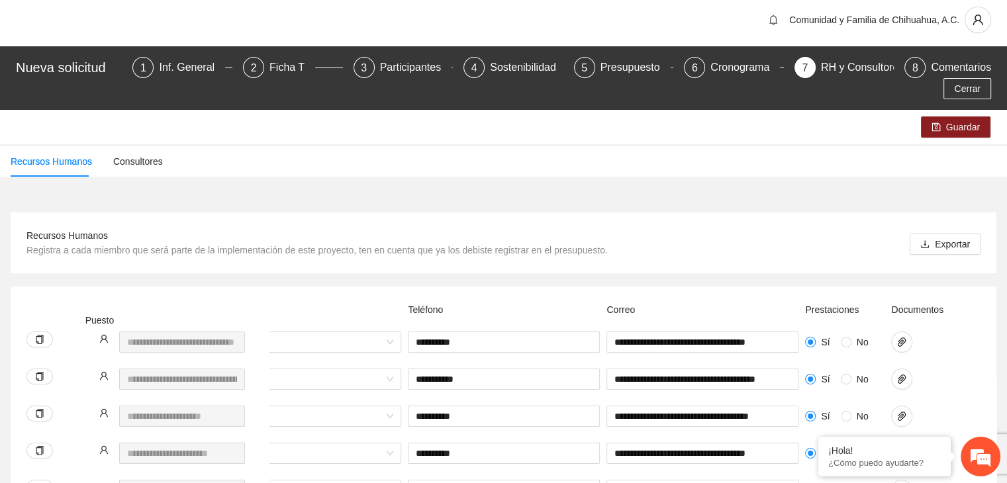
scroll to position [0, 0]
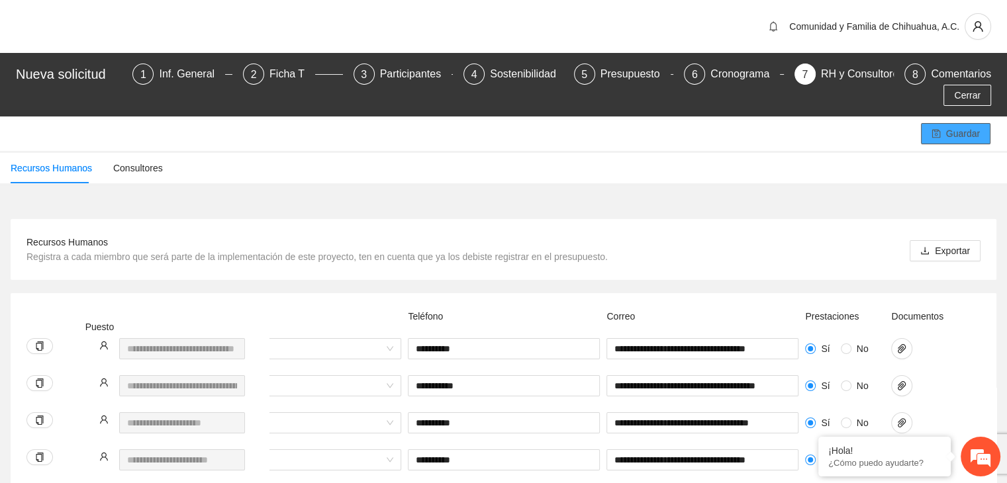
type input "**********"
click at [956, 126] on span "Guardar" at bounding box center [963, 133] width 34 height 15
click at [612, 76] on div "Presupuesto" at bounding box center [635, 74] width 70 height 21
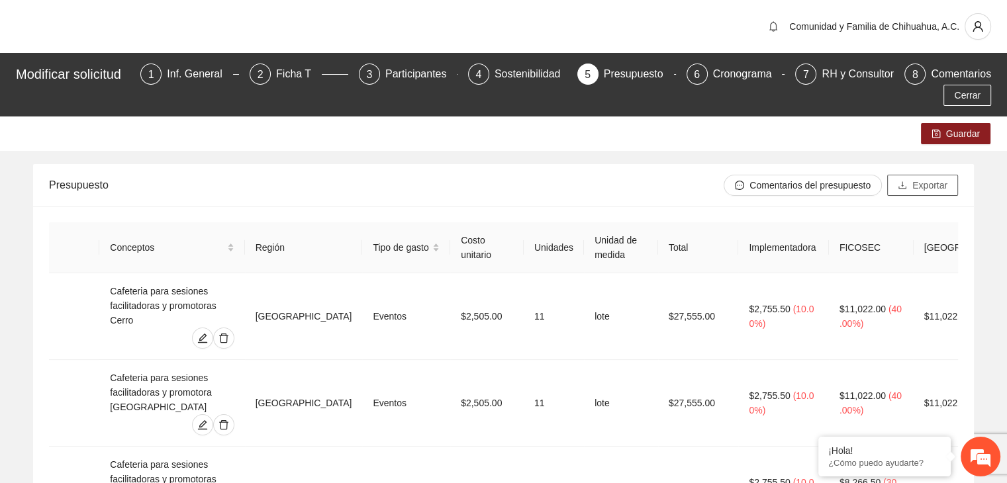
click at [912, 187] on button "Exportar" at bounding box center [922, 185] width 71 height 21
click at [914, 184] on span "Exportar" at bounding box center [929, 185] width 35 height 15
click at [935, 132] on icon "save" at bounding box center [935, 133] width 9 height 9
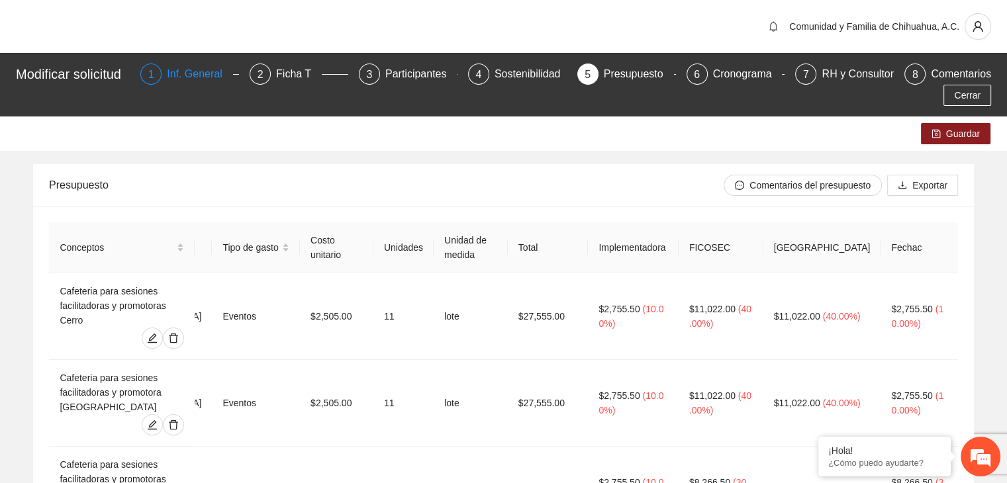
click at [210, 68] on div "Inf. General" at bounding box center [200, 74] width 66 height 21
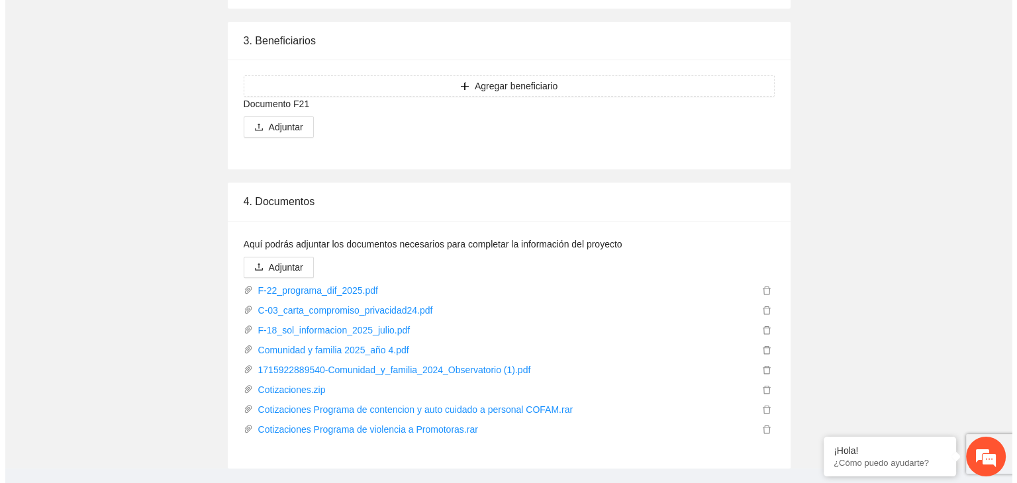
scroll to position [5497, 0]
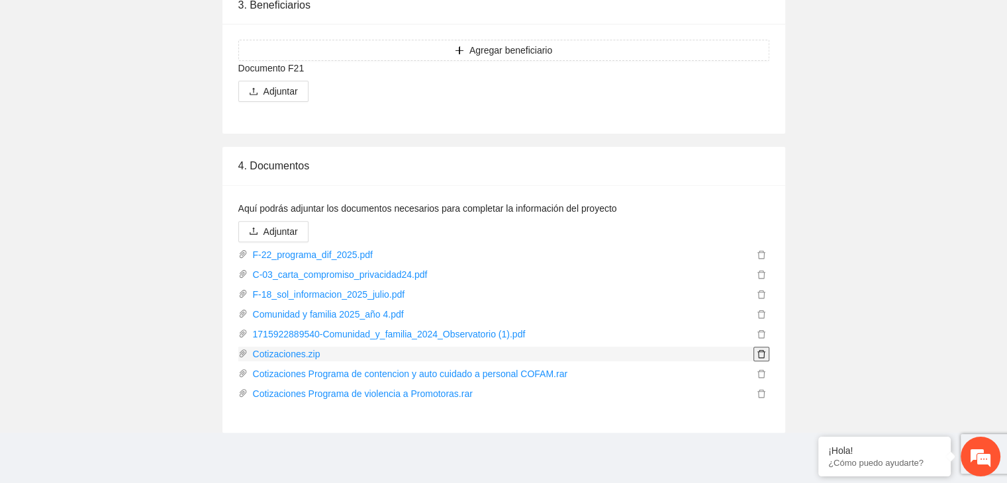
click at [758, 352] on icon "delete" at bounding box center [761, 354] width 8 height 9
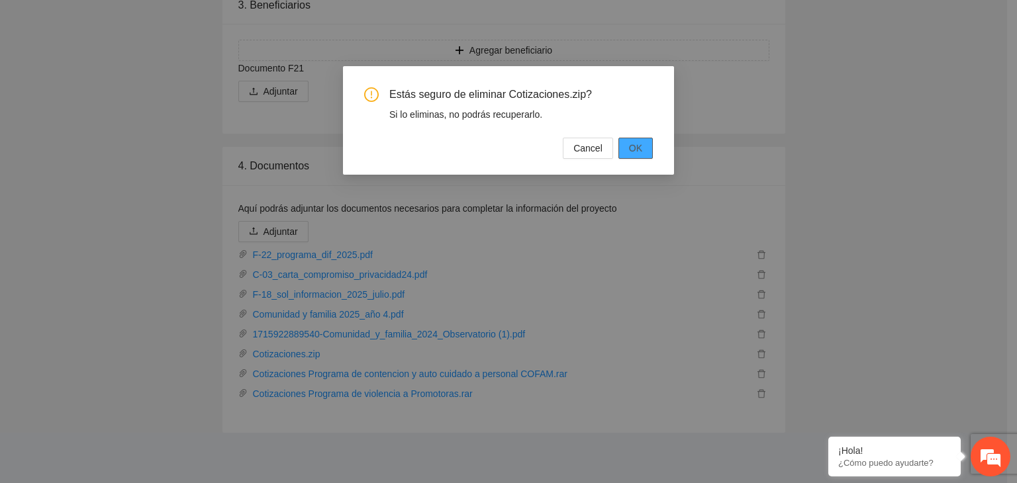
click at [636, 152] on span "OK" at bounding box center [635, 148] width 13 height 15
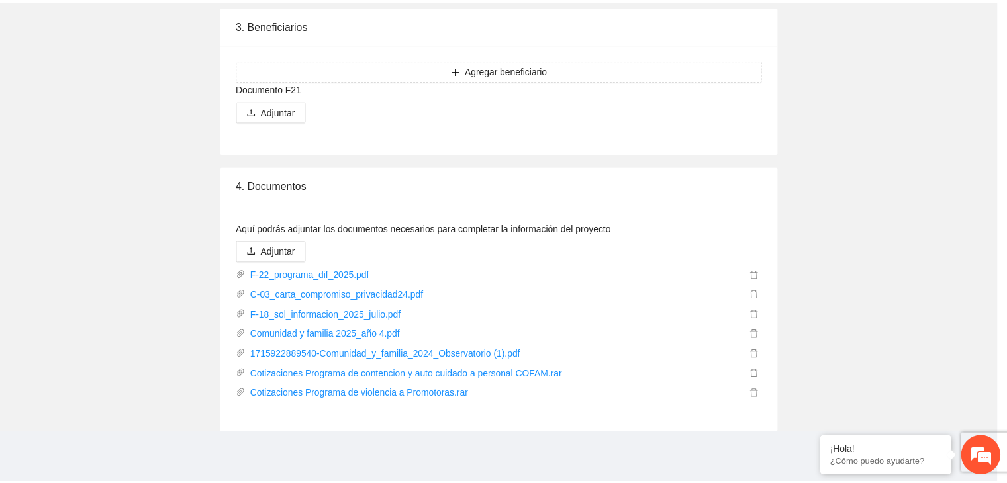
scroll to position [5476, 0]
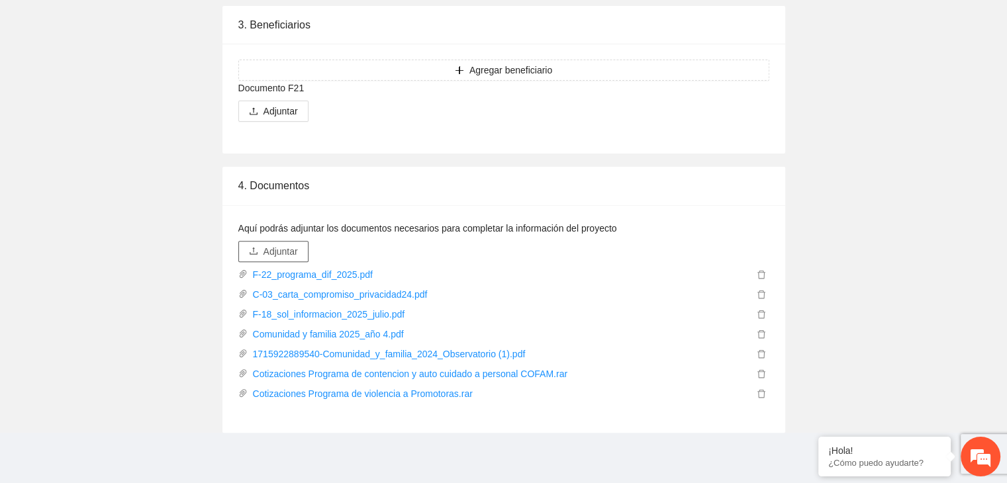
click at [275, 252] on span "Adjuntar" at bounding box center [280, 251] width 34 height 15
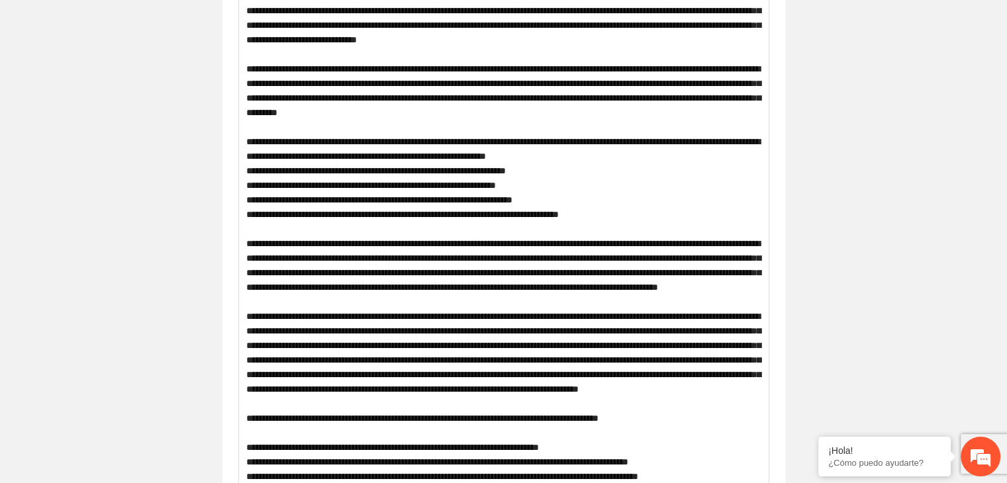
scroll to position [0, 0]
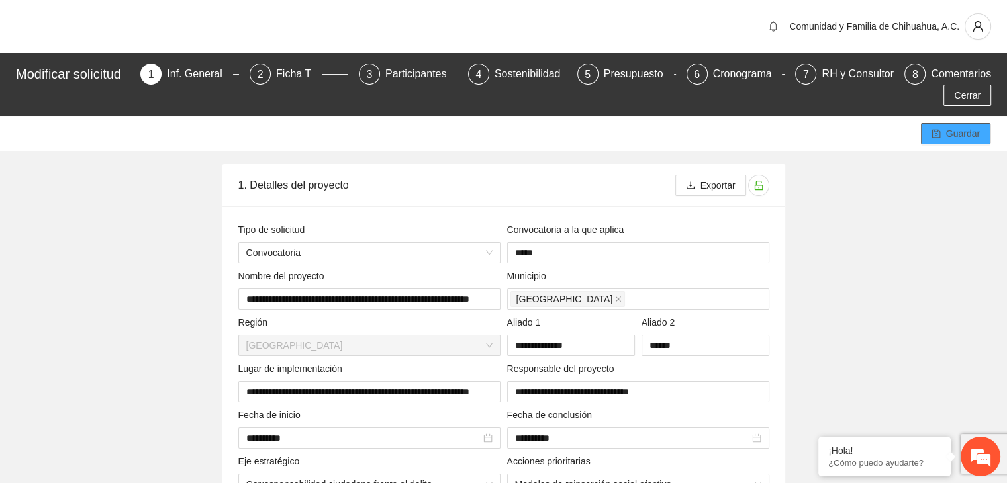
click at [953, 139] on span "Guardar" at bounding box center [963, 133] width 34 height 15
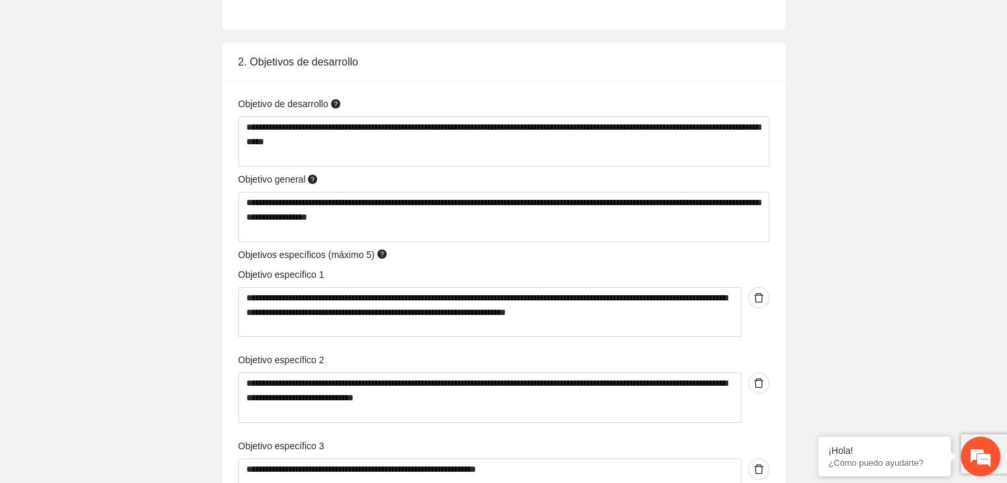
scroll to position [5497, 0]
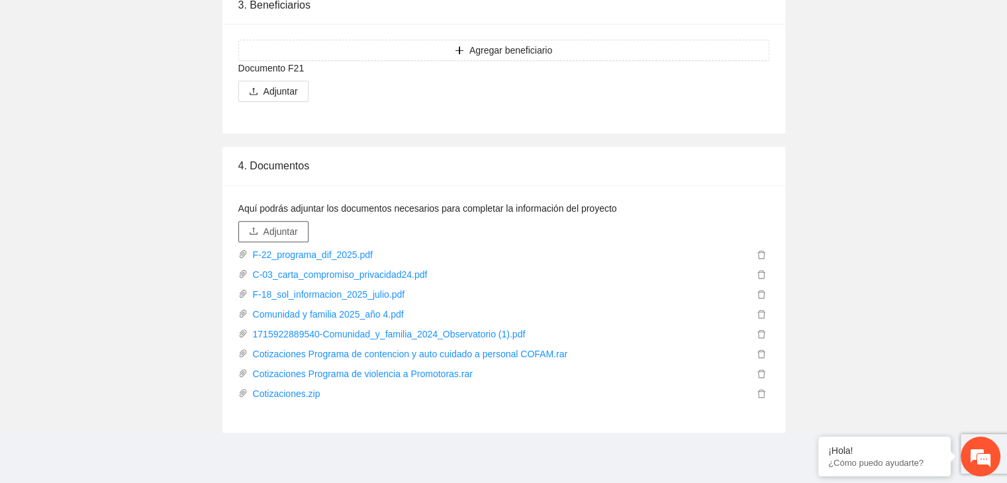
click at [257, 231] on icon "upload" at bounding box center [253, 230] width 9 height 9
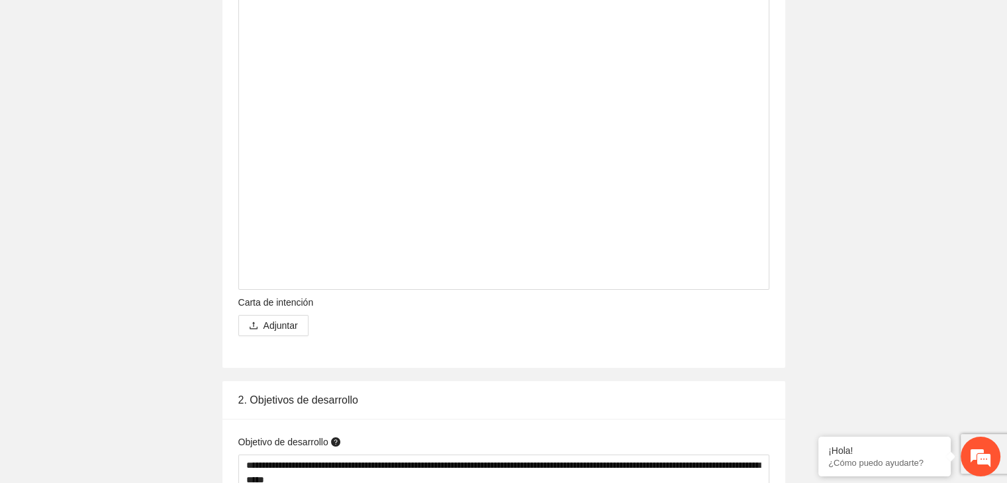
scroll to position [4700, 0]
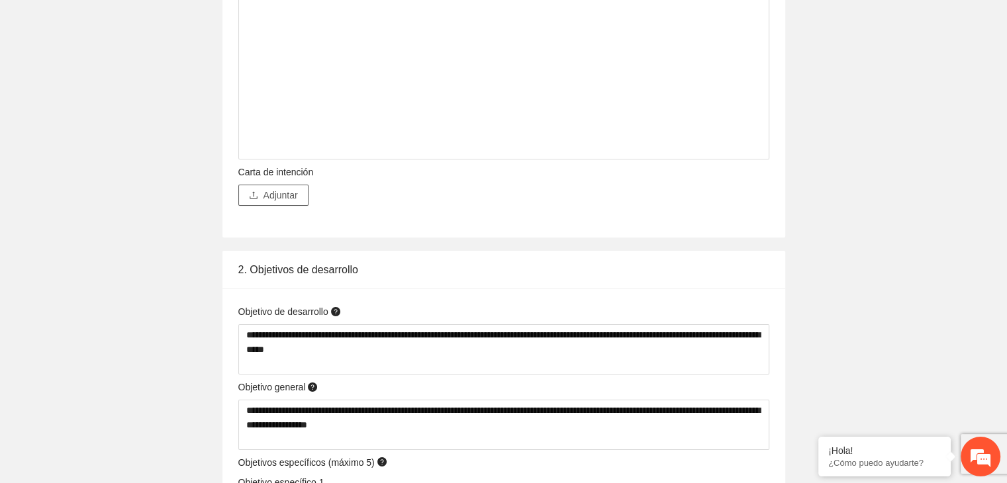
click at [280, 199] on span "Adjuntar" at bounding box center [280, 195] width 34 height 15
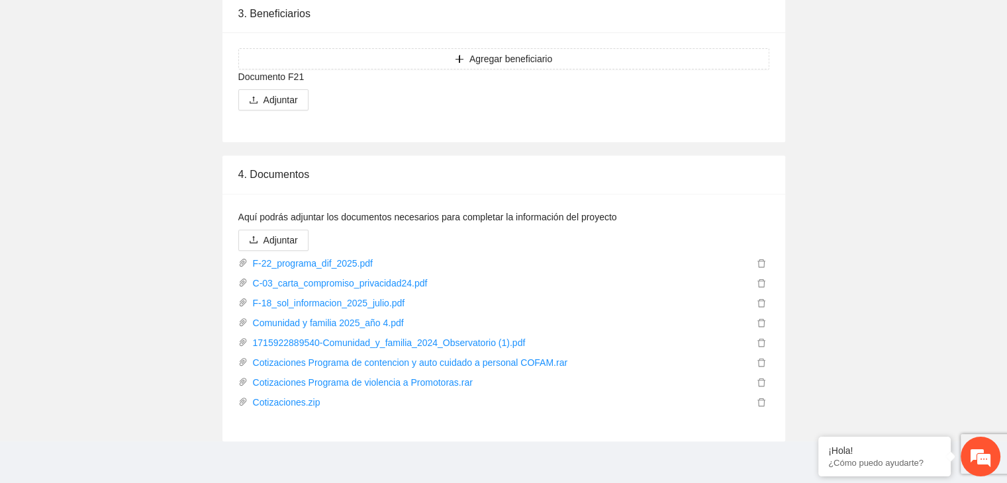
scroll to position [5516, 0]
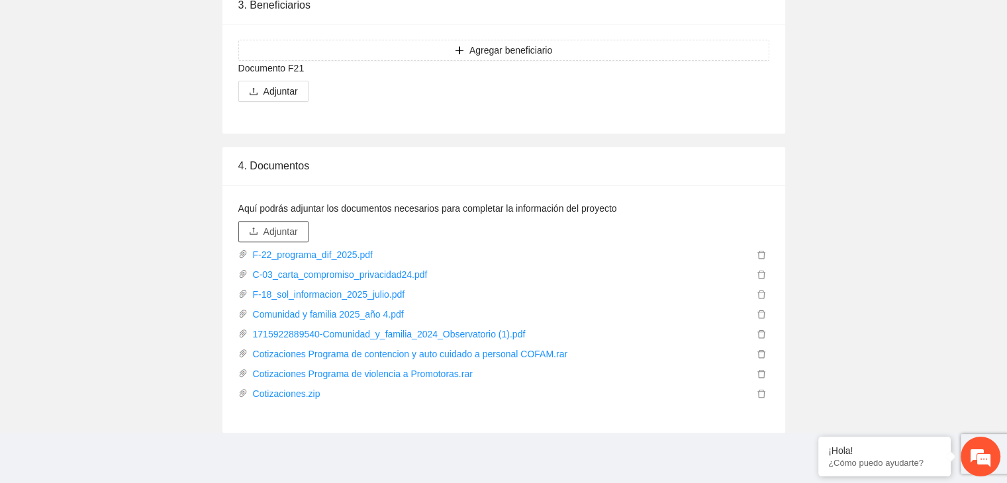
click at [275, 236] on span "Adjuntar" at bounding box center [280, 231] width 34 height 15
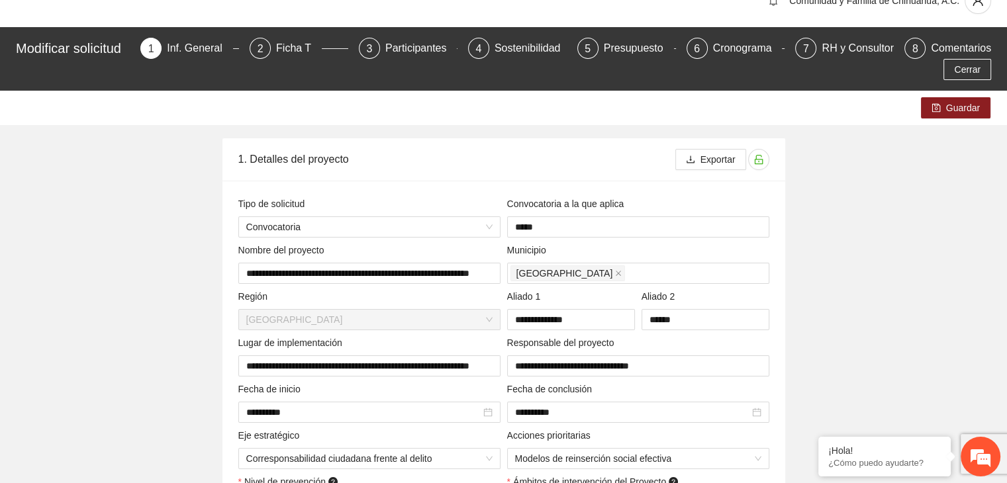
scroll to position [5, 0]
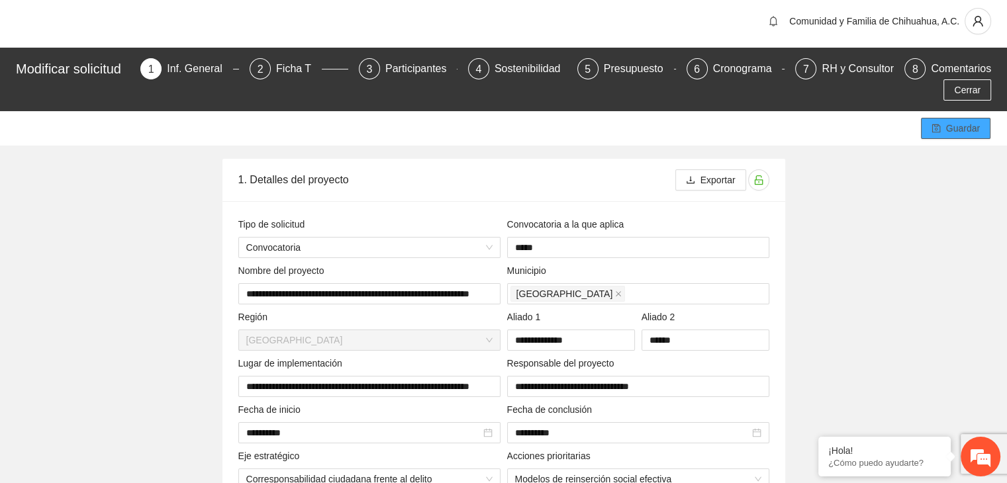
click at [968, 128] on span "Guardar" at bounding box center [963, 128] width 34 height 15
click at [966, 91] on span "Cerrar" at bounding box center [967, 90] width 26 height 15
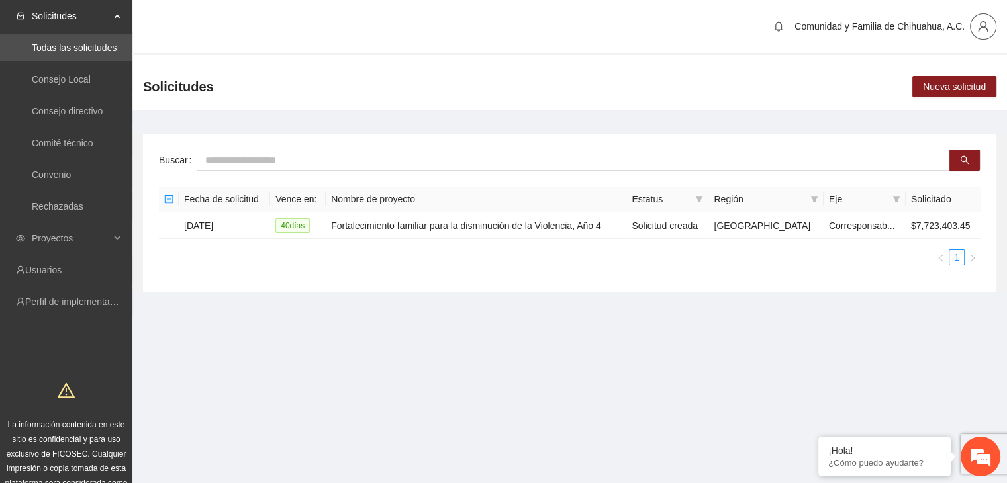
click at [984, 23] on icon "user" at bounding box center [983, 27] width 12 height 12
click at [932, 78] on span "Cerrar sesión" at bounding box center [947, 77] width 83 height 15
